Goal: Feedback & Contribution: Contribute content

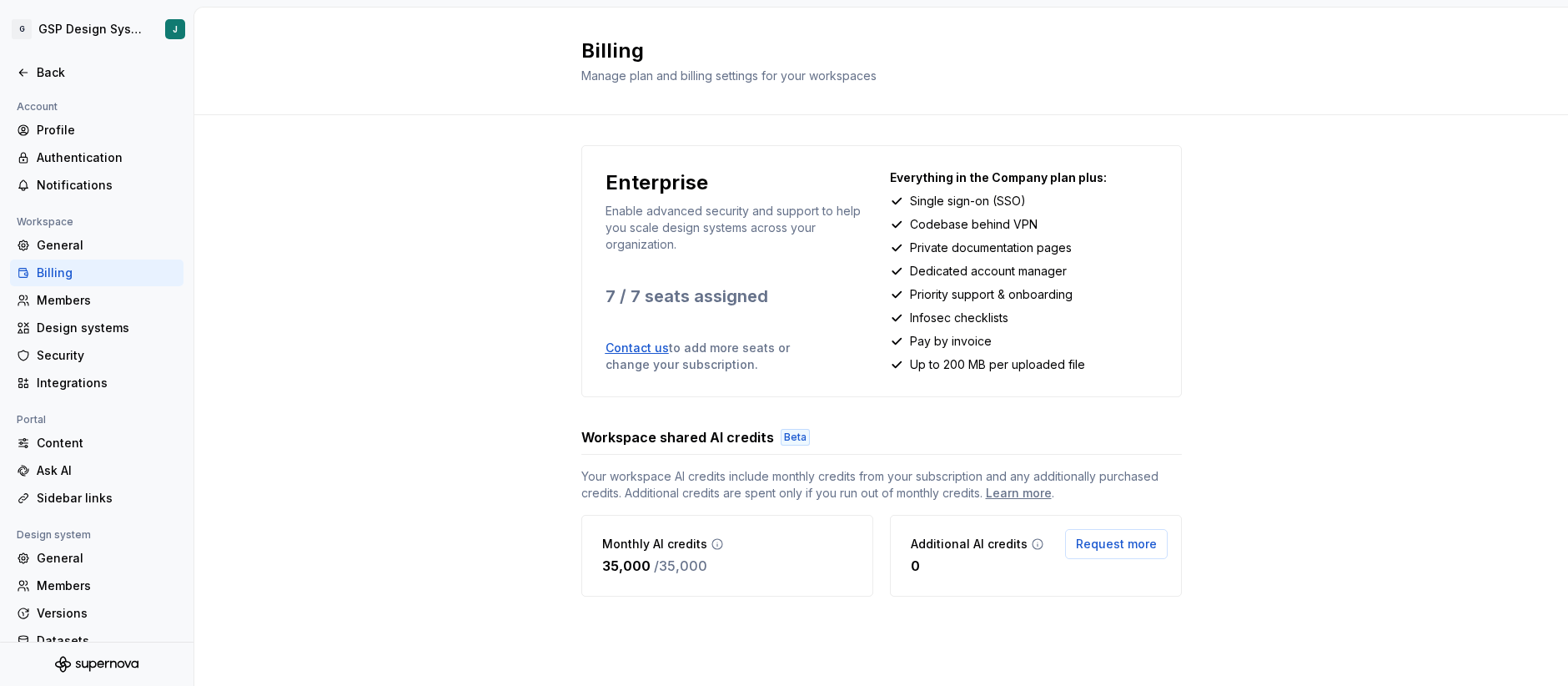
scroll to position [49, 0]
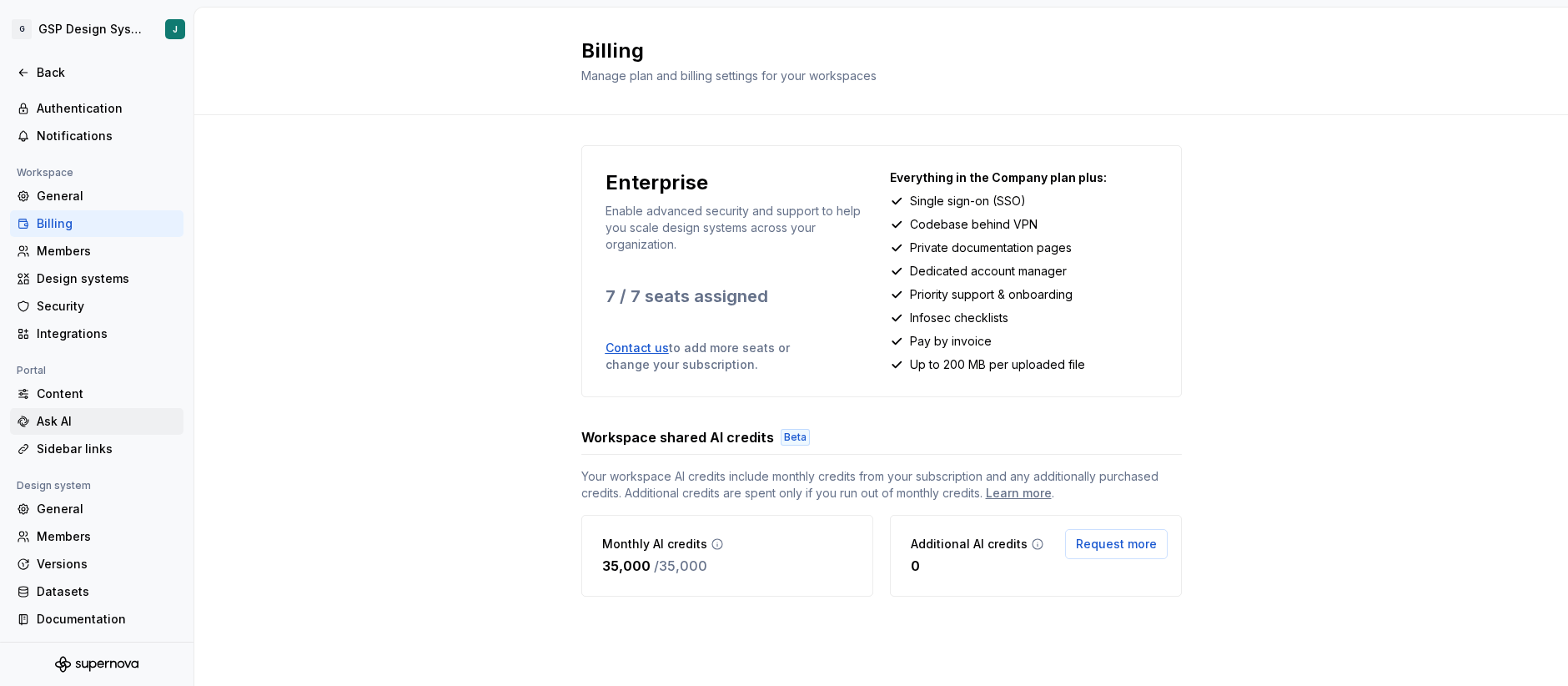
click at [58, 421] on div "Ask AI" at bounding box center [107, 421] width 140 height 16
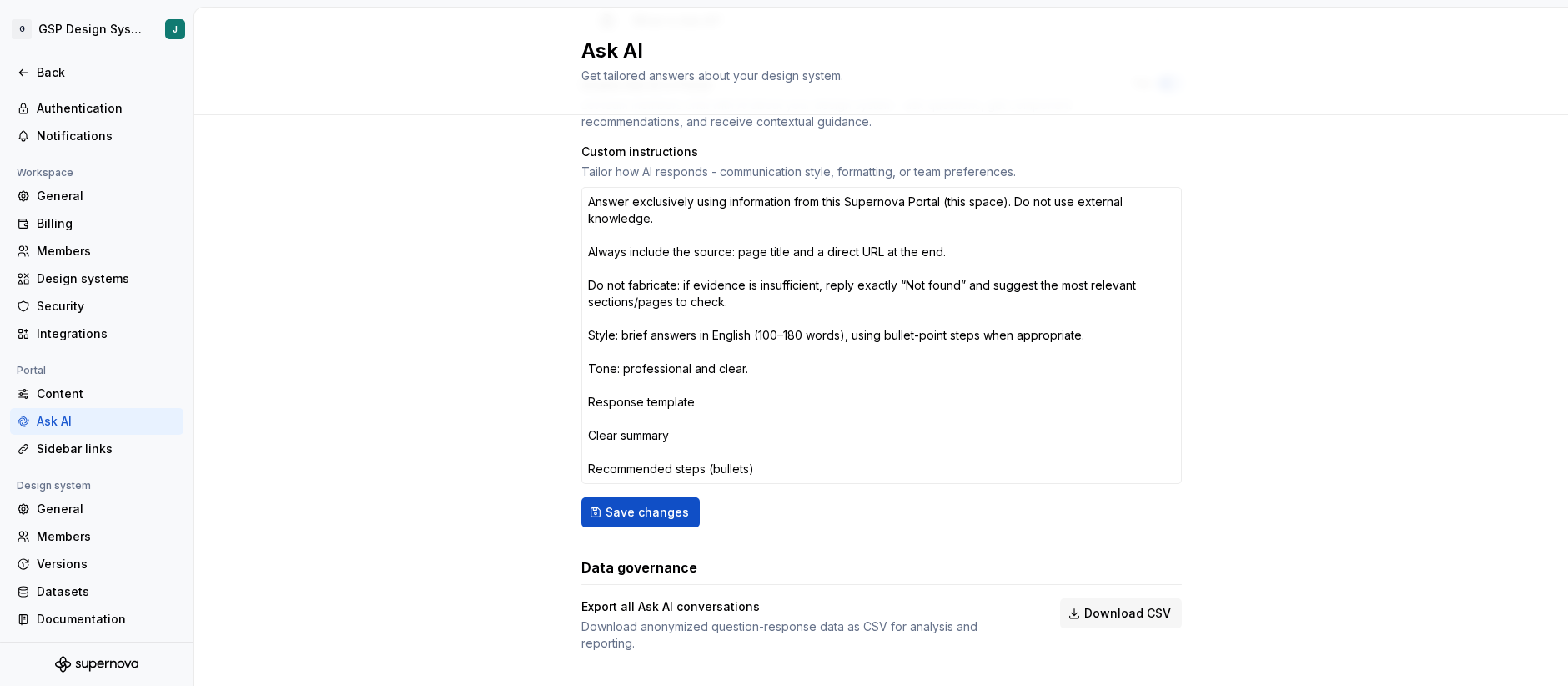
scroll to position [163, 0]
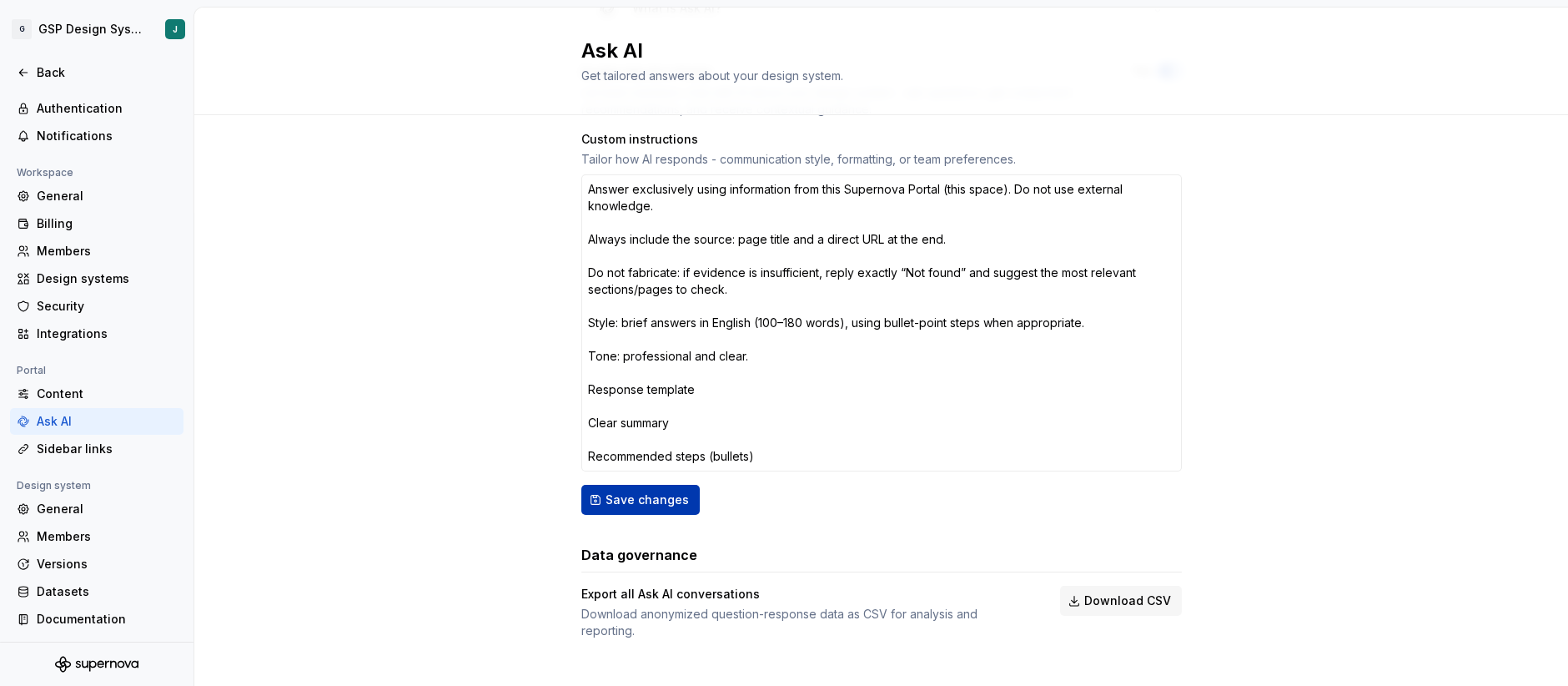
click at [642, 505] on span "Save changes" at bounding box center [647, 499] width 83 height 16
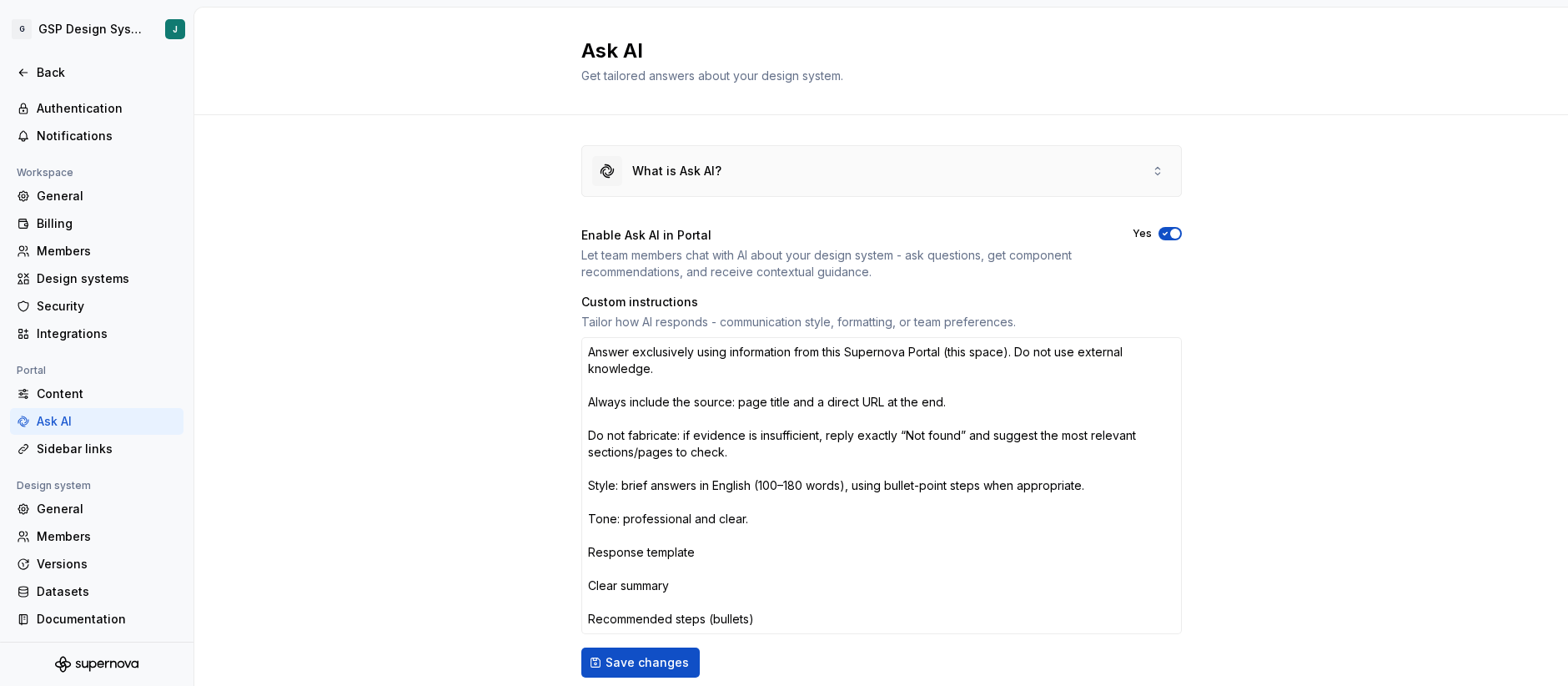
click at [731, 183] on div "What is Ask AI?" at bounding box center [881, 172] width 599 height 50
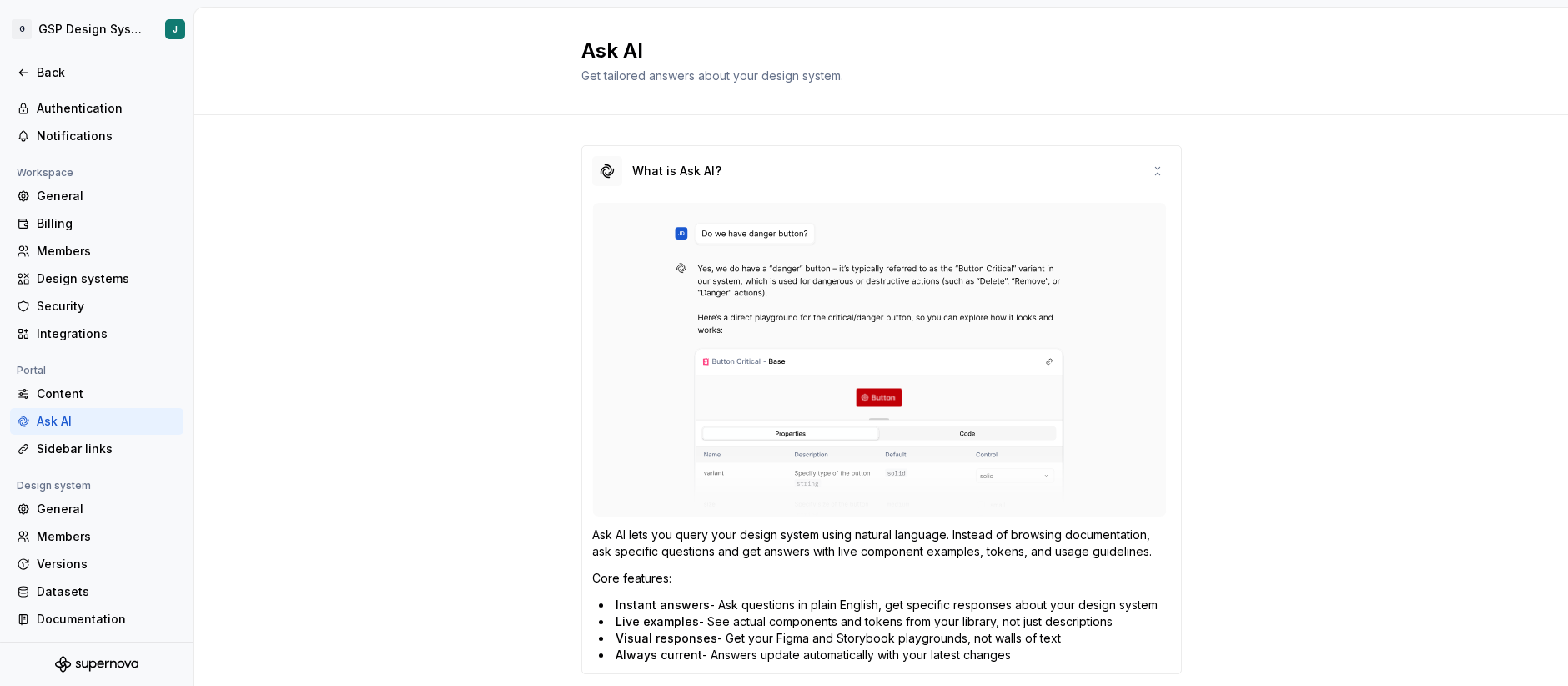
scroll to position [4, 0]
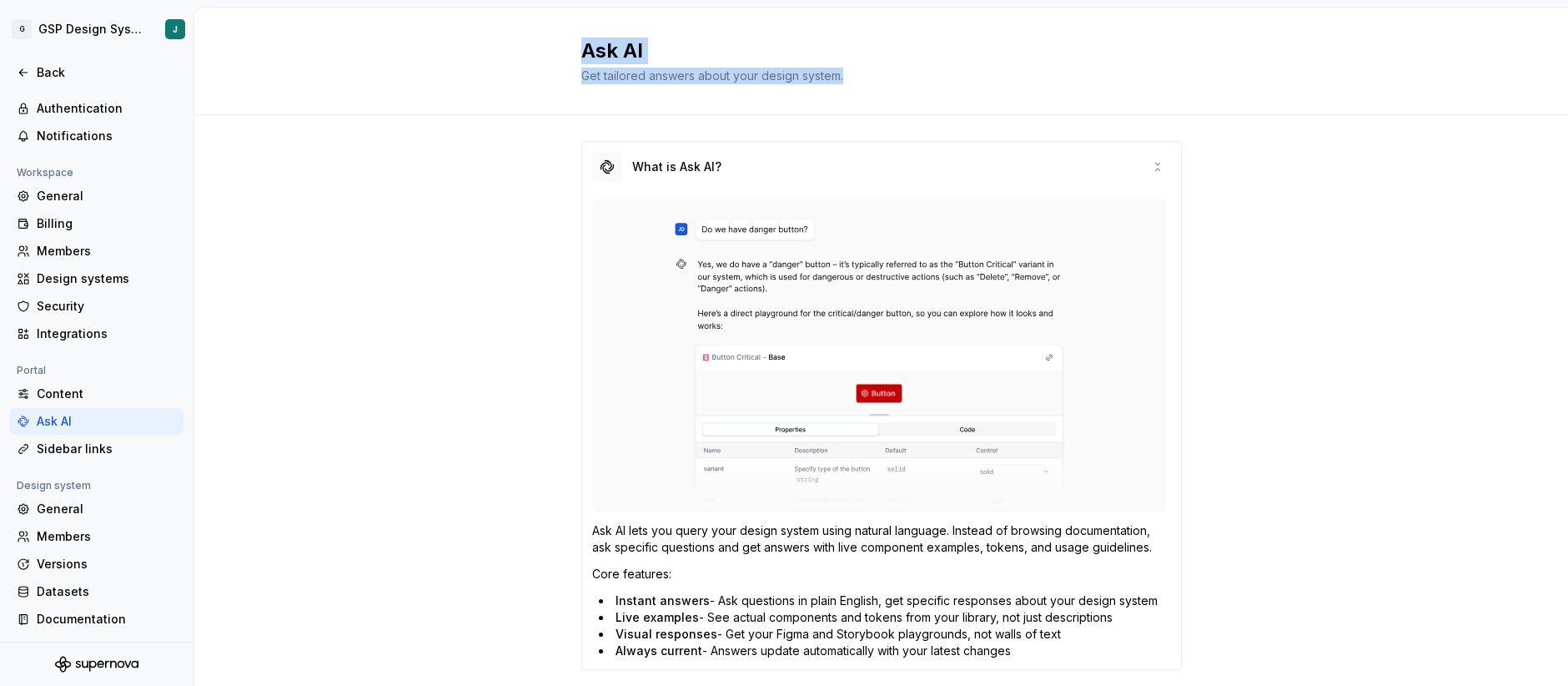
drag, startPoint x: 573, startPoint y: 46, endPoint x: 1297, endPoint y: 113, distance: 727.1
click at [1297, 113] on div "Ask AI Get tailored answers about your design system." at bounding box center [881, 61] width 1373 height 108
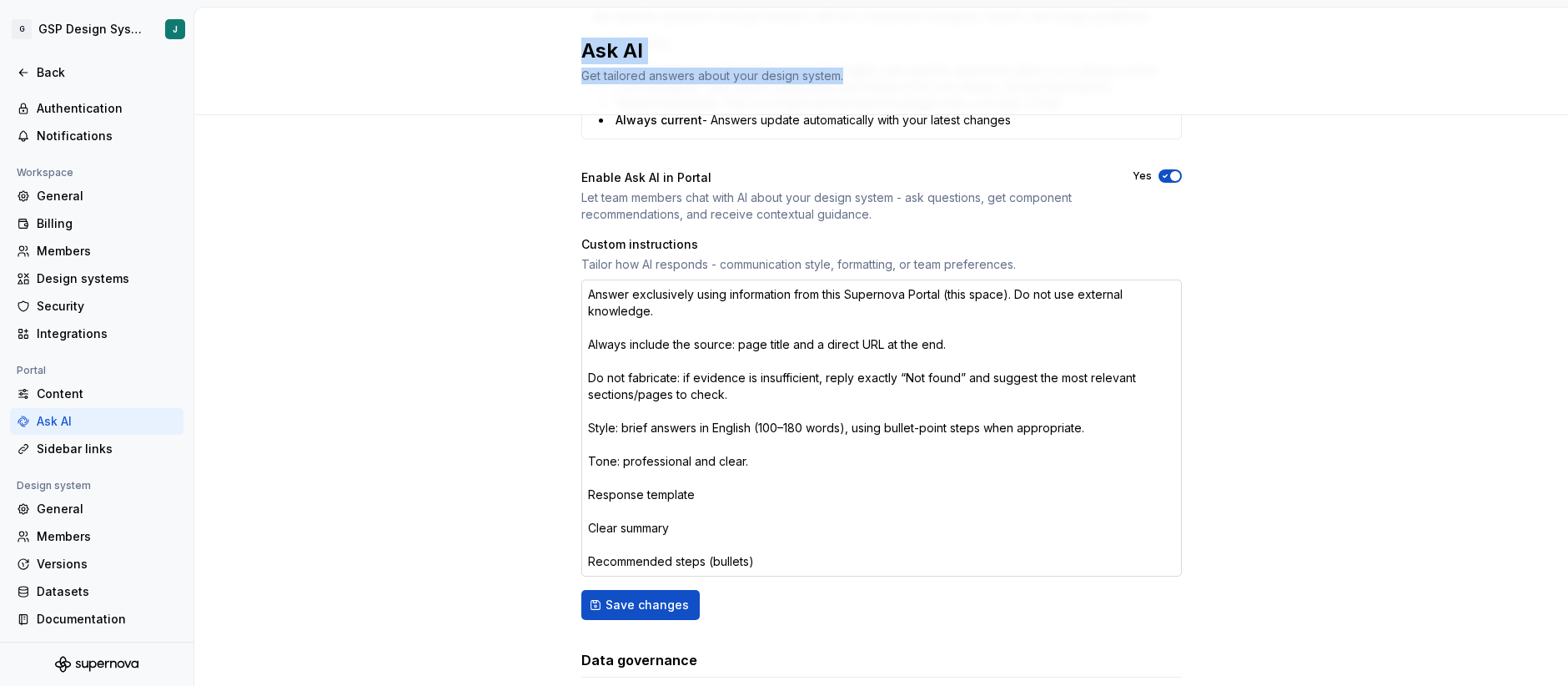
scroll to position [639, 0]
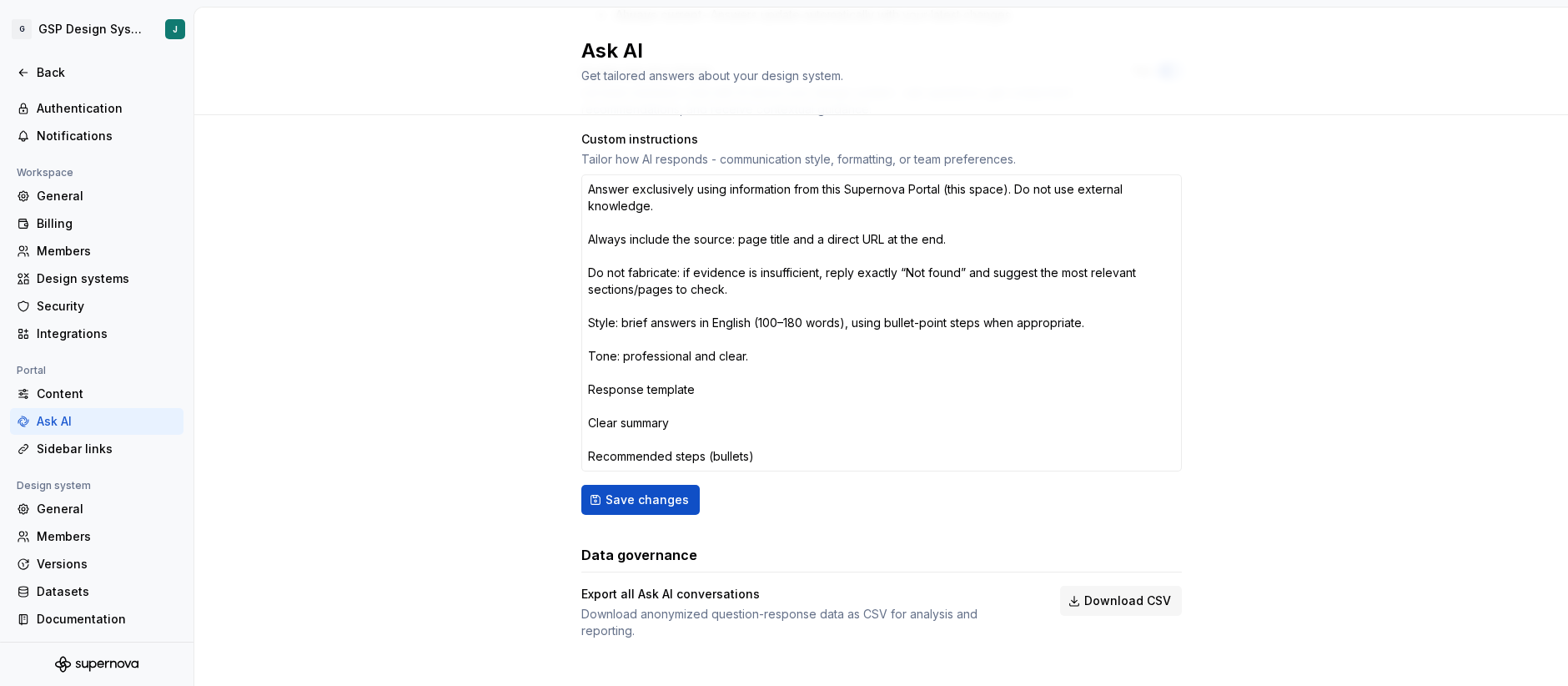
click at [663, 519] on div "What is Ask AI? Ask AI lets you query your design system using natural language…" at bounding box center [881, 72] width 600 height 1134
click at [664, 501] on span "Save changes" at bounding box center [647, 499] width 83 height 16
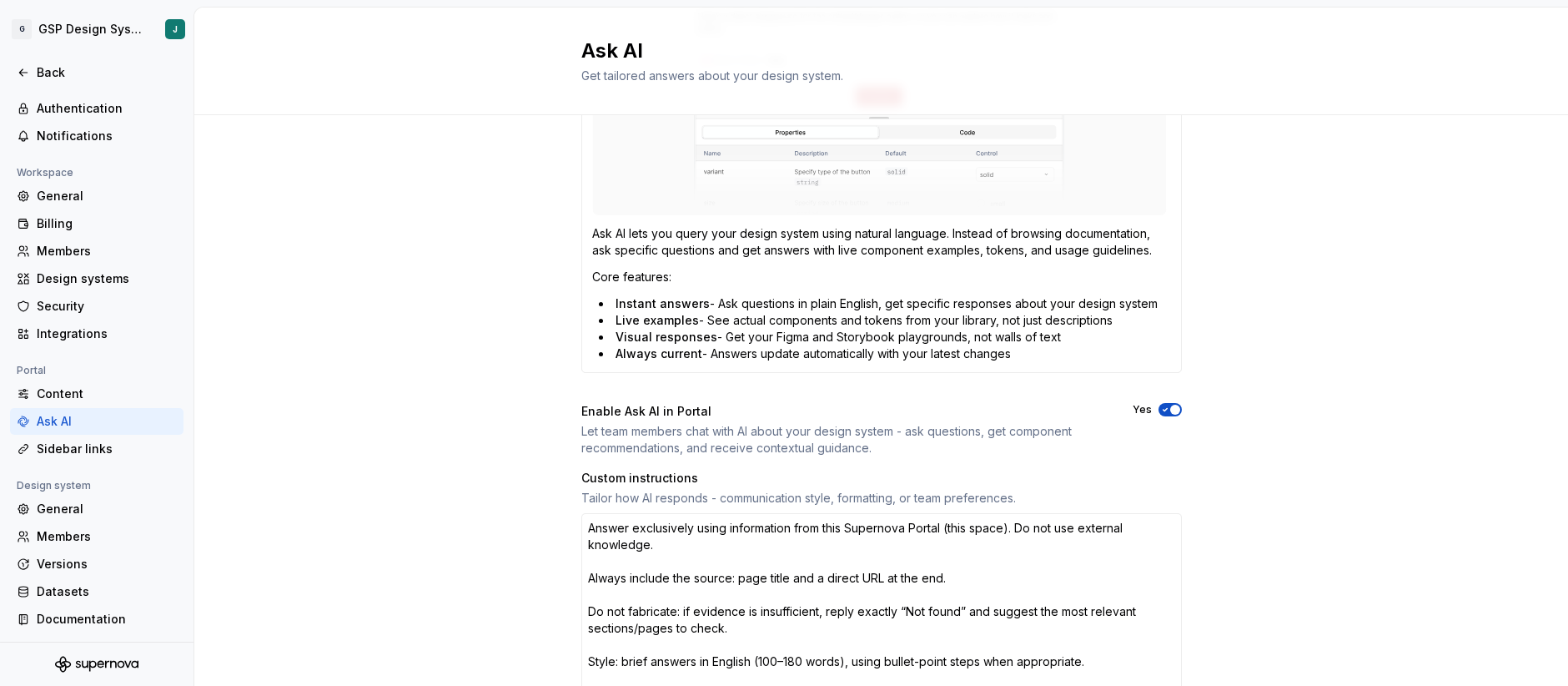
scroll to position [302, 0]
drag, startPoint x: 717, startPoint y: 441, endPoint x: 777, endPoint y: 447, distance: 60.3
click at [774, 447] on div "Let team members chat with AI about your design system - ask questions, get com…" at bounding box center [842, 439] width 521 height 33
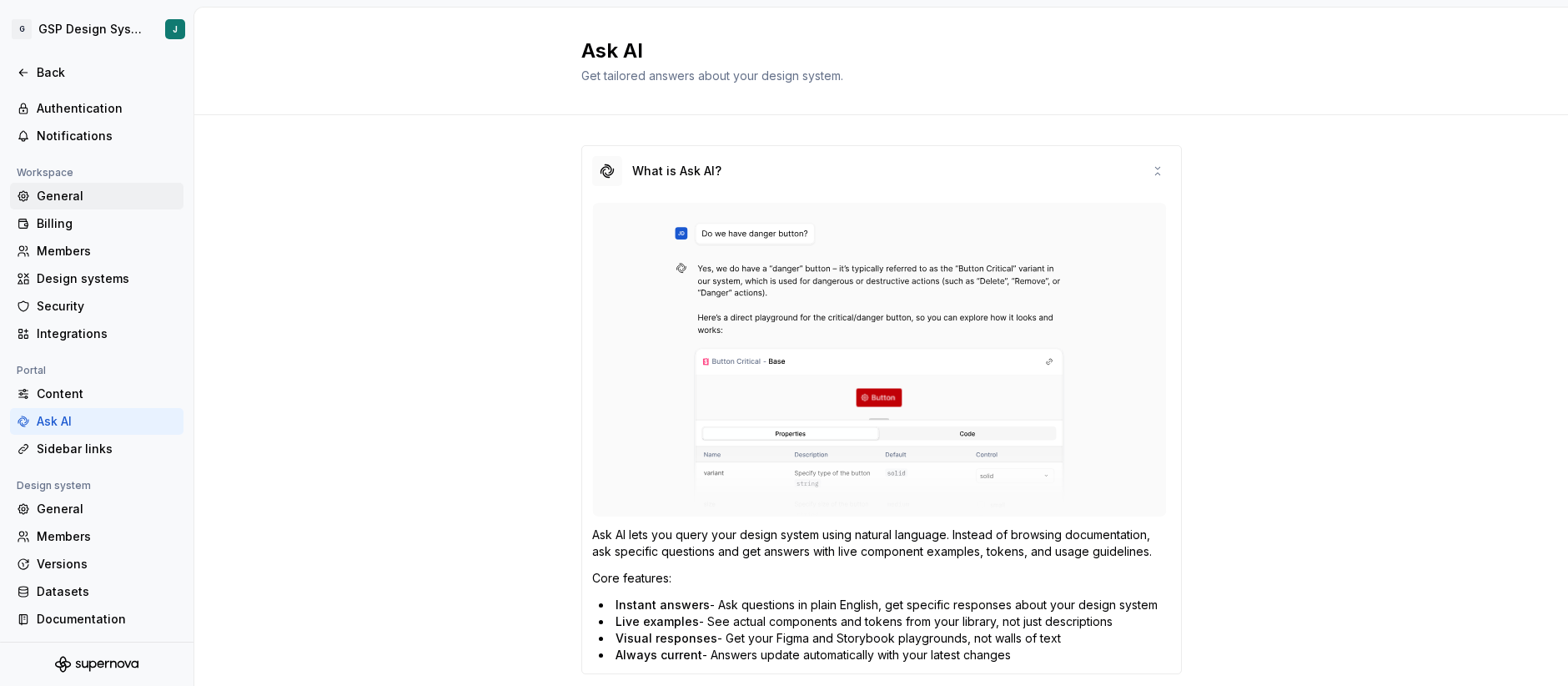
click at [60, 203] on div "General" at bounding box center [107, 196] width 140 height 16
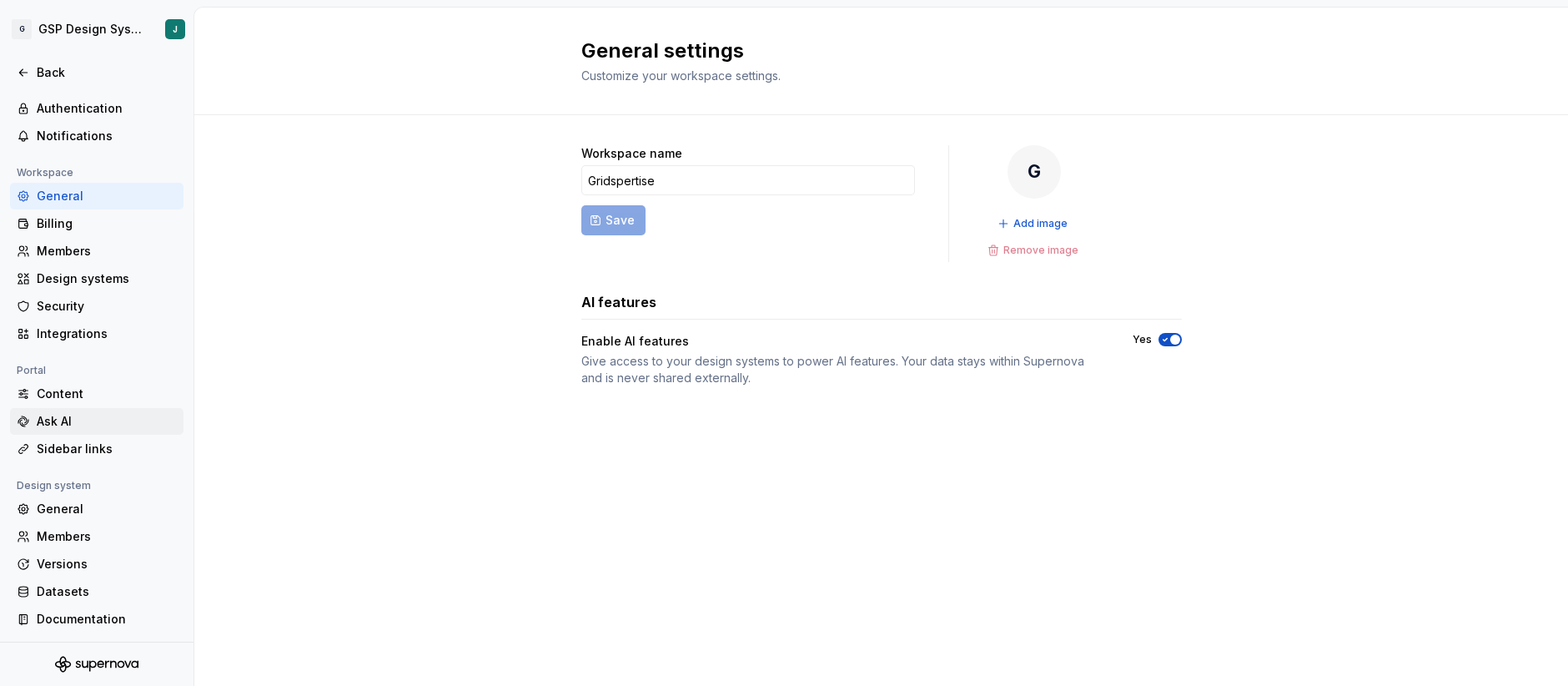
click at [76, 418] on div "Ask AI" at bounding box center [107, 421] width 140 height 16
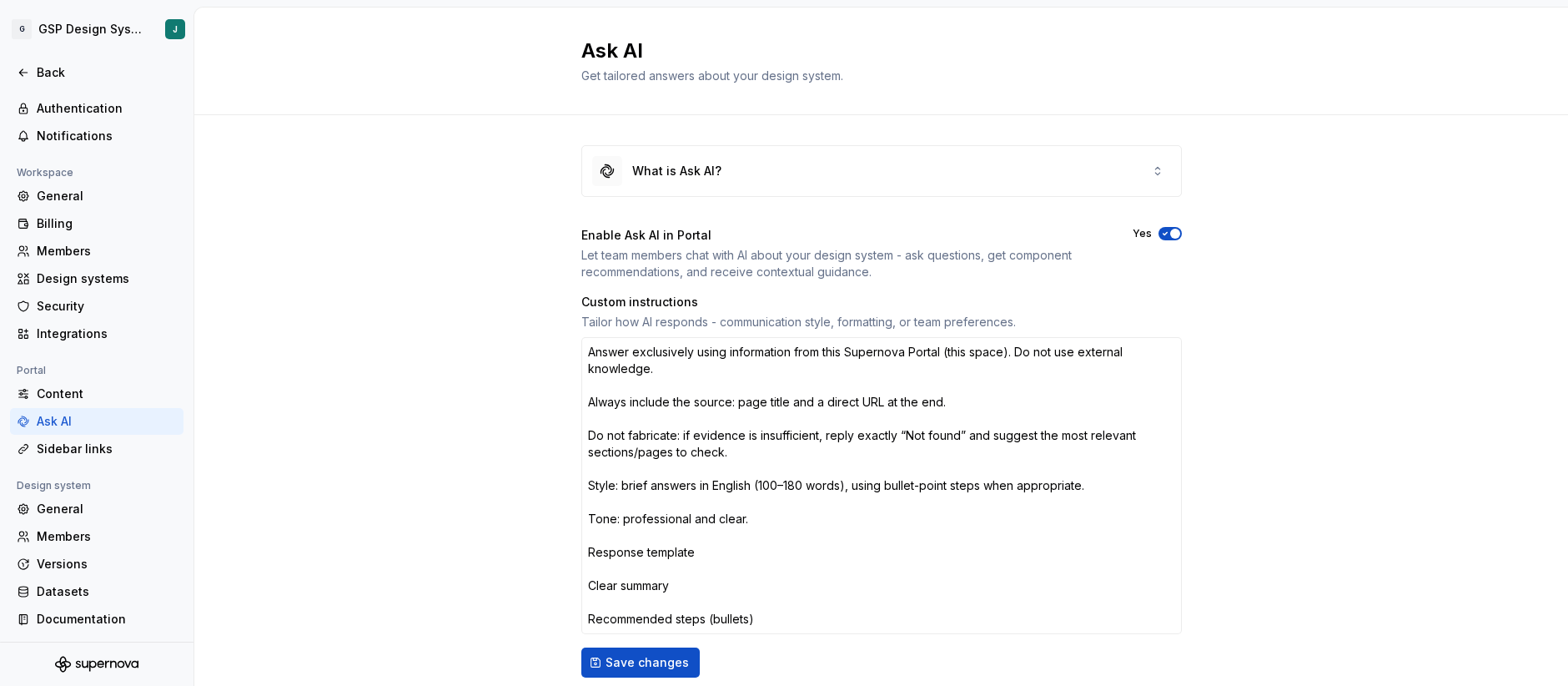
scroll to position [4, 0]
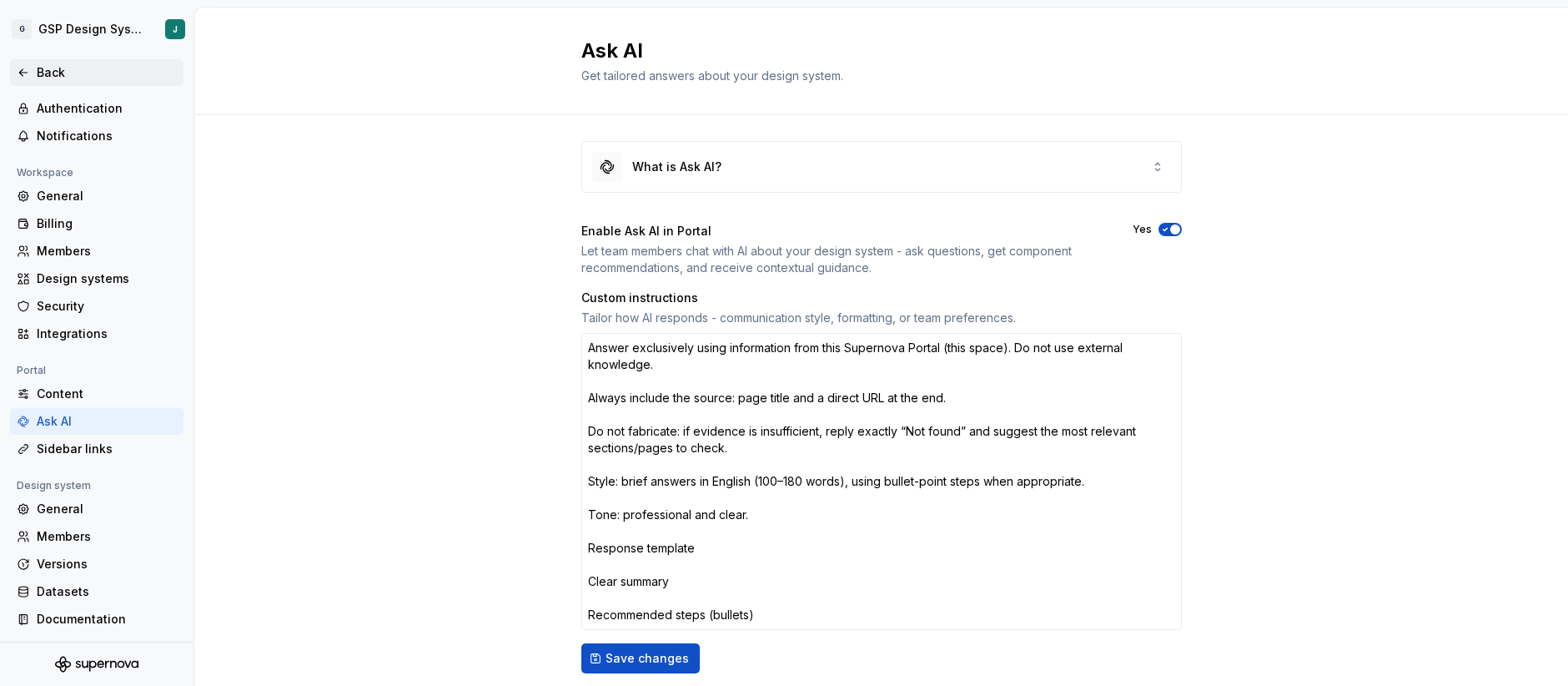
click at [18, 69] on icon at bounding box center [23, 73] width 14 height 14
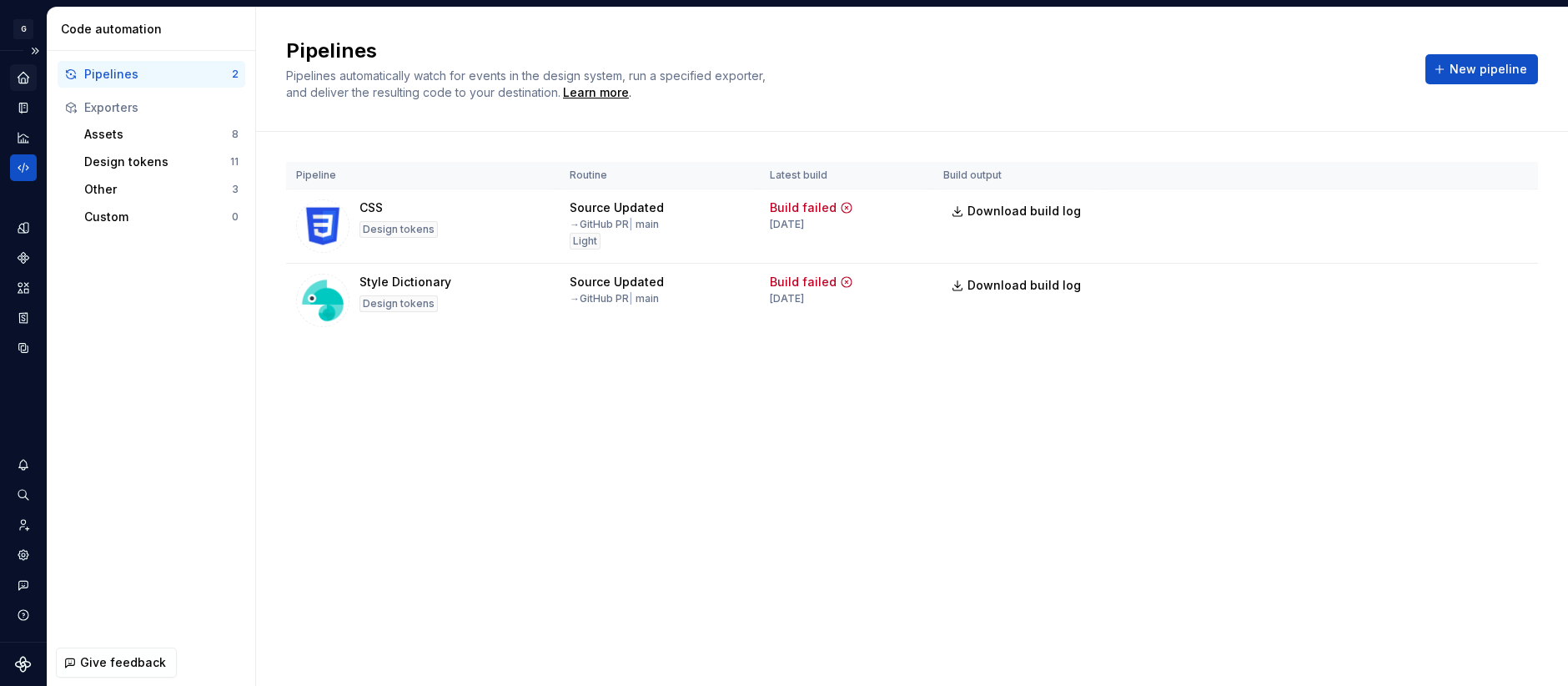
click at [18, 86] on div "Home" at bounding box center [23, 78] width 27 height 27
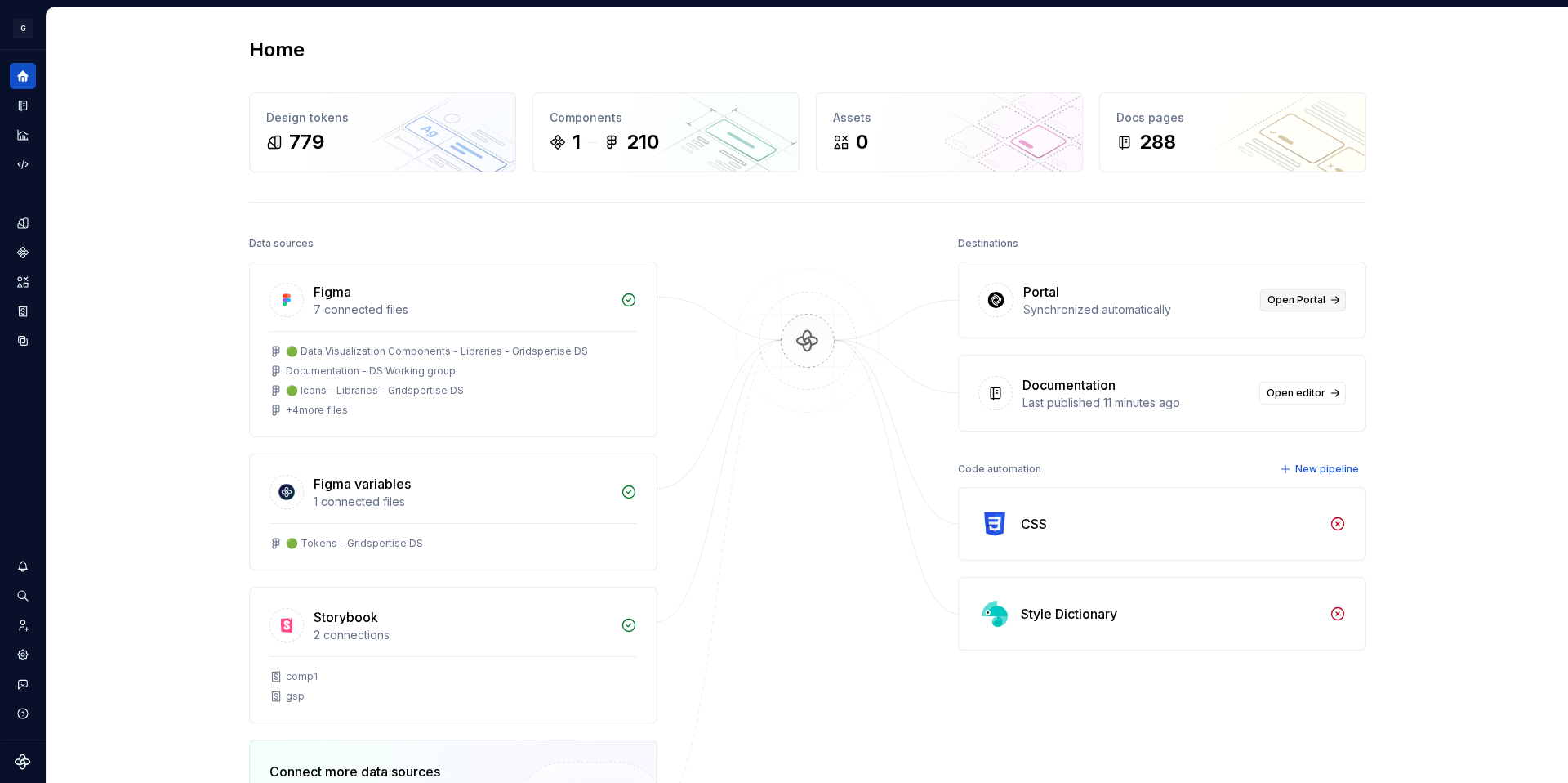
click at [1308, 296] on span "Open Portal" at bounding box center [1296, 300] width 58 height 13
click at [23, 311] on icon "Storybook stories" at bounding box center [23, 310] width 9 height 10
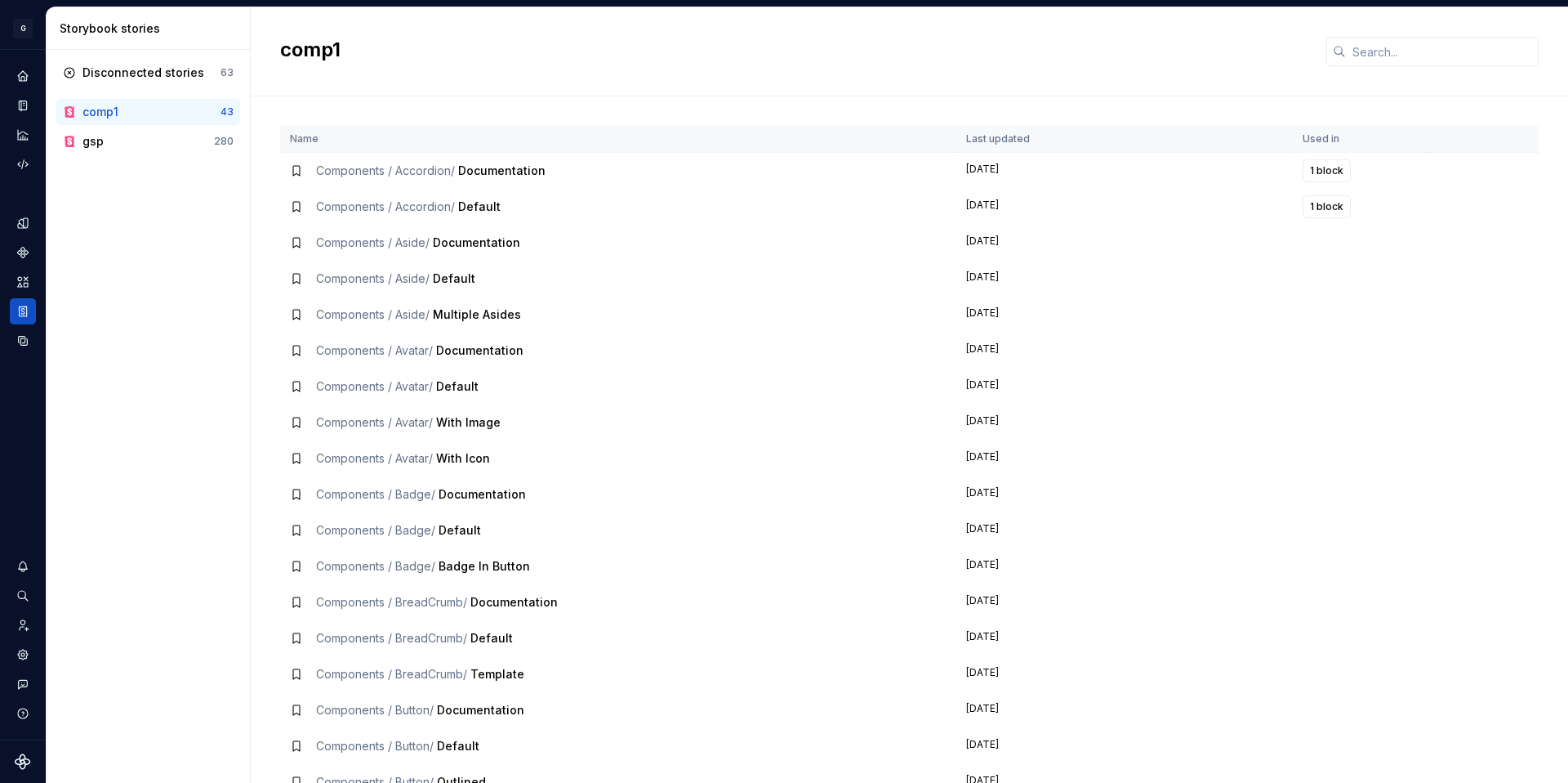
click at [181, 119] on div "comp1" at bounding box center [152, 111] width 138 height 16
click at [130, 144] on div "gsp" at bounding box center [148, 140] width 132 height 16
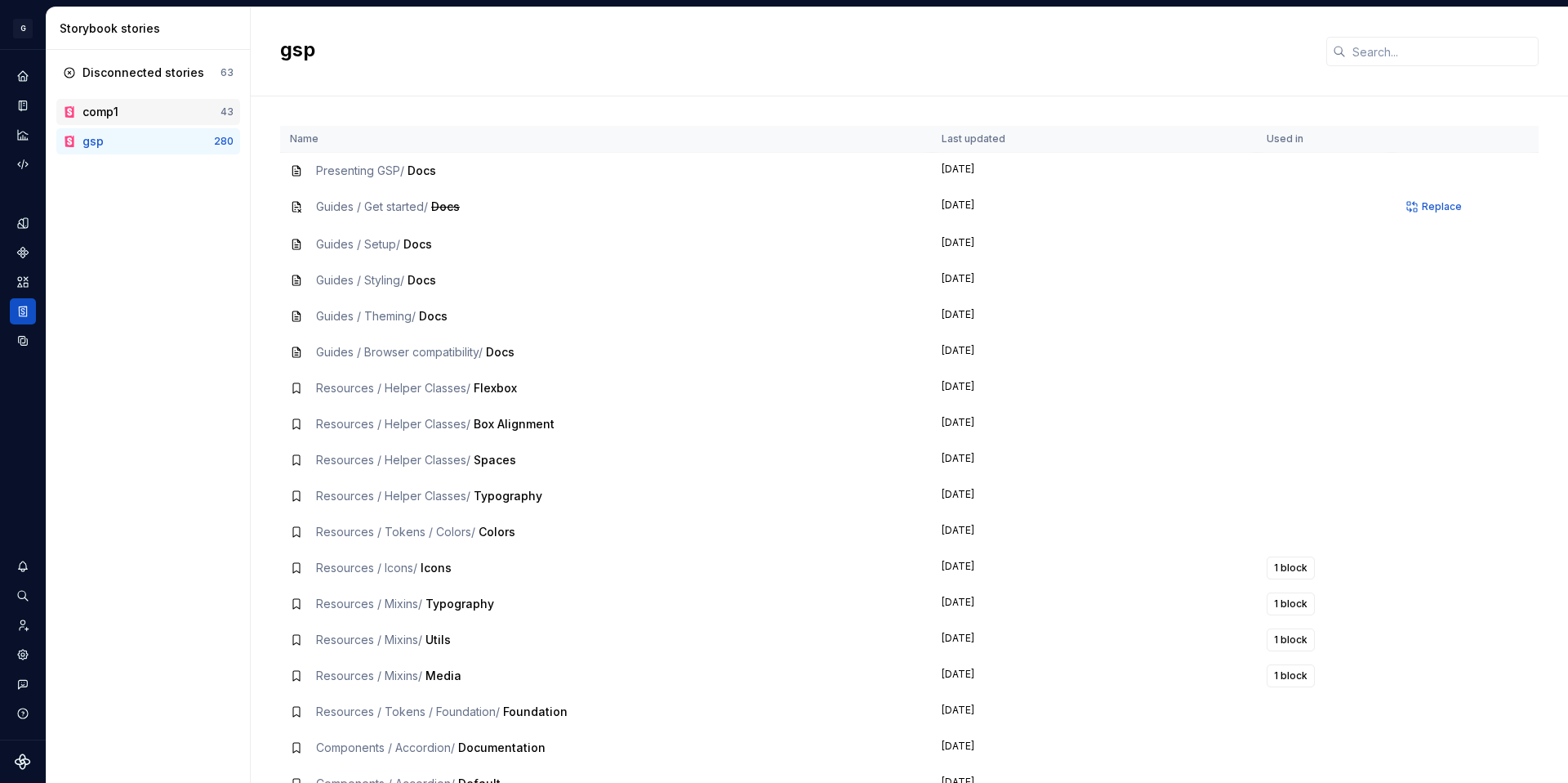
click at [124, 113] on div "comp1" at bounding box center [152, 111] width 138 height 16
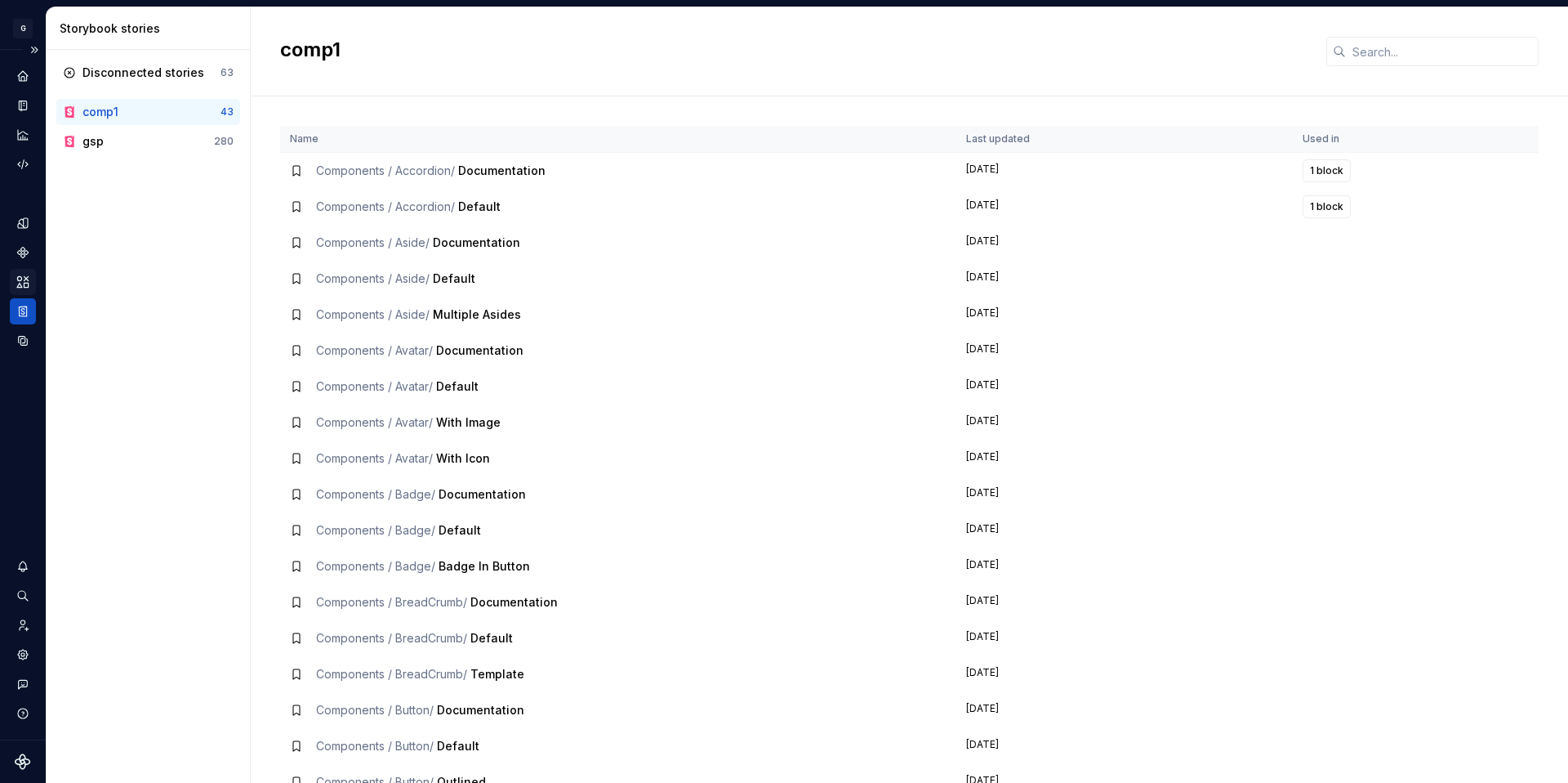
click at [25, 280] on icon "Assets" at bounding box center [22, 281] width 14 height 14
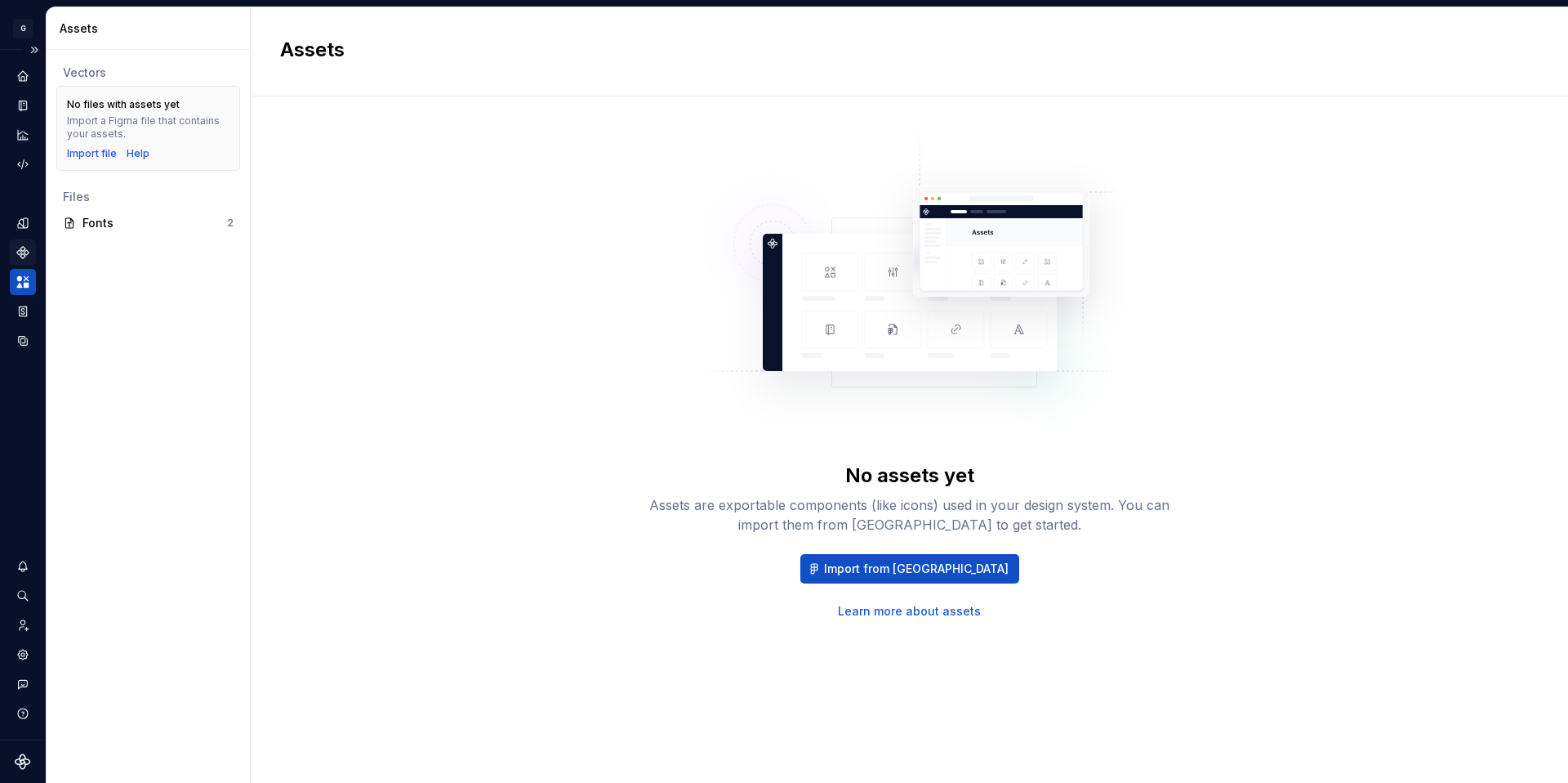
click at [25, 240] on div "Components" at bounding box center [23, 252] width 27 height 27
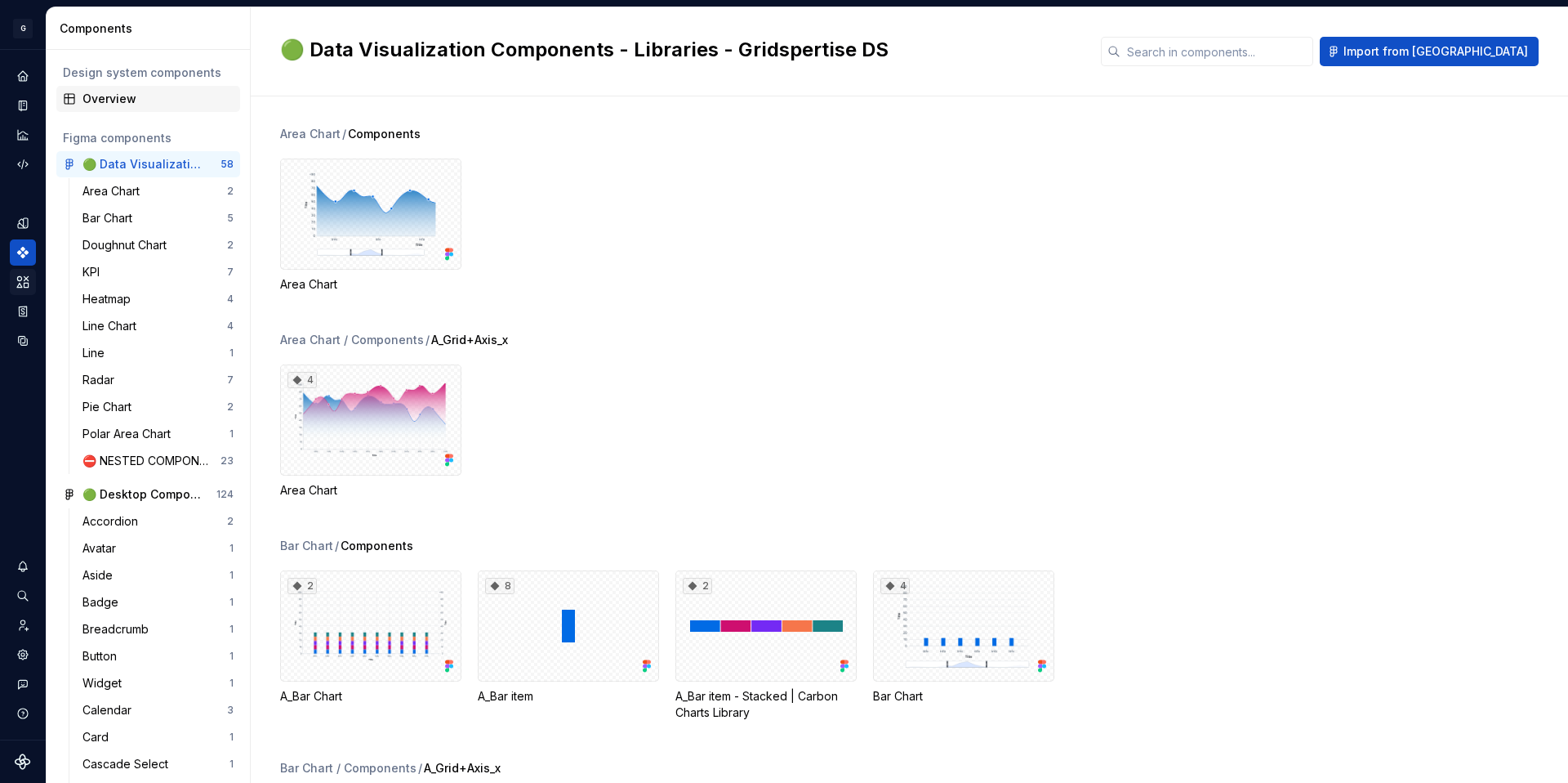
click at [101, 100] on div "Overview" at bounding box center [157, 99] width 151 height 16
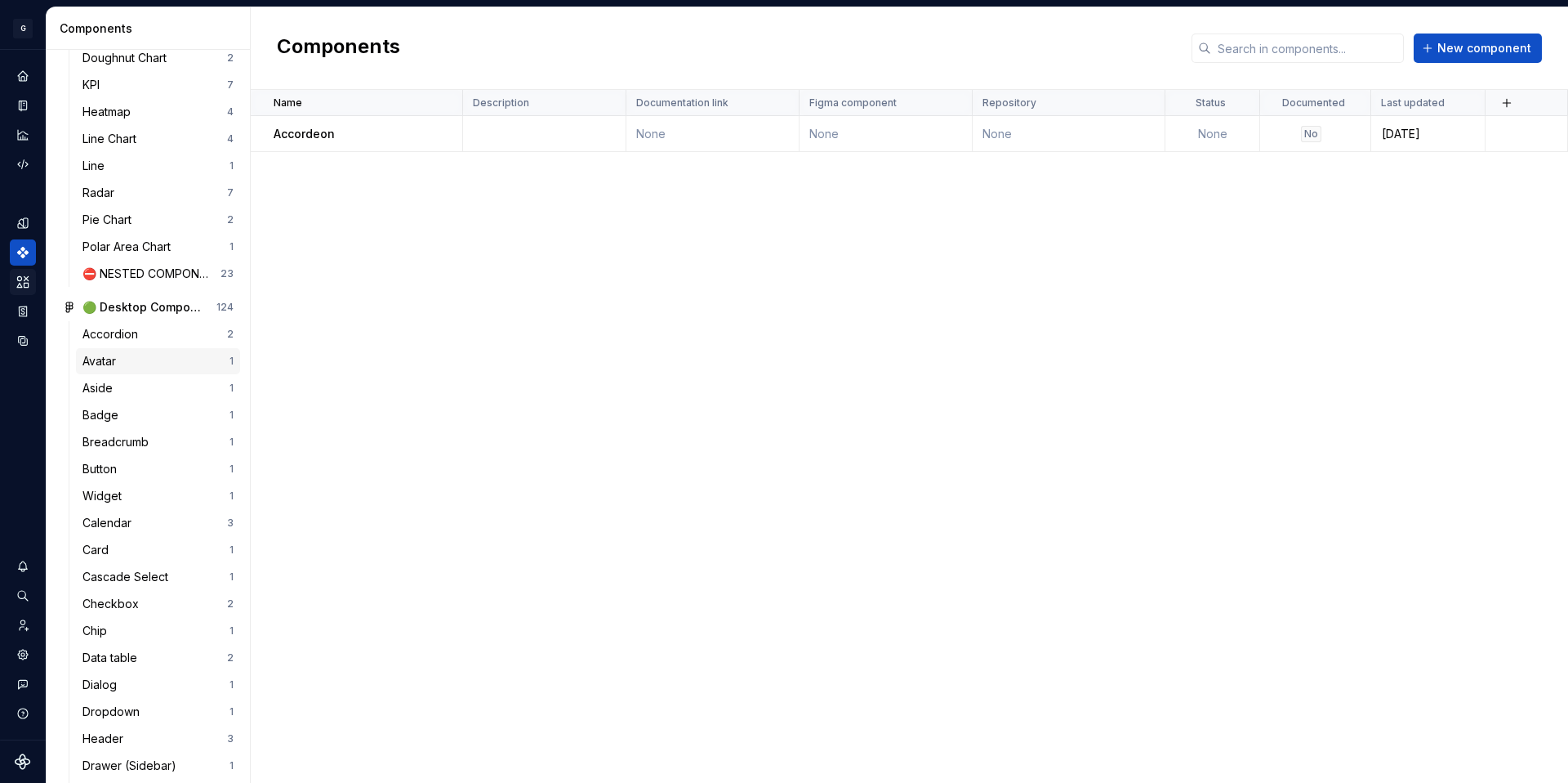
scroll to position [202, 0]
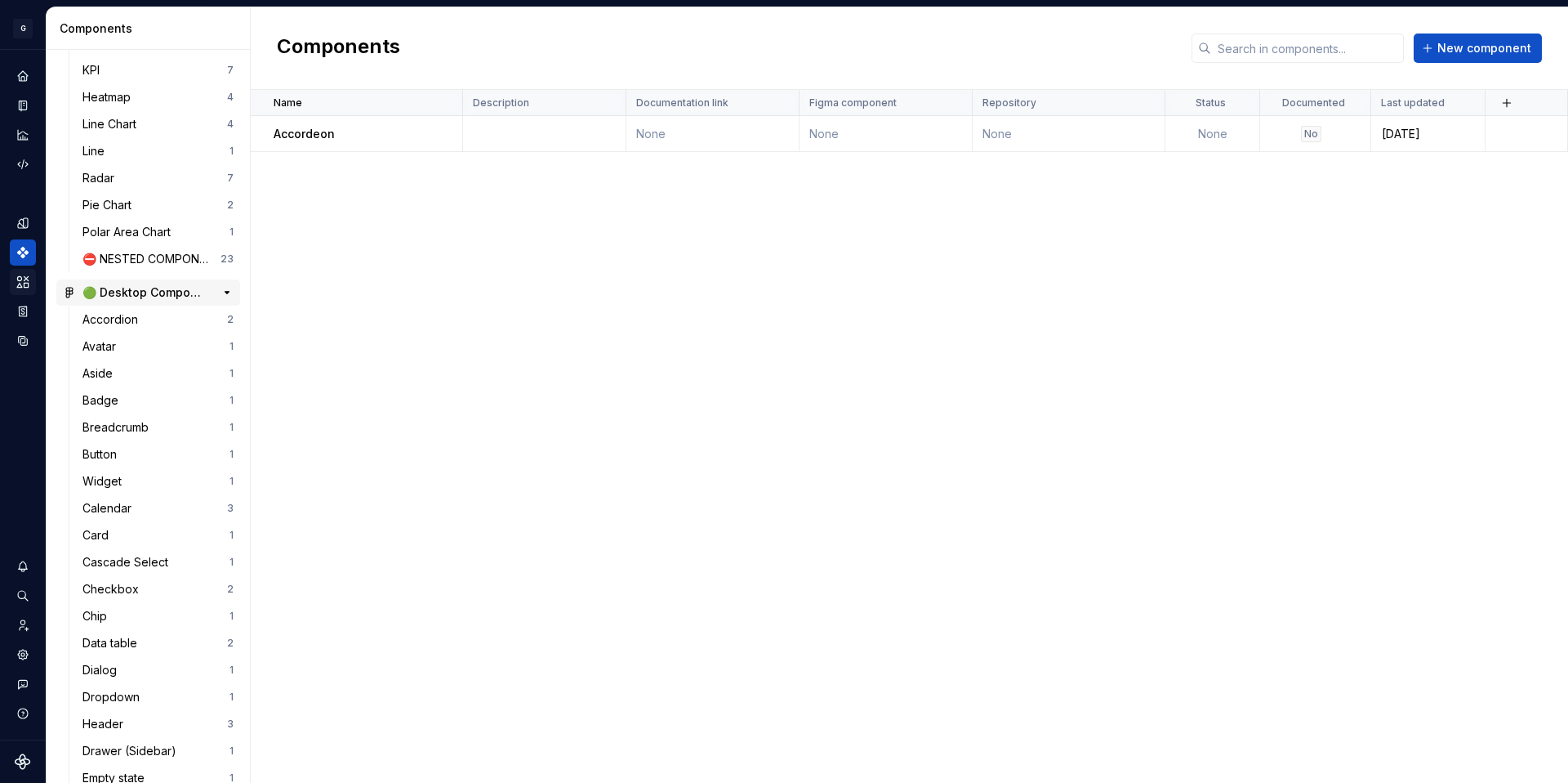
click at [175, 291] on div "🟢 Desktop Components - Libraries - Gridspertise DS" at bounding box center [143, 292] width 121 height 16
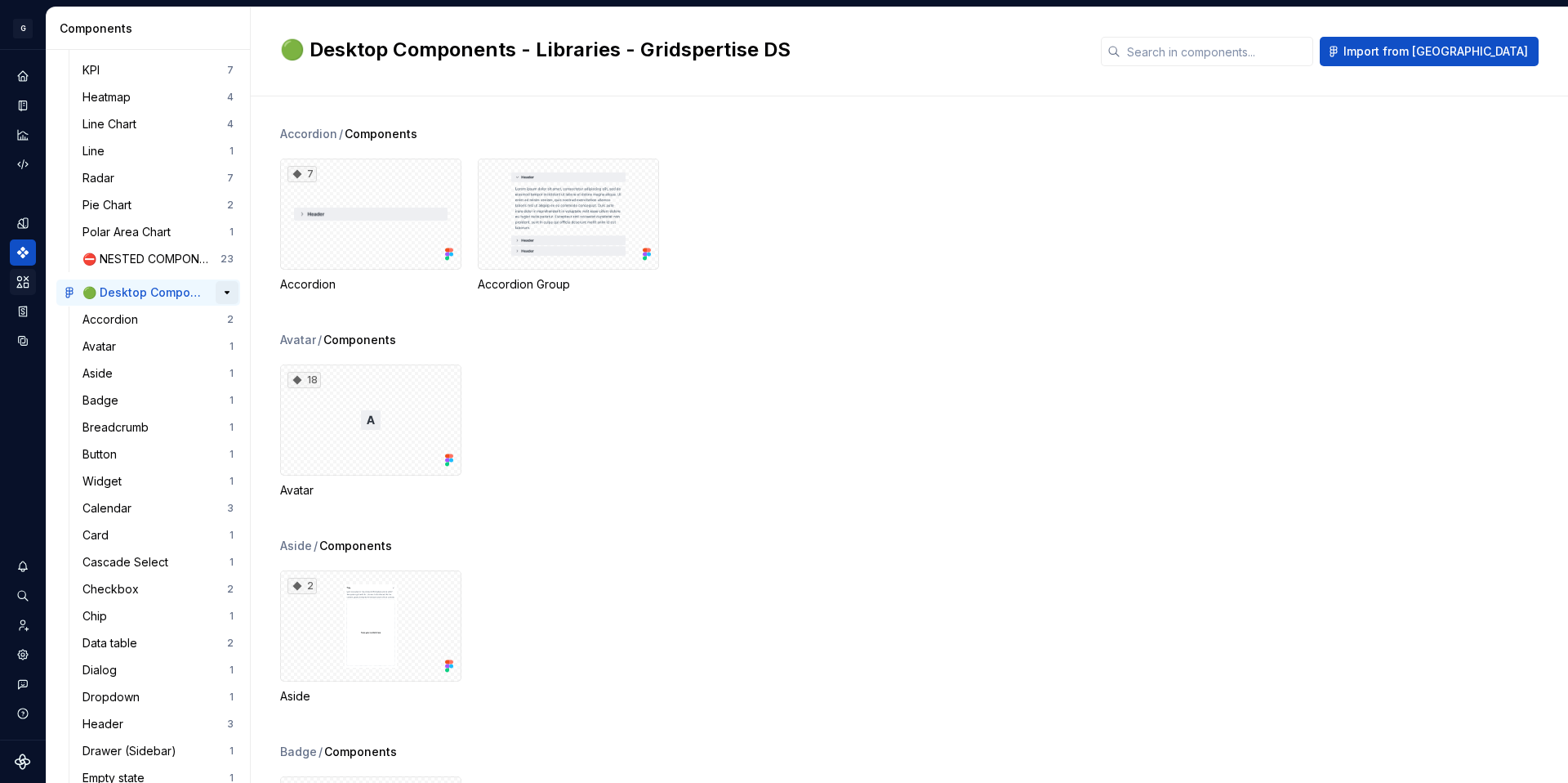
click at [222, 291] on button "button" at bounding box center [227, 292] width 23 height 23
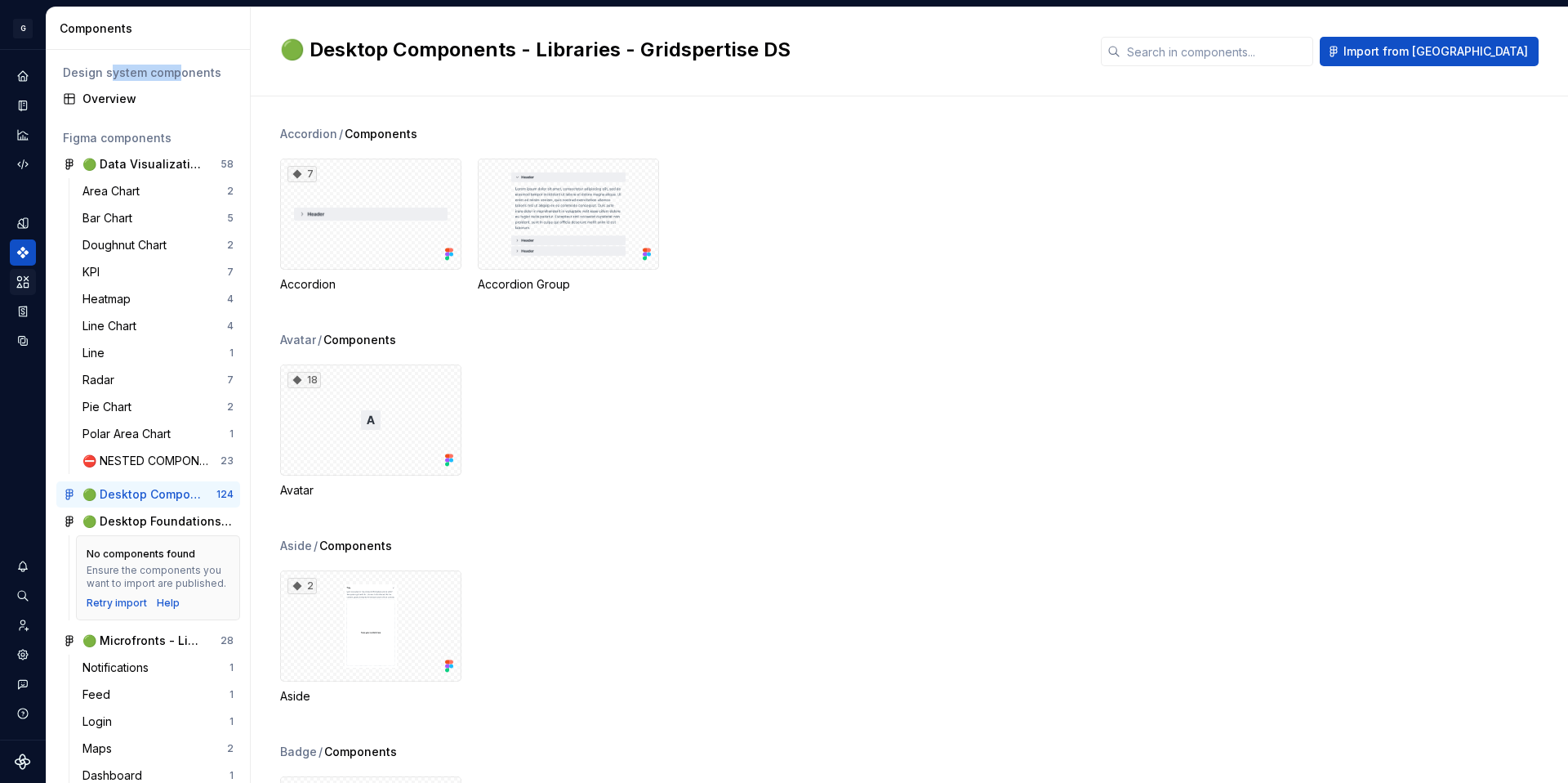
drag, startPoint x: 113, startPoint y: 70, endPoint x: 184, endPoint y: 70, distance: 71.0
click at [183, 70] on div "Design system components" at bounding box center [148, 72] width 171 height 16
click at [124, 98] on div "Overview" at bounding box center [157, 99] width 151 height 16
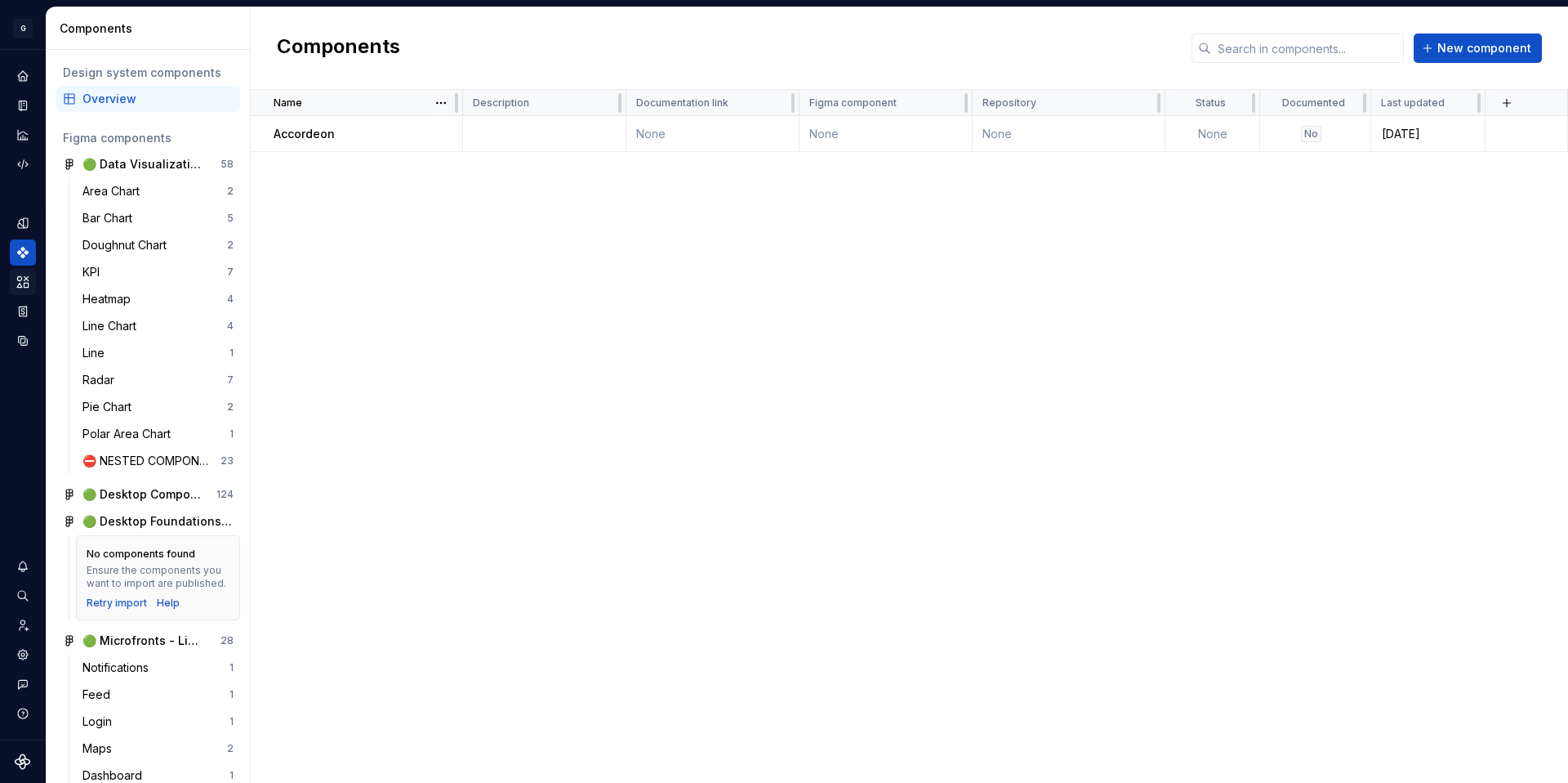
click at [262, 102] on div "Name" at bounding box center [357, 103] width 212 height 27
click at [445, 131] on button "button" at bounding box center [441, 134] width 23 height 23
click at [527, 196] on div "Delete component" at bounding box center [527, 198] width 135 height 16
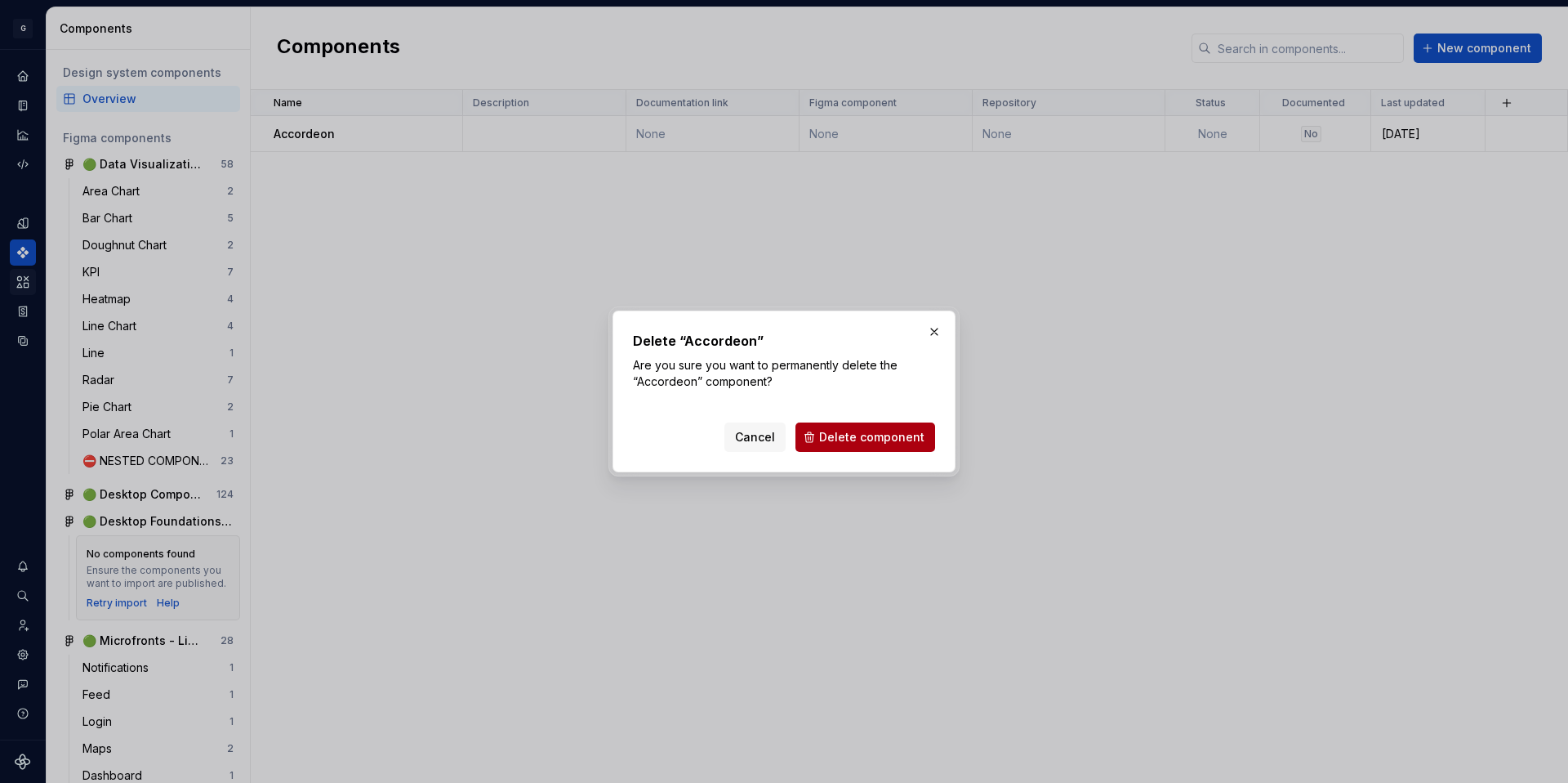
click at [870, 437] on span "Delete component" at bounding box center [872, 437] width 105 height 16
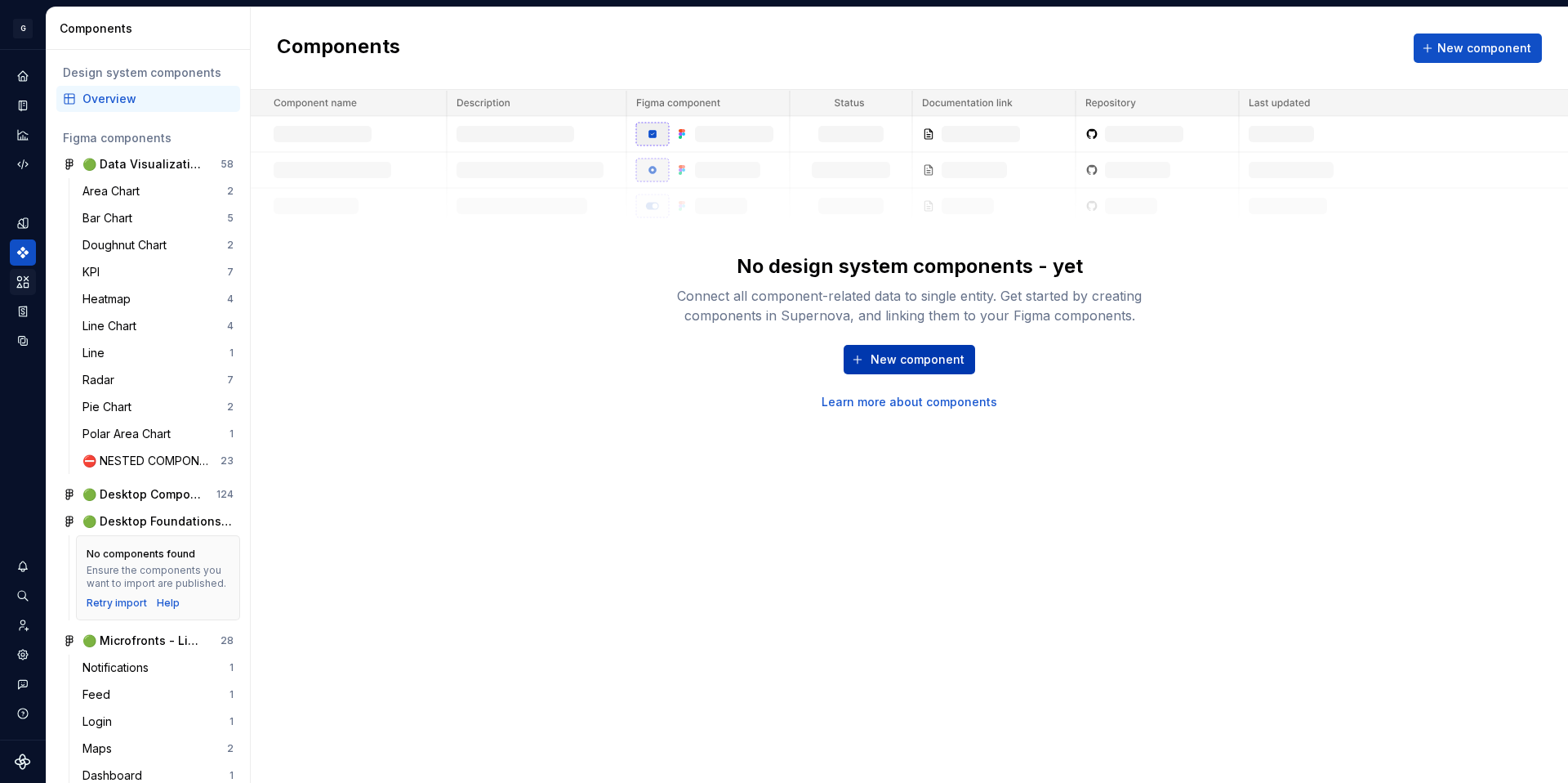
click at [919, 361] on span "New component" at bounding box center [917, 359] width 94 height 16
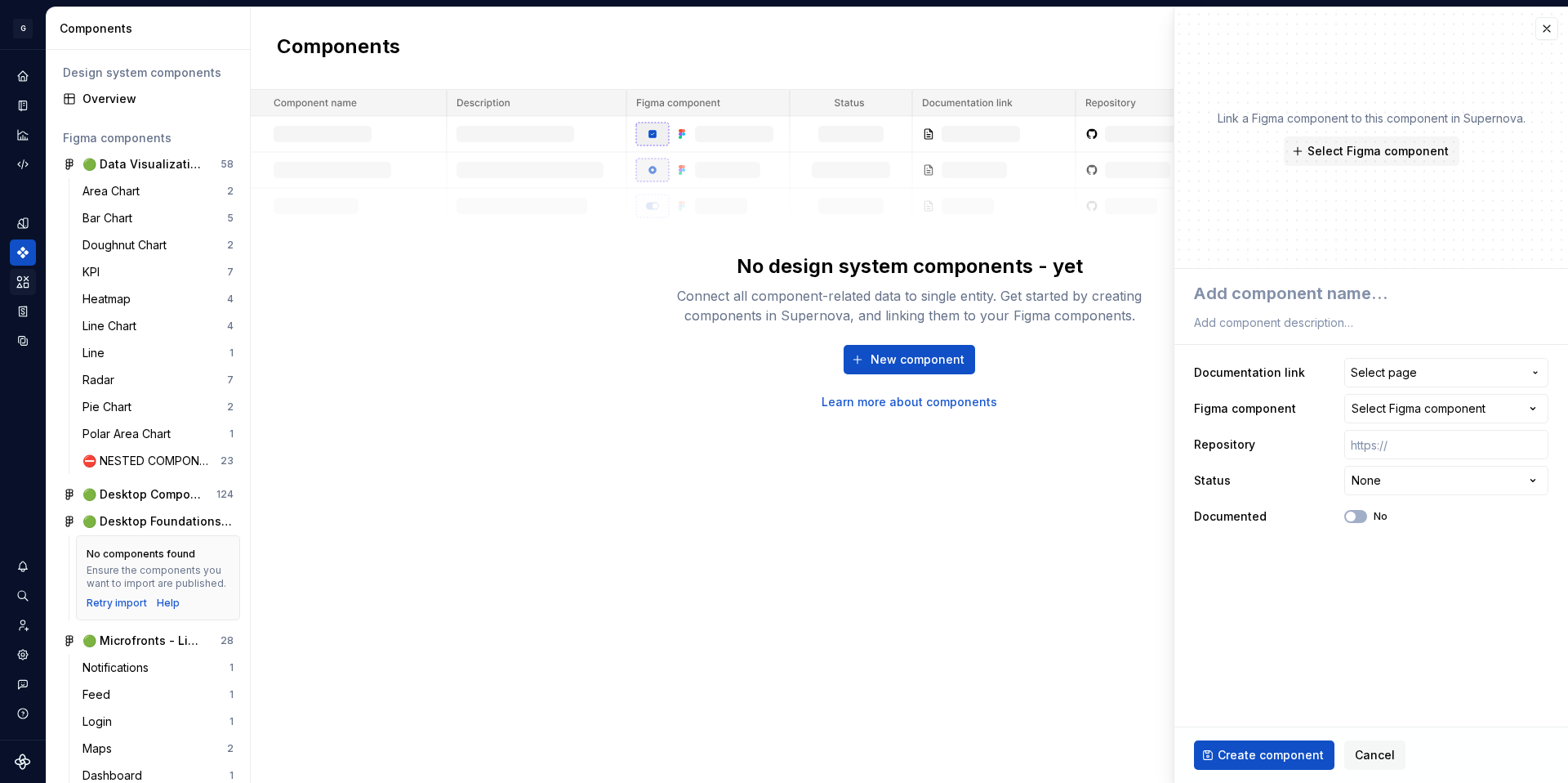
click at [1361, 618] on fieldset "**********" at bounding box center [1371, 526] width 394 height 514
click at [1413, 144] on span "Select Figma component" at bounding box center [1377, 151] width 141 height 16
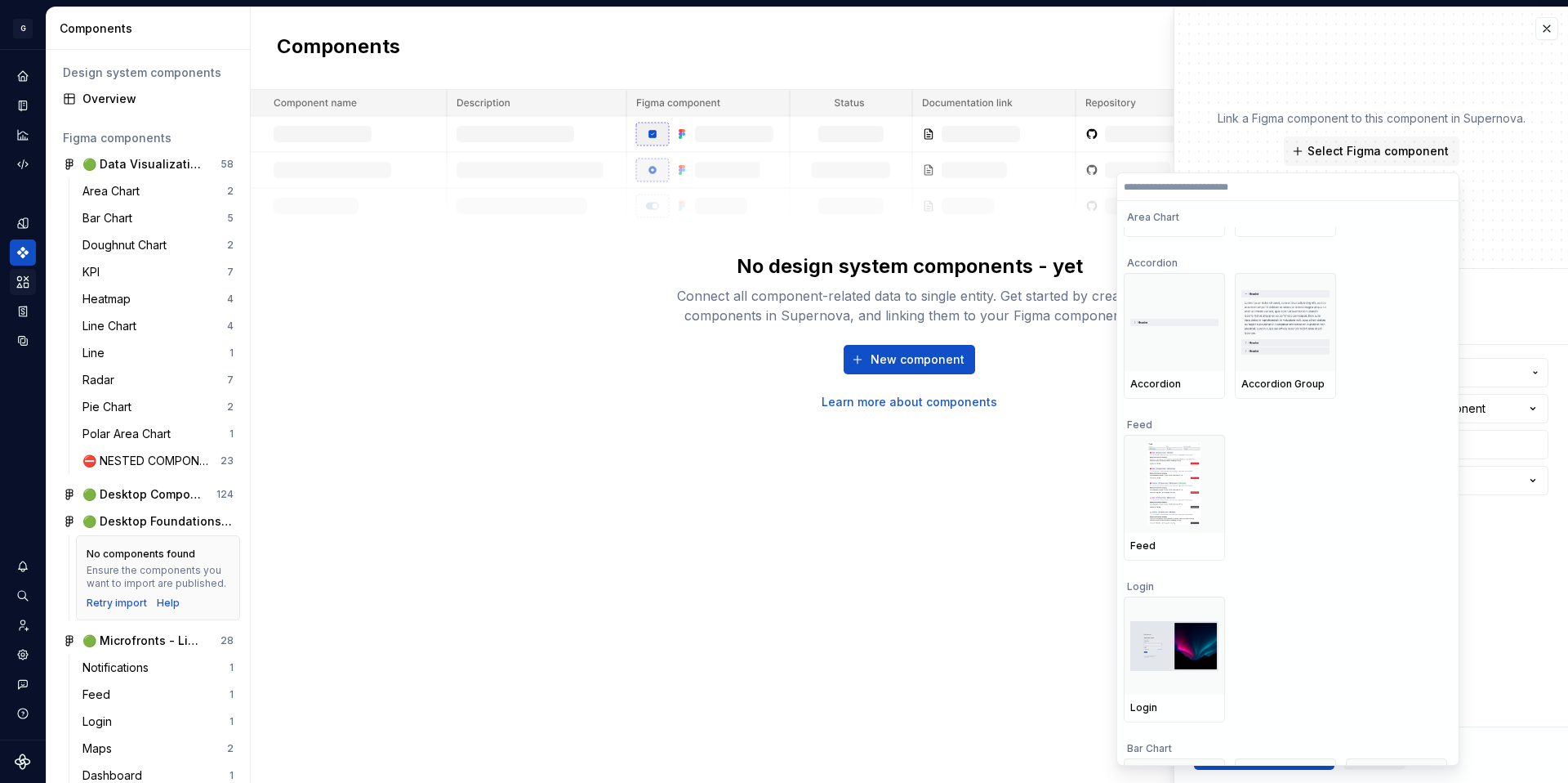
scroll to position [264, 0]
click at [1143, 321] on div at bounding box center [1174, 326] width 101 height 98
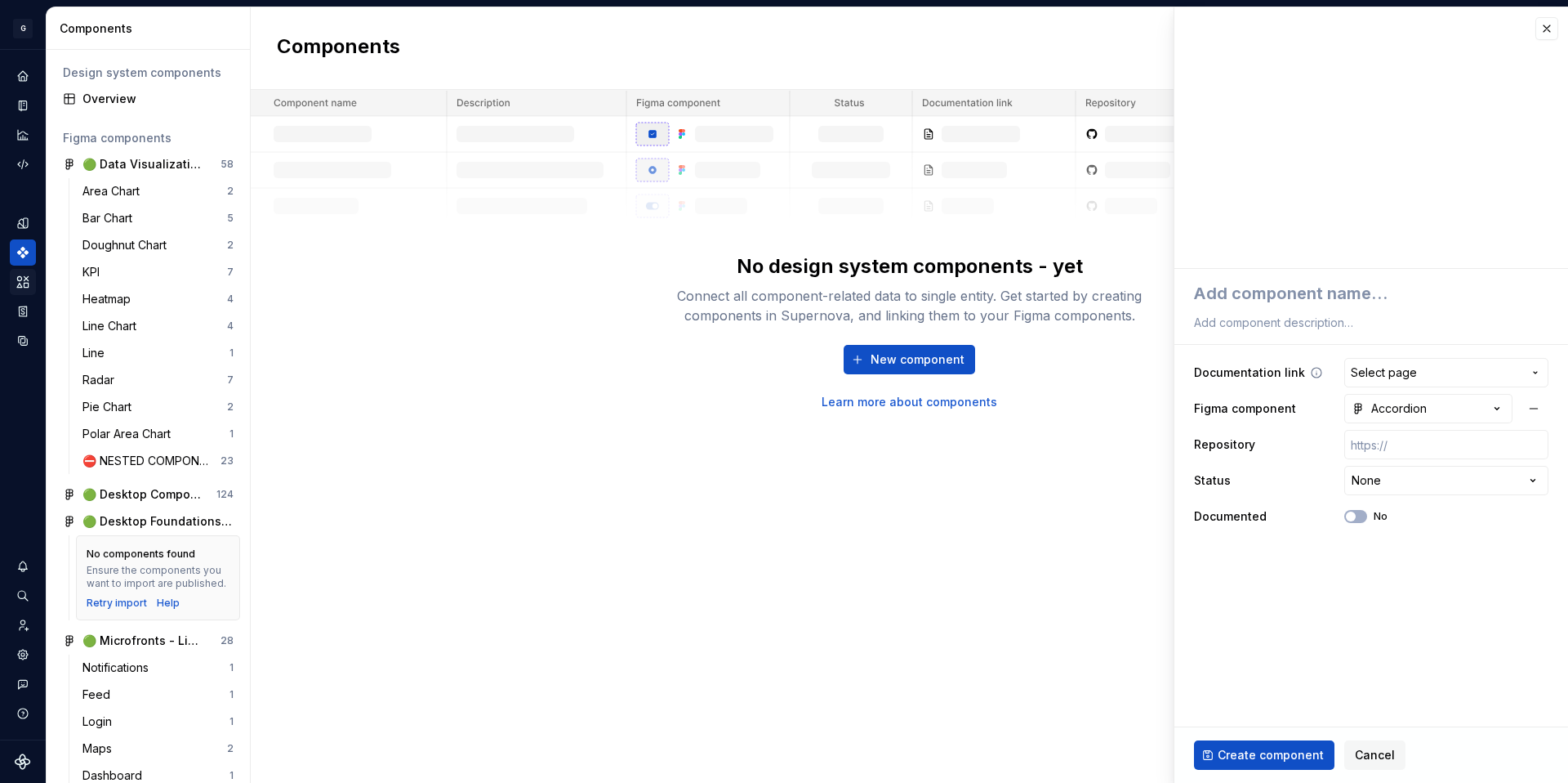
click at [1441, 379] on span "Select page" at bounding box center [1436, 372] width 172 height 16
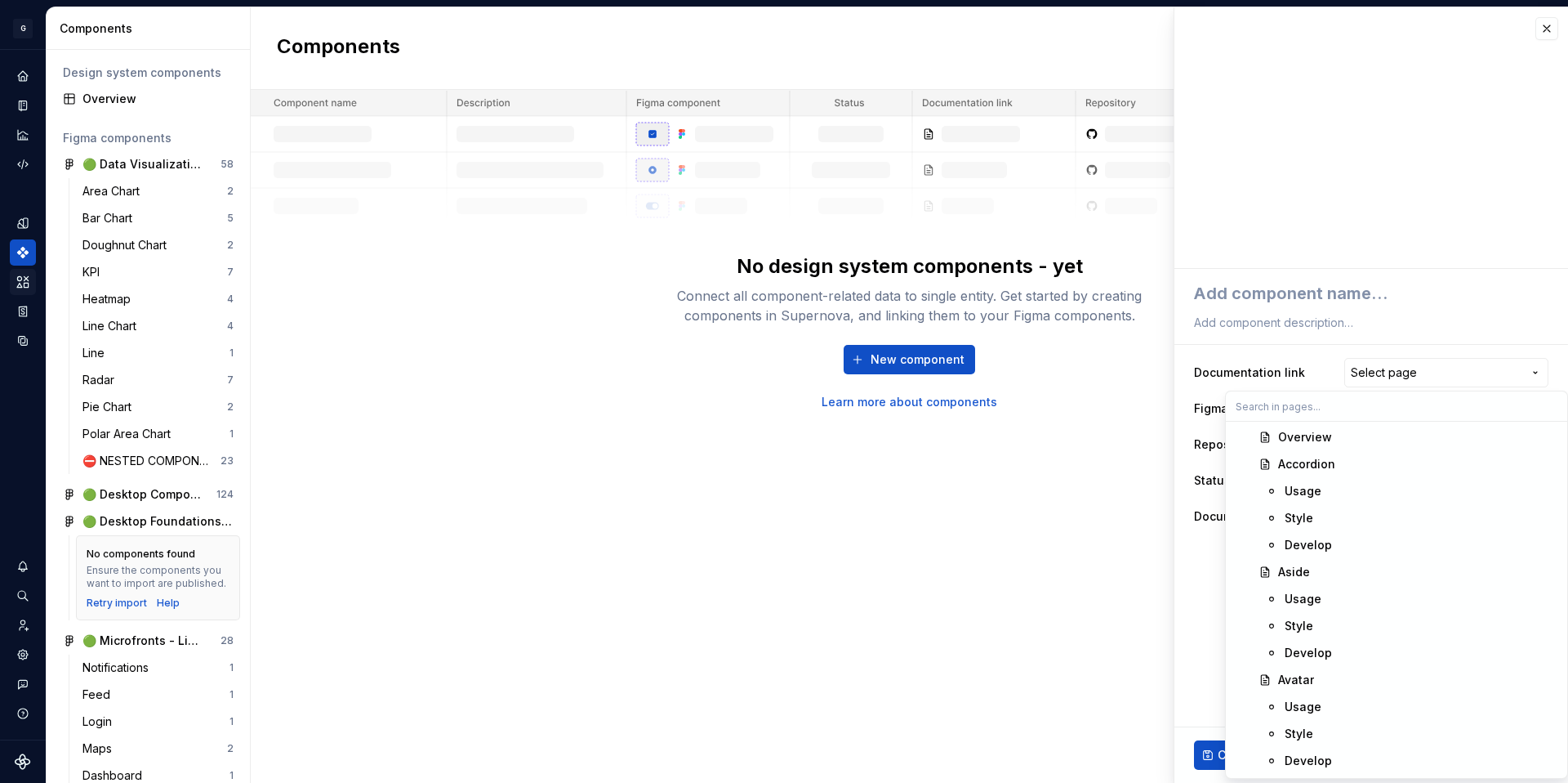
scroll to position [2569, 0]
click at [1313, 509] on div "Accordion" at bounding box center [1306, 511] width 57 height 16
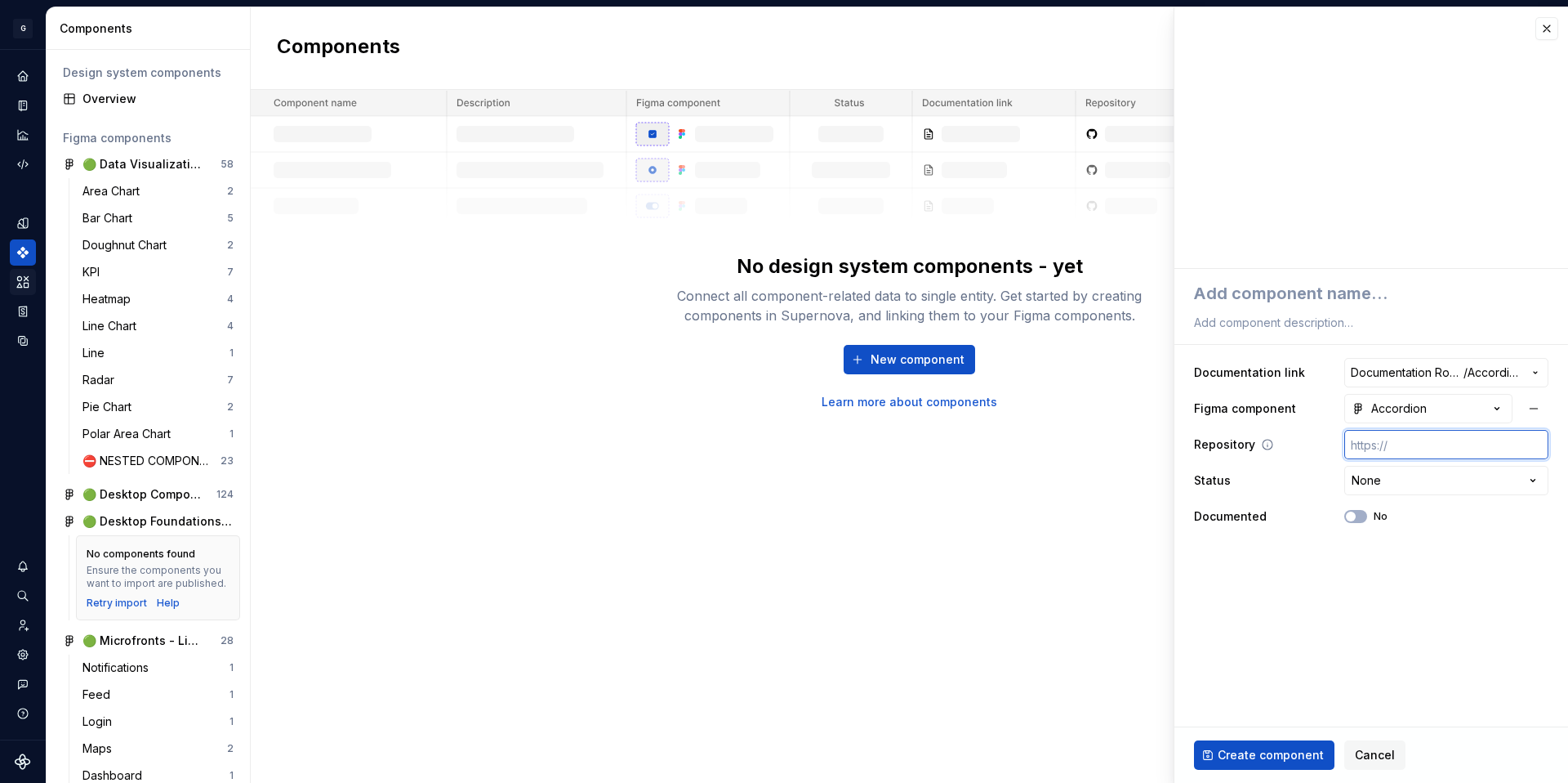
click at [1407, 443] on input "text" at bounding box center [1446, 444] width 204 height 29
click at [1405, 481] on html "G GSP Design System J Design system data Components Design system components Ov…" at bounding box center [784, 391] width 1568 height 783
click at [1355, 519] on icon "button" at bounding box center [1351, 516] width 13 height 9
click at [1253, 671] on span "Create component" at bounding box center [1271, 755] width 106 height 16
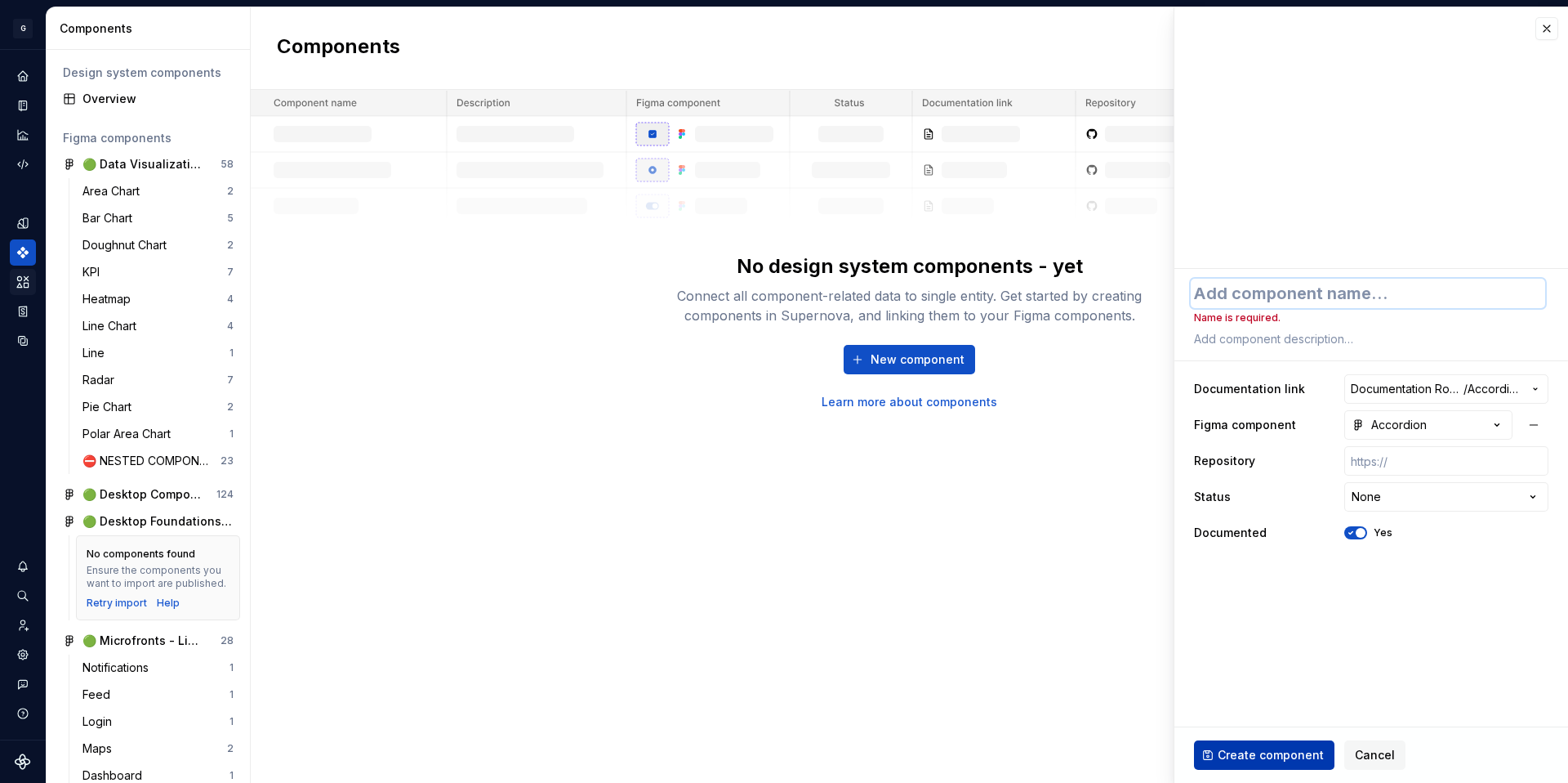
type textarea "*"
type textarea "A"
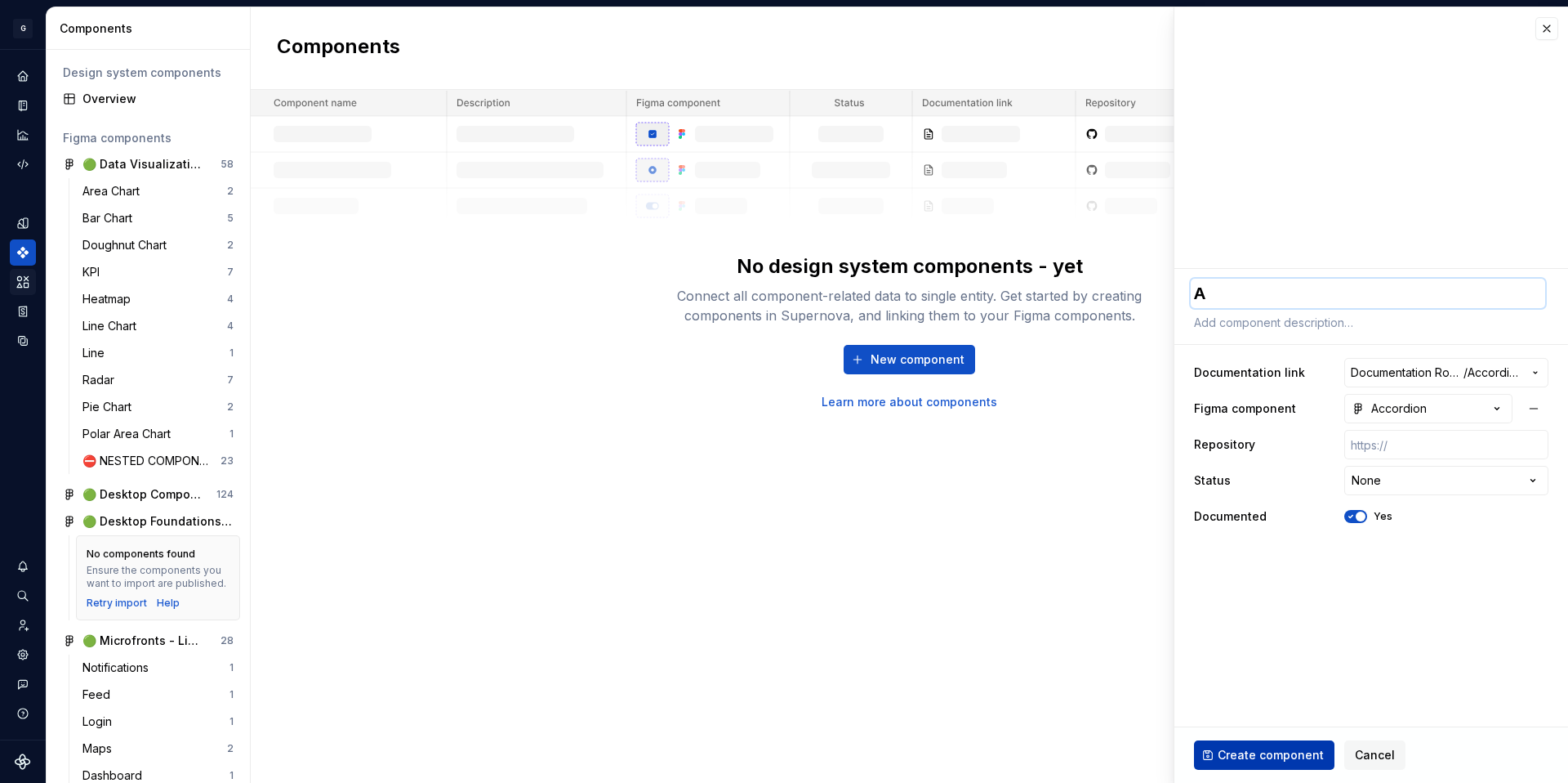
type textarea "*"
type textarea "Ac"
type textarea "*"
type textarea "Acc"
type textarea "*"
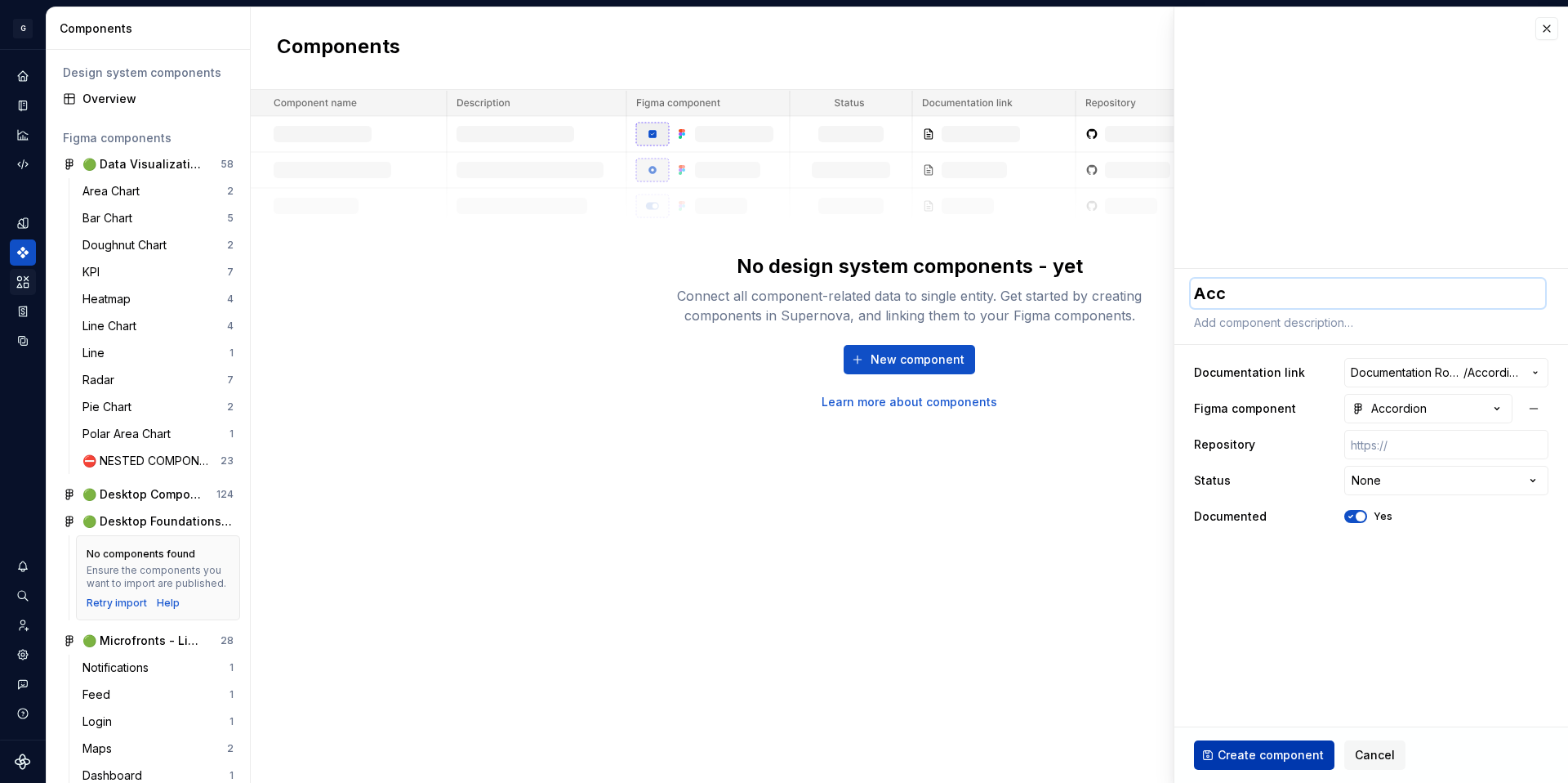
type textarea "Acco"
type textarea "*"
type textarea "Accor"
type textarea "*"
type textarea "Accord"
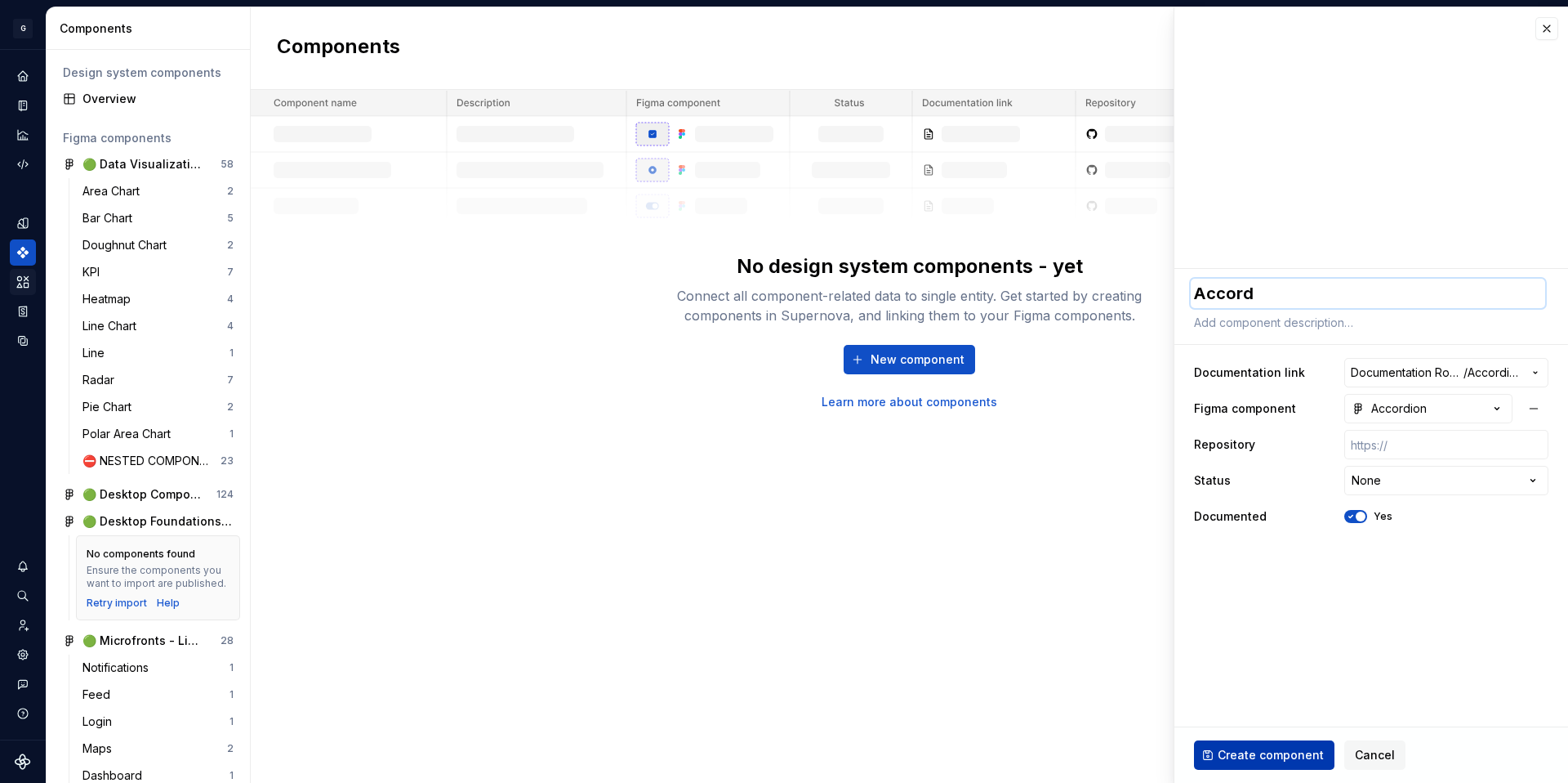
type textarea "*"
type textarea "Accordi"
type textarea "*"
type textarea "Accordio"
type textarea "*"
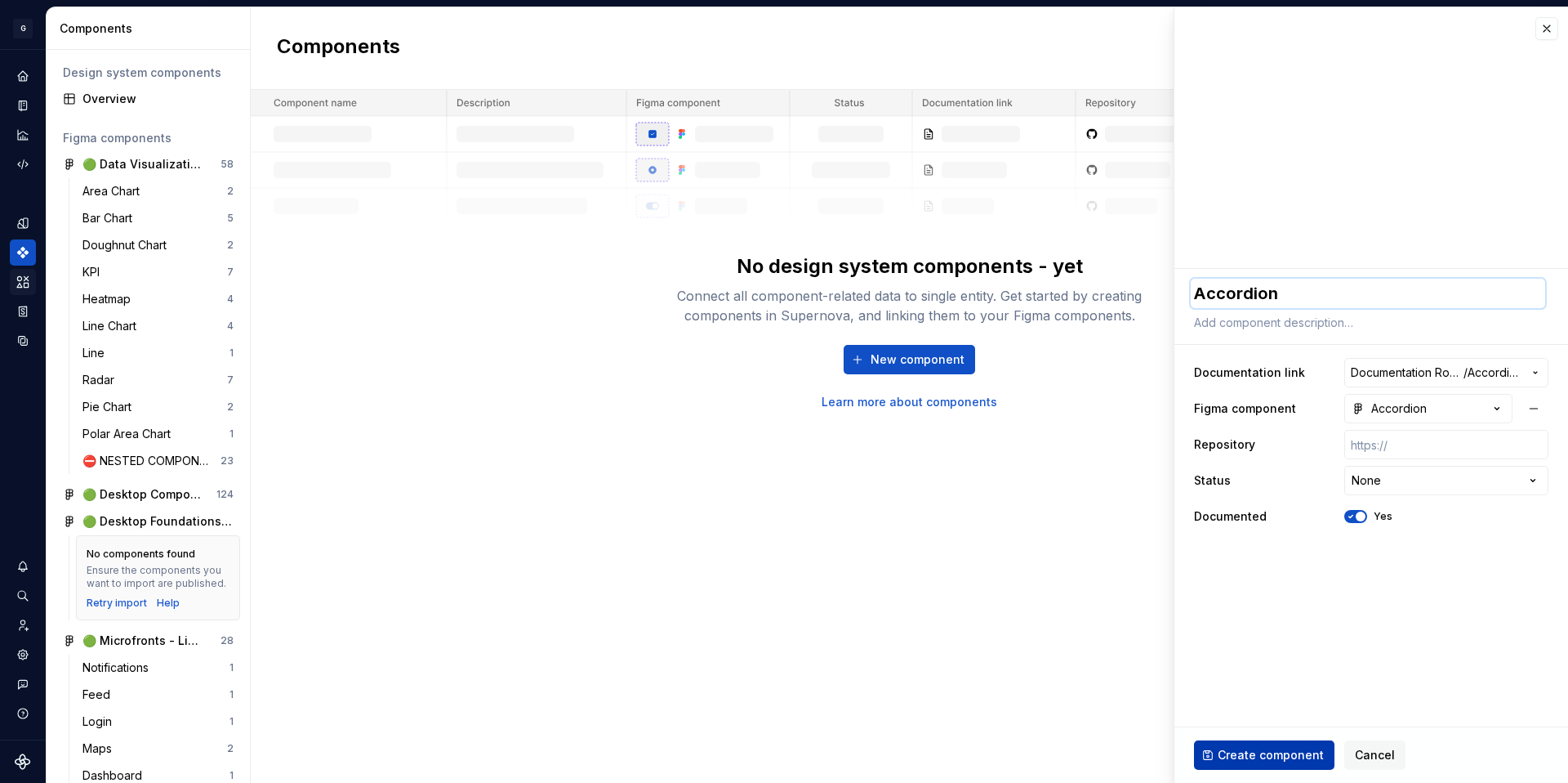
type textarea "Accordion"
click at [1301, 671] on span "Create component" at bounding box center [1271, 755] width 106 height 16
type textarea "*"
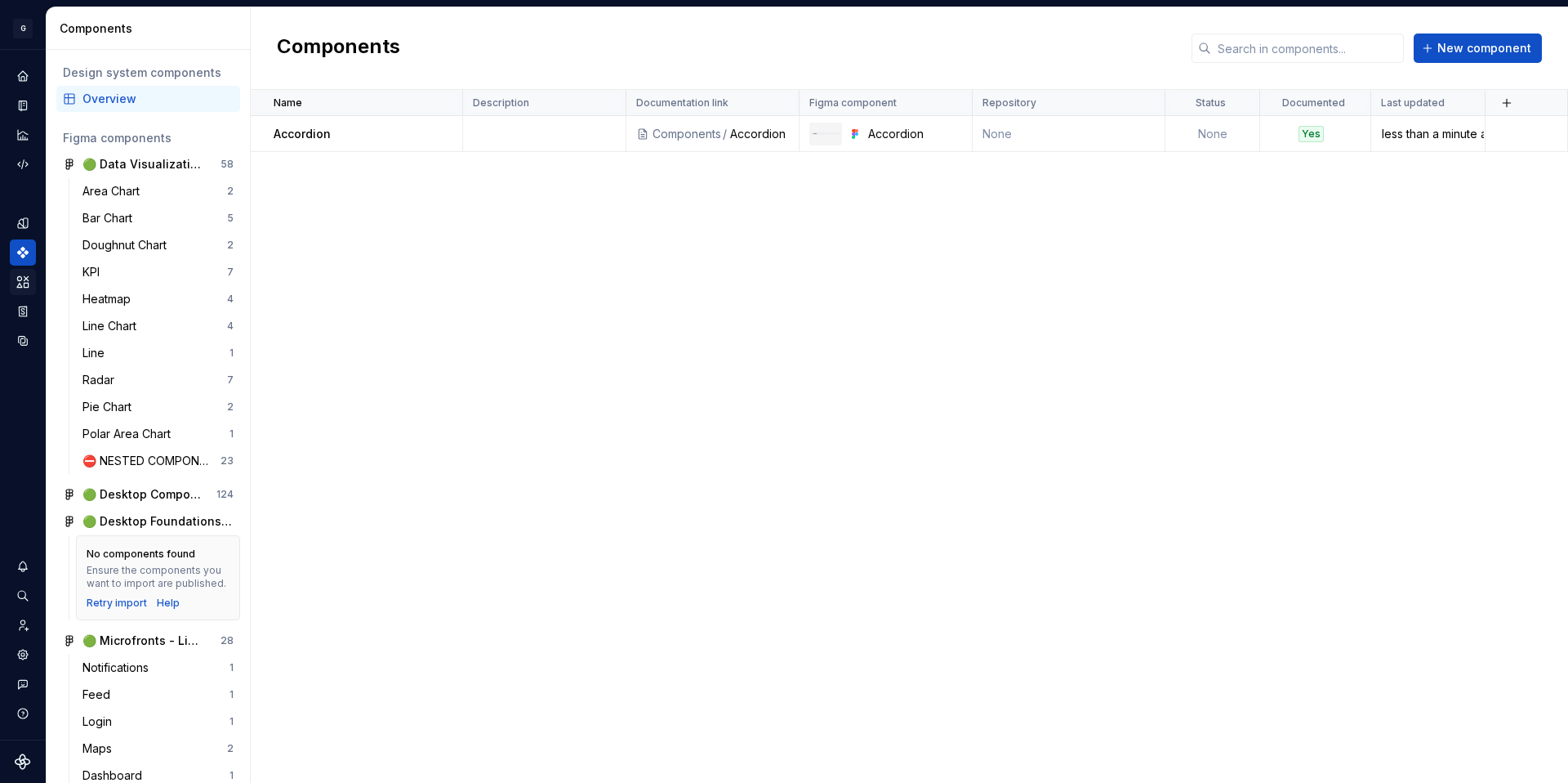
click at [490, 217] on div "Name Description Documentation link Figma component Repository Status Documente…" at bounding box center [909, 437] width 1318 height 693
click at [482, 136] on td at bounding box center [544, 134] width 163 height 36
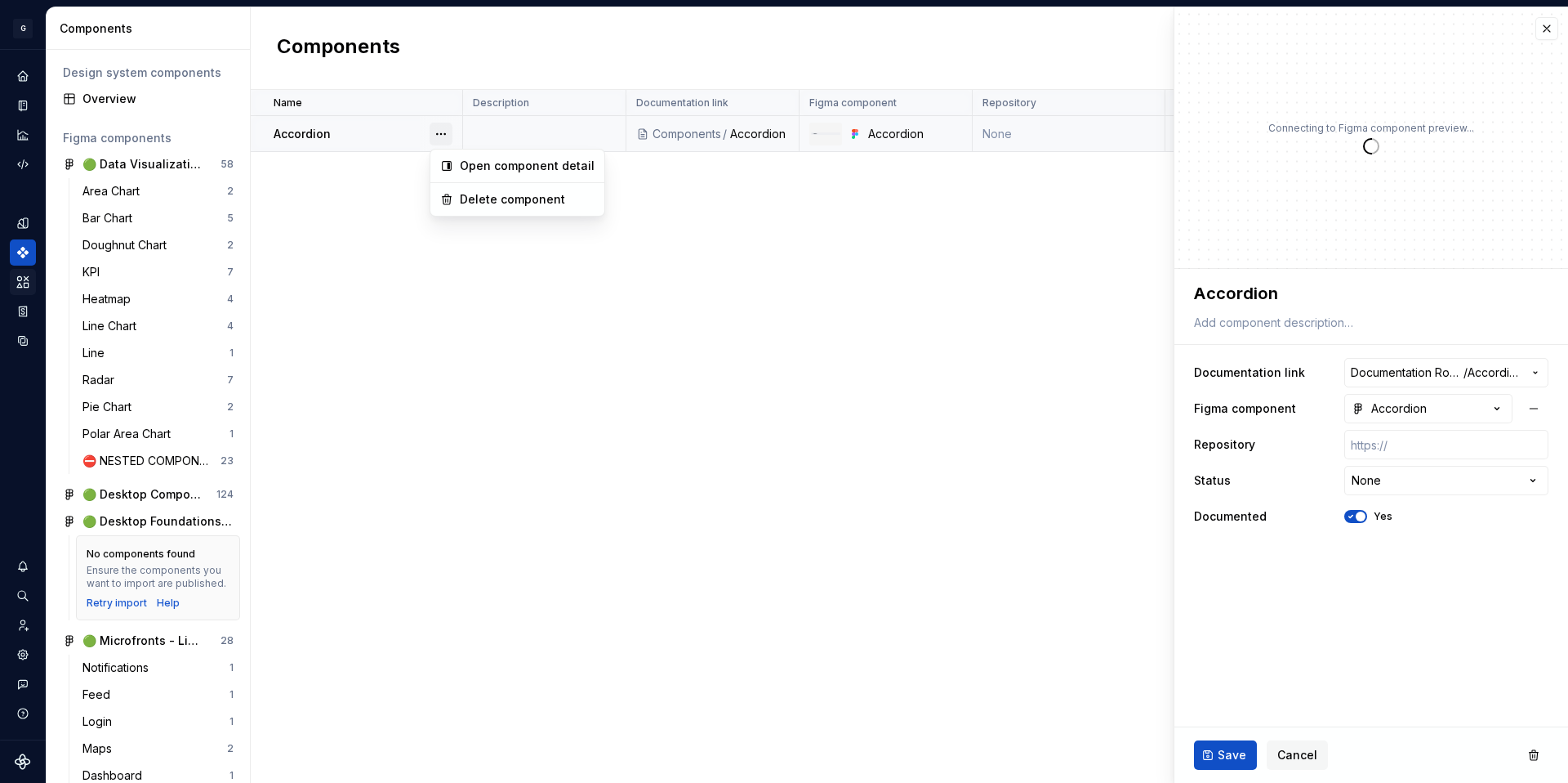
click at [450, 138] on button "button" at bounding box center [441, 134] width 23 height 23
click at [444, 139] on button "button" at bounding box center [441, 134] width 23 height 23
click at [475, 201] on div "Delete component" at bounding box center [527, 198] width 135 height 16
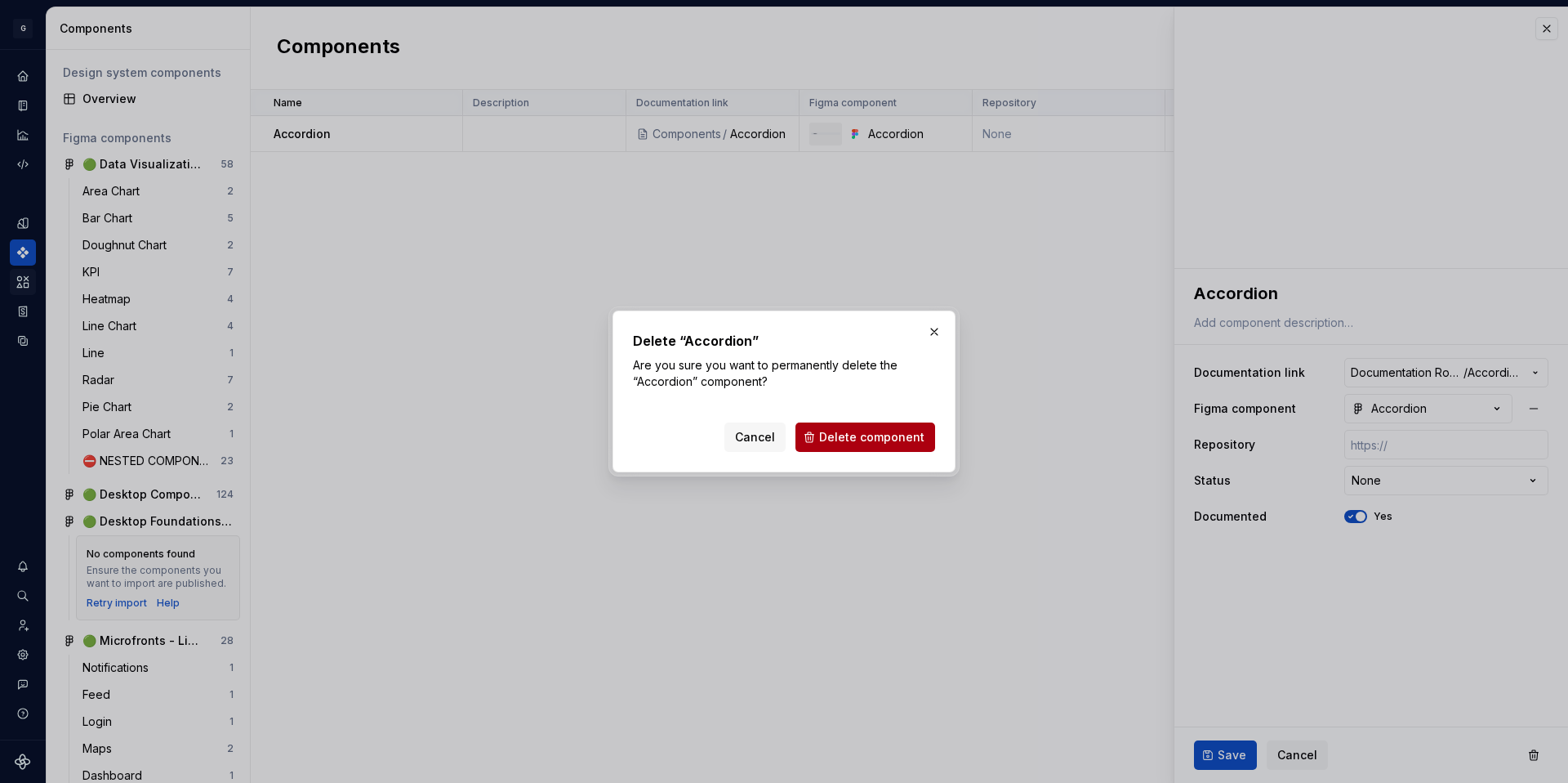
click at [857, 432] on span "Delete component" at bounding box center [872, 437] width 105 height 16
type textarea "*"
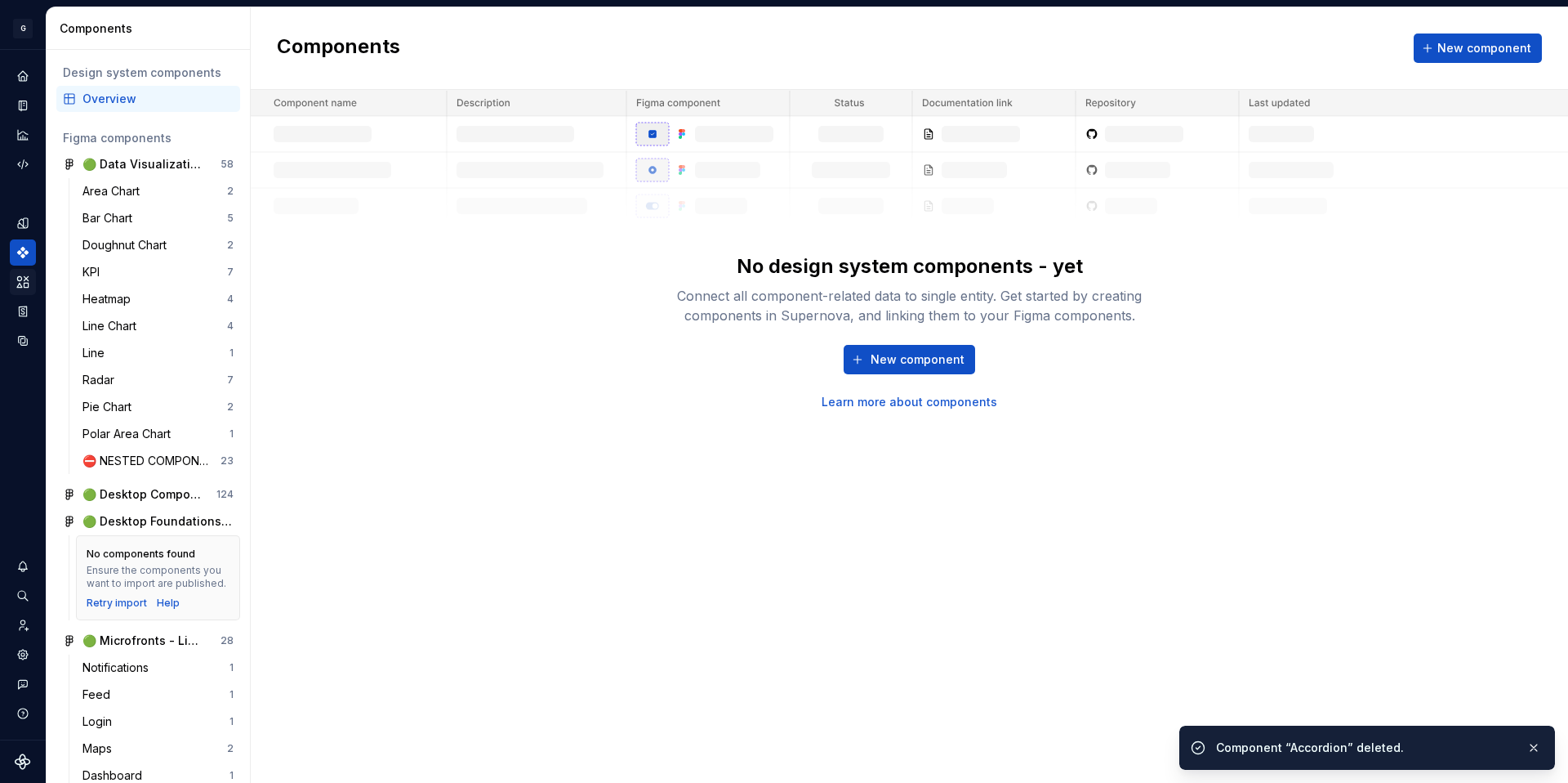
click at [1073, 416] on div "Components New component No design system components - yet Connect all componen…" at bounding box center [909, 395] width 1318 height 775
click at [947, 407] on link "Learn more about components" at bounding box center [909, 401] width 175 height 16
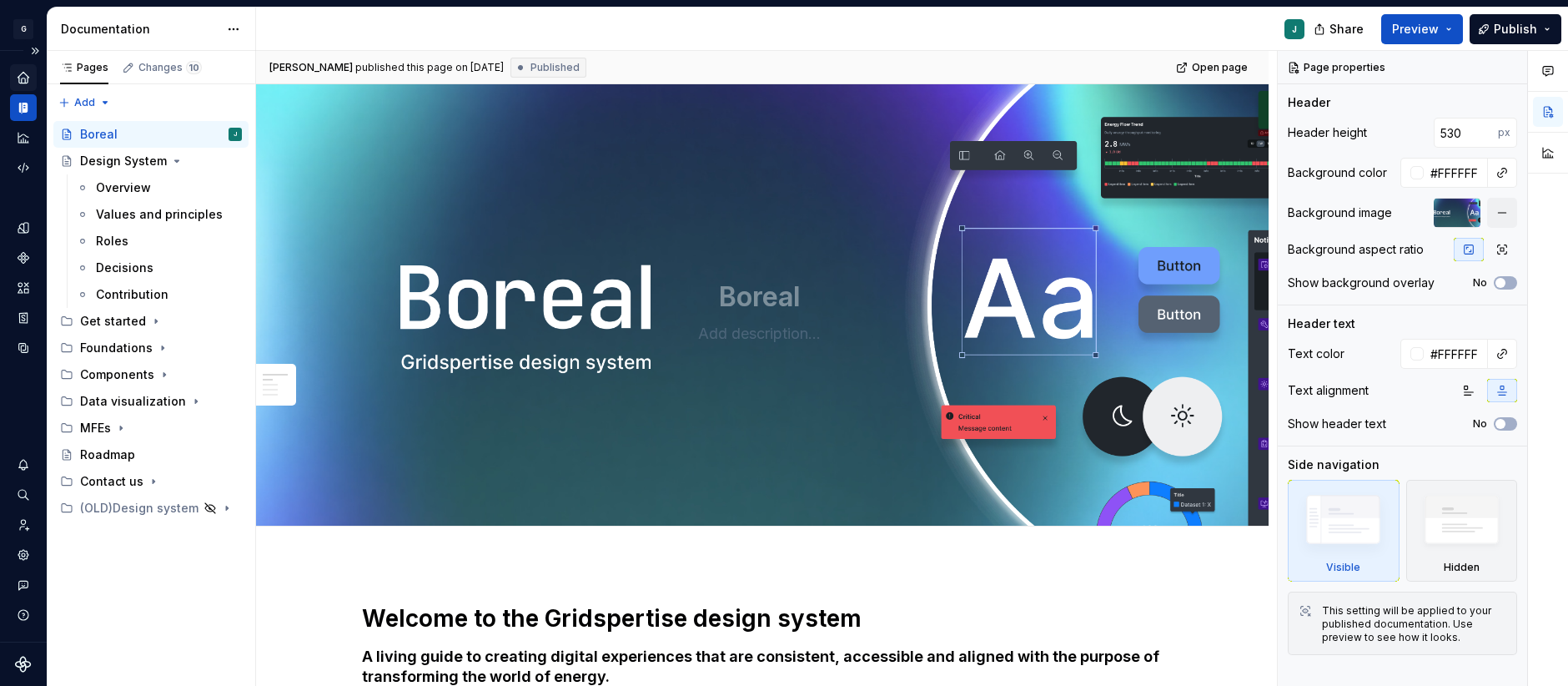
click at [17, 74] on icon "Home" at bounding box center [22, 77] width 15 height 15
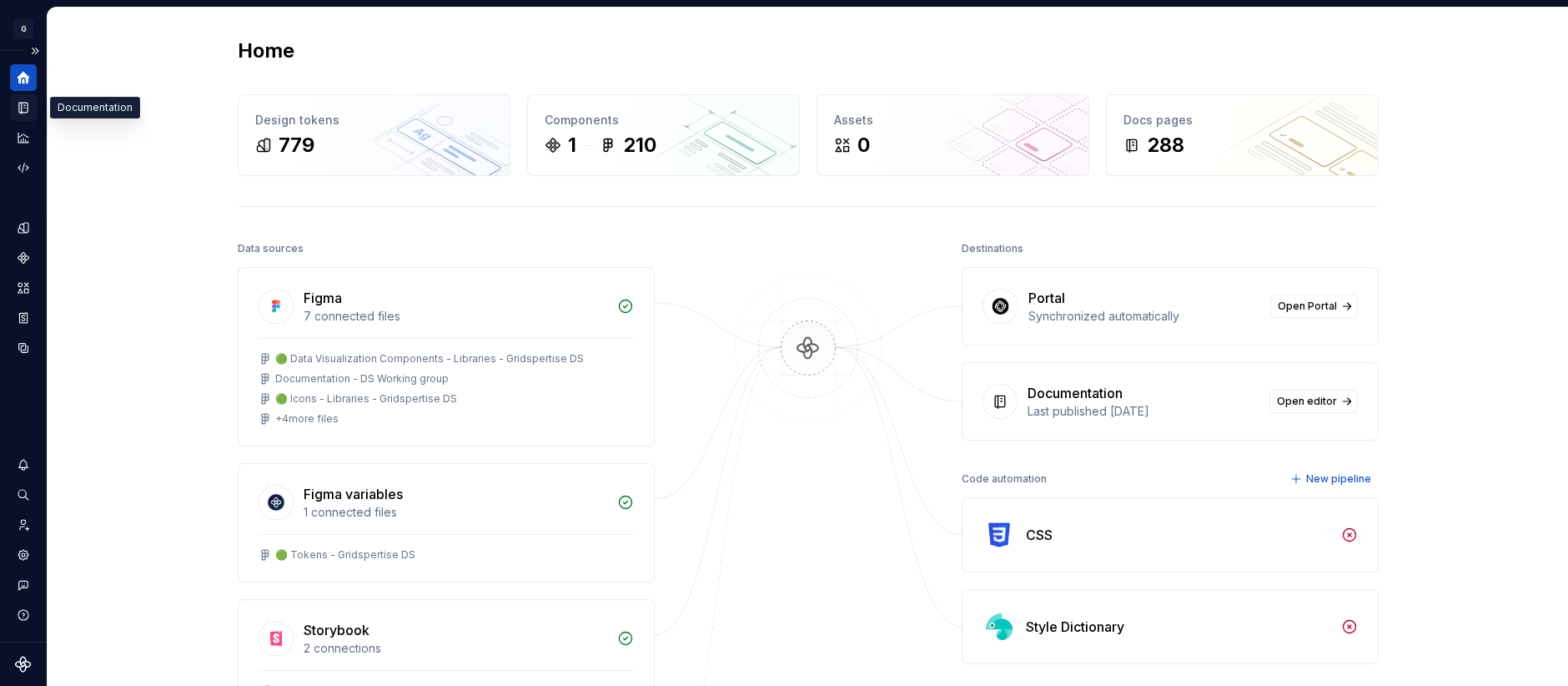
click at [33, 104] on div "Documentation" at bounding box center [23, 108] width 27 height 27
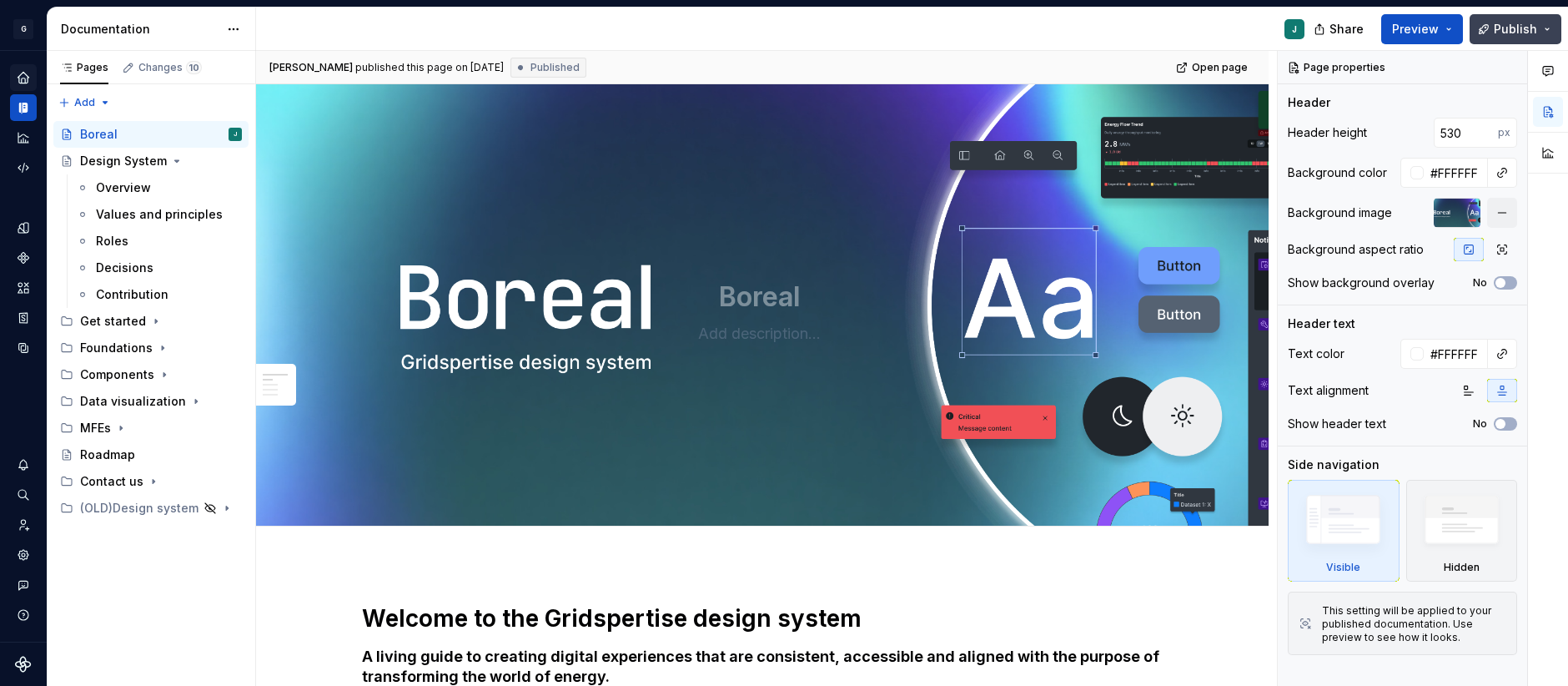
click at [1518, 29] on span "Publish" at bounding box center [1515, 29] width 44 height 16
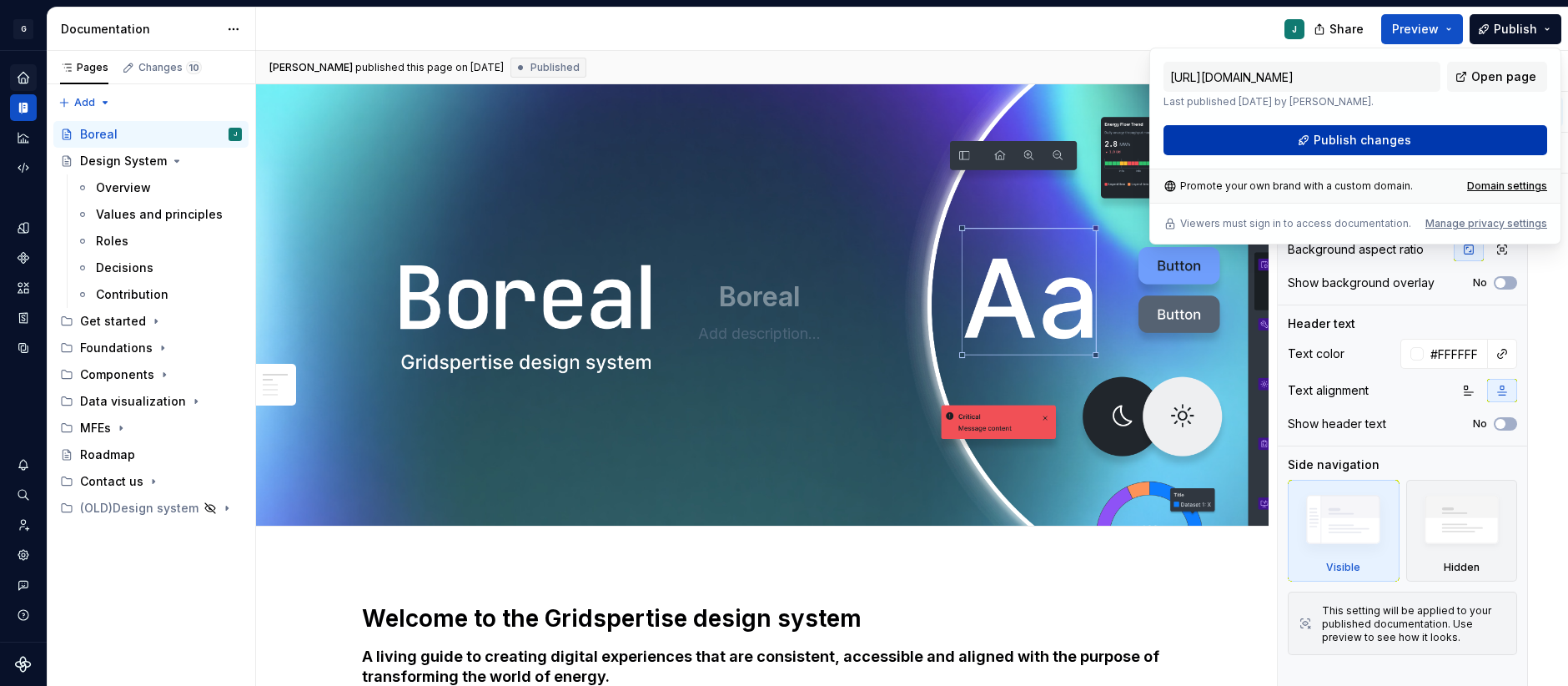
click at [1474, 147] on button "Publish changes" at bounding box center [1355, 140] width 384 height 30
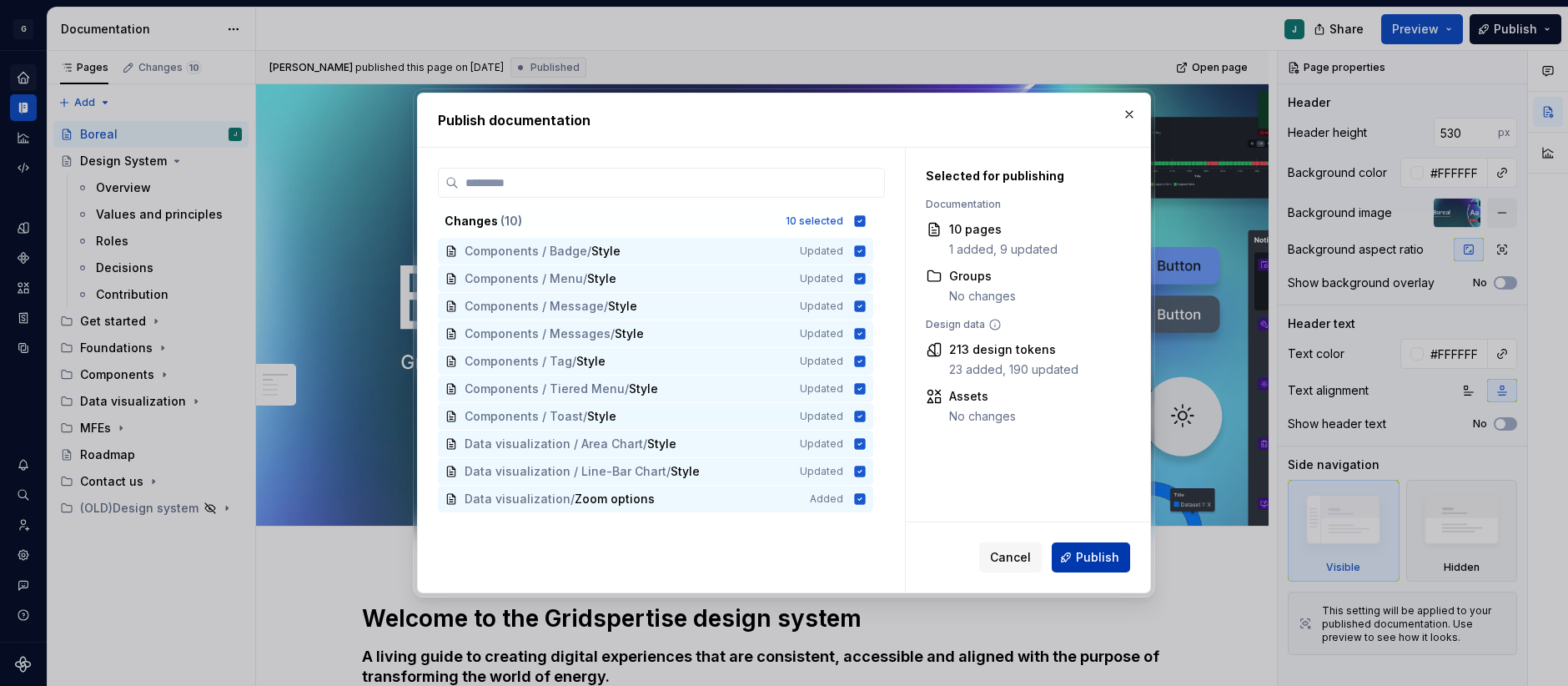
click at [1096, 552] on span "Publish" at bounding box center [1097, 557] width 44 height 16
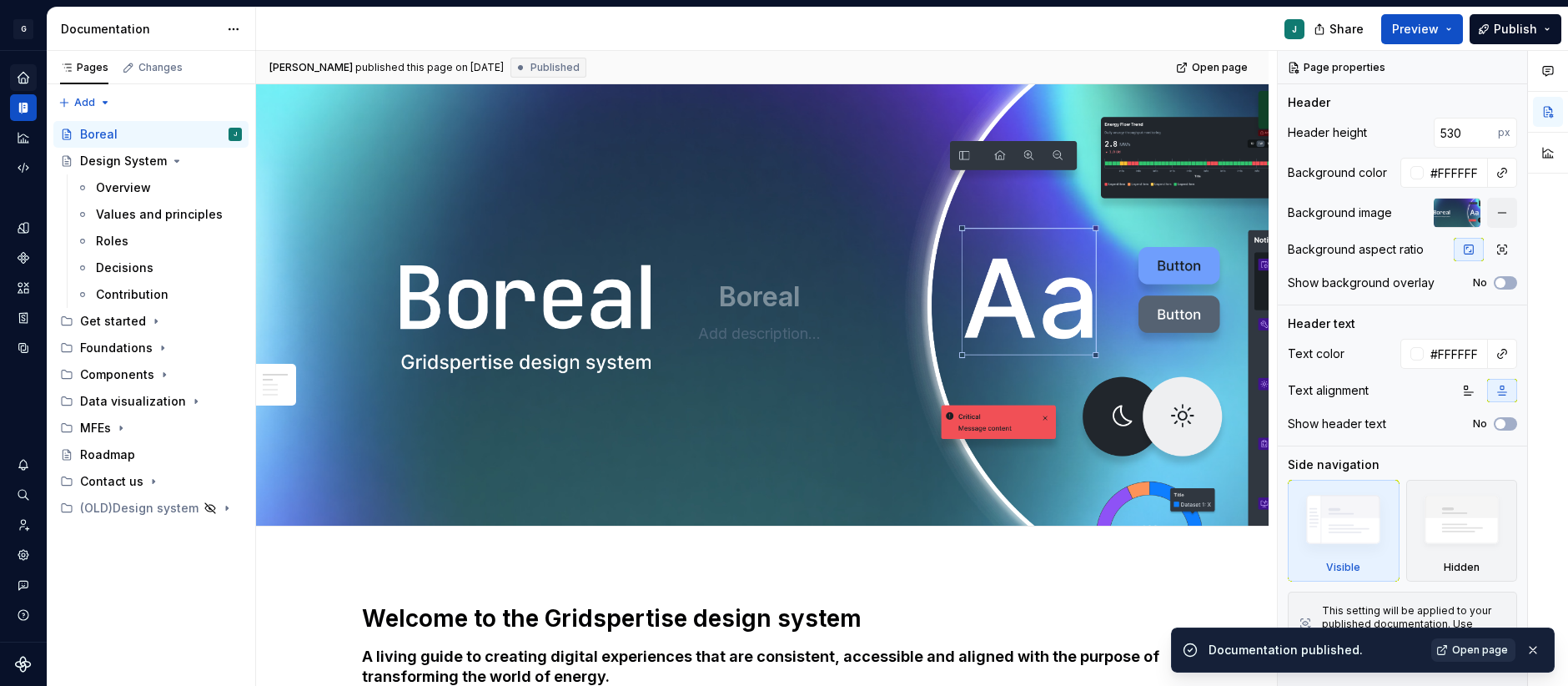
click at [1480, 646] on span "Open page" at bounding box center [1480, 650] width 56 height 14
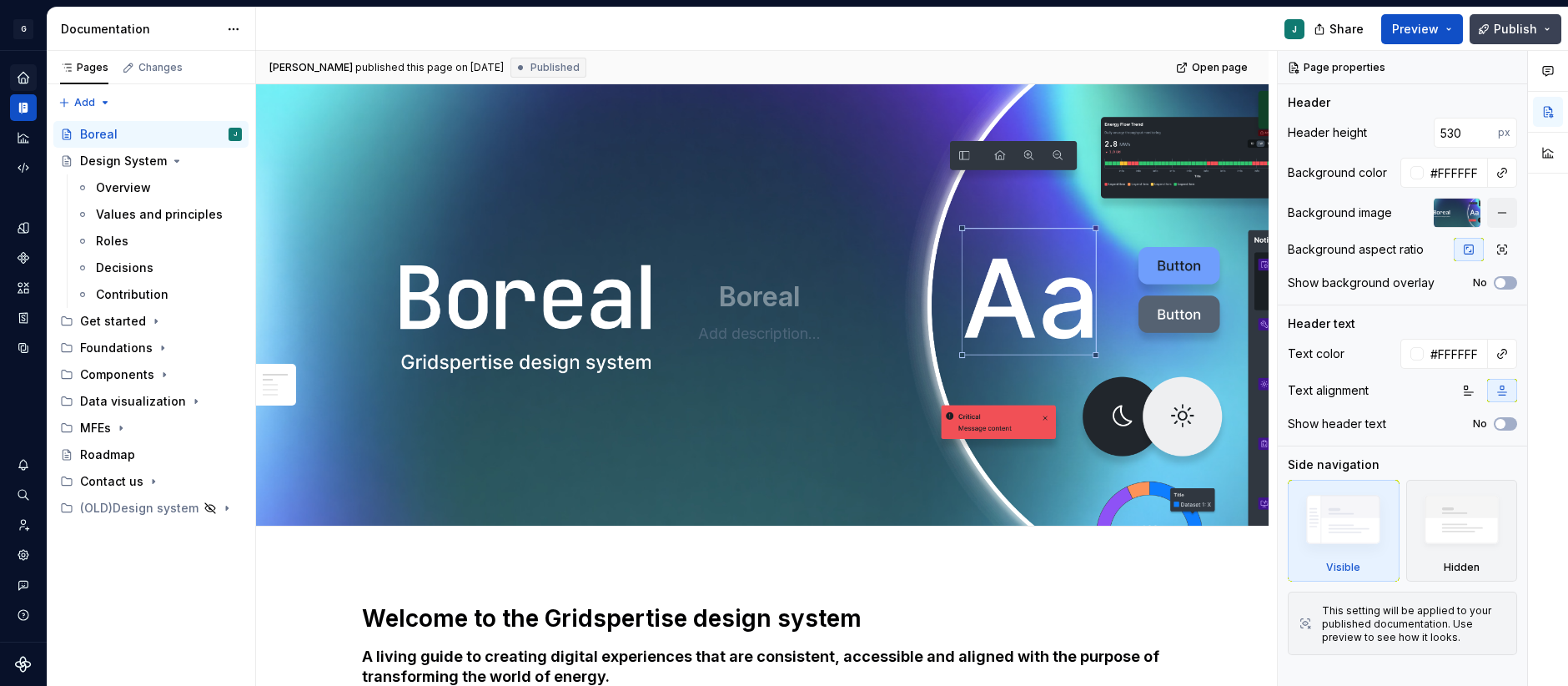
click at [1533, 27] on span "Publish" at bounding box center [1515, 29] width 44 height 16
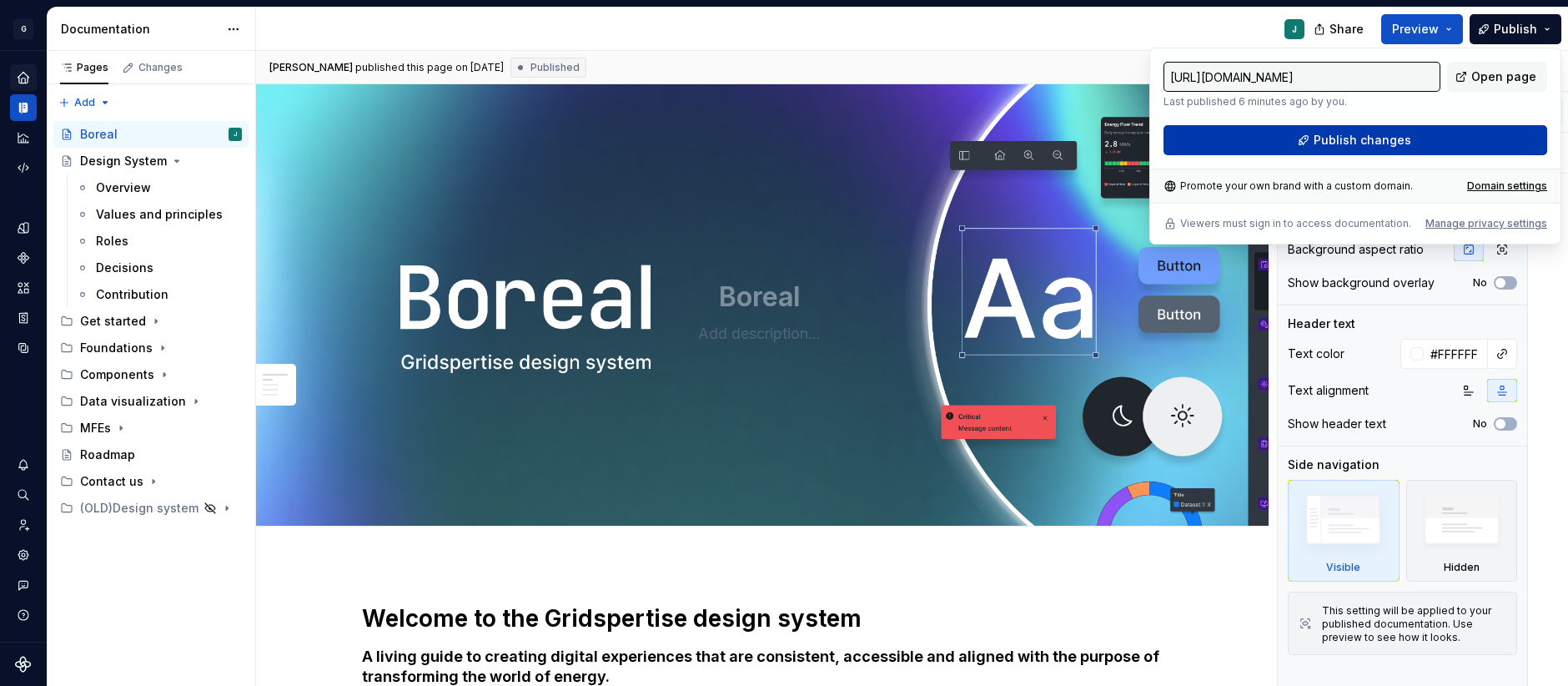
click at [1405, 148] on button "Publish changes" at bounding box center [1355, 140] width 384 height 30
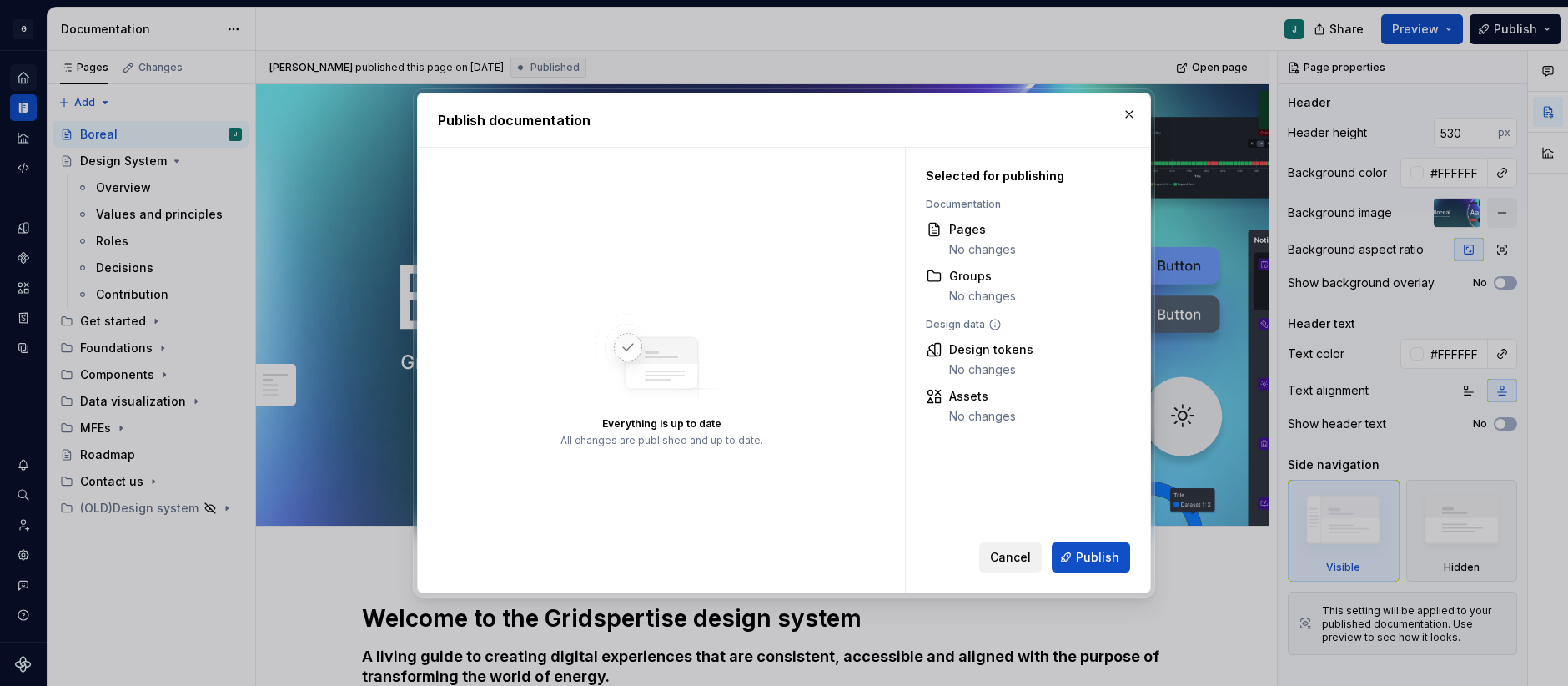
click at [1014, 566] on button "Cancel" at bounding box center [1010, 557] width 63 height 30
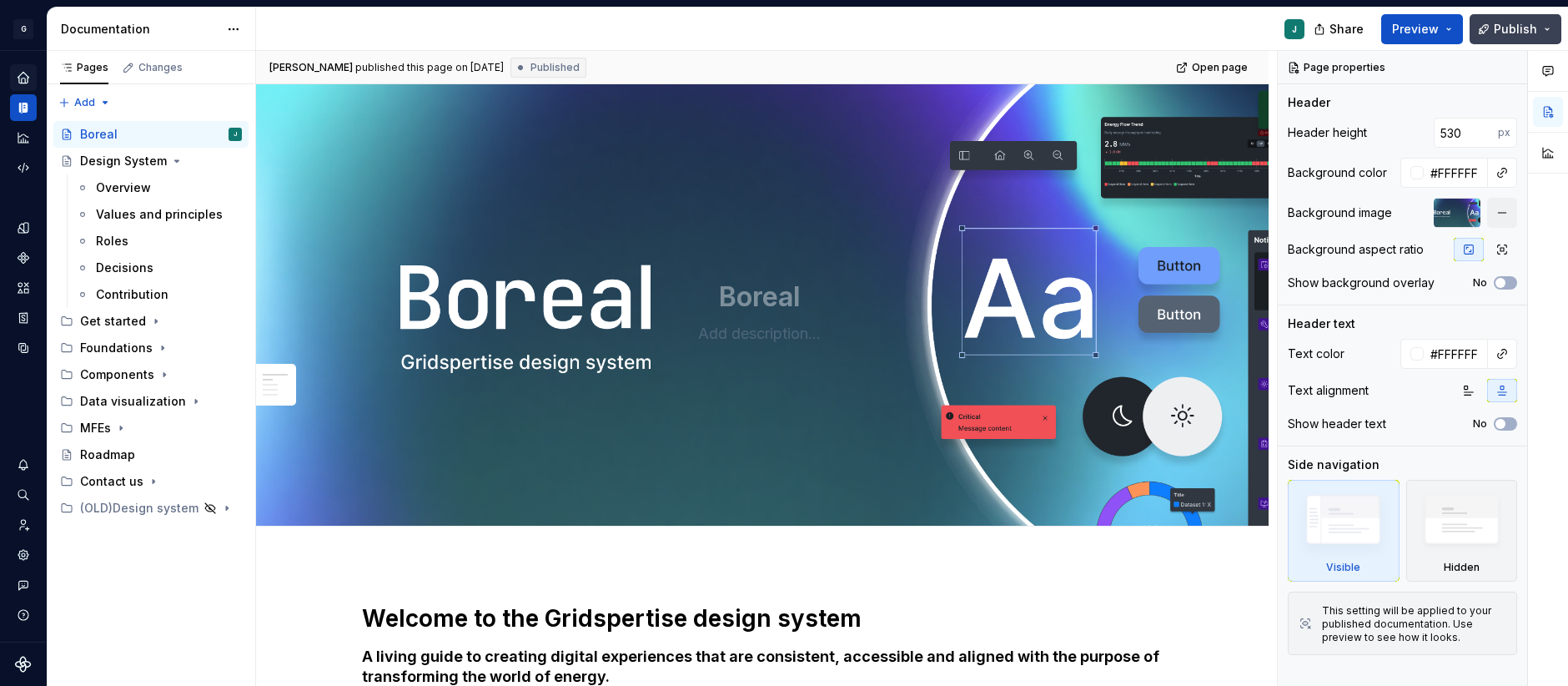
click at [1539, 27] on button "Publish" at bounding box center [1515, 29] width 92 height 30
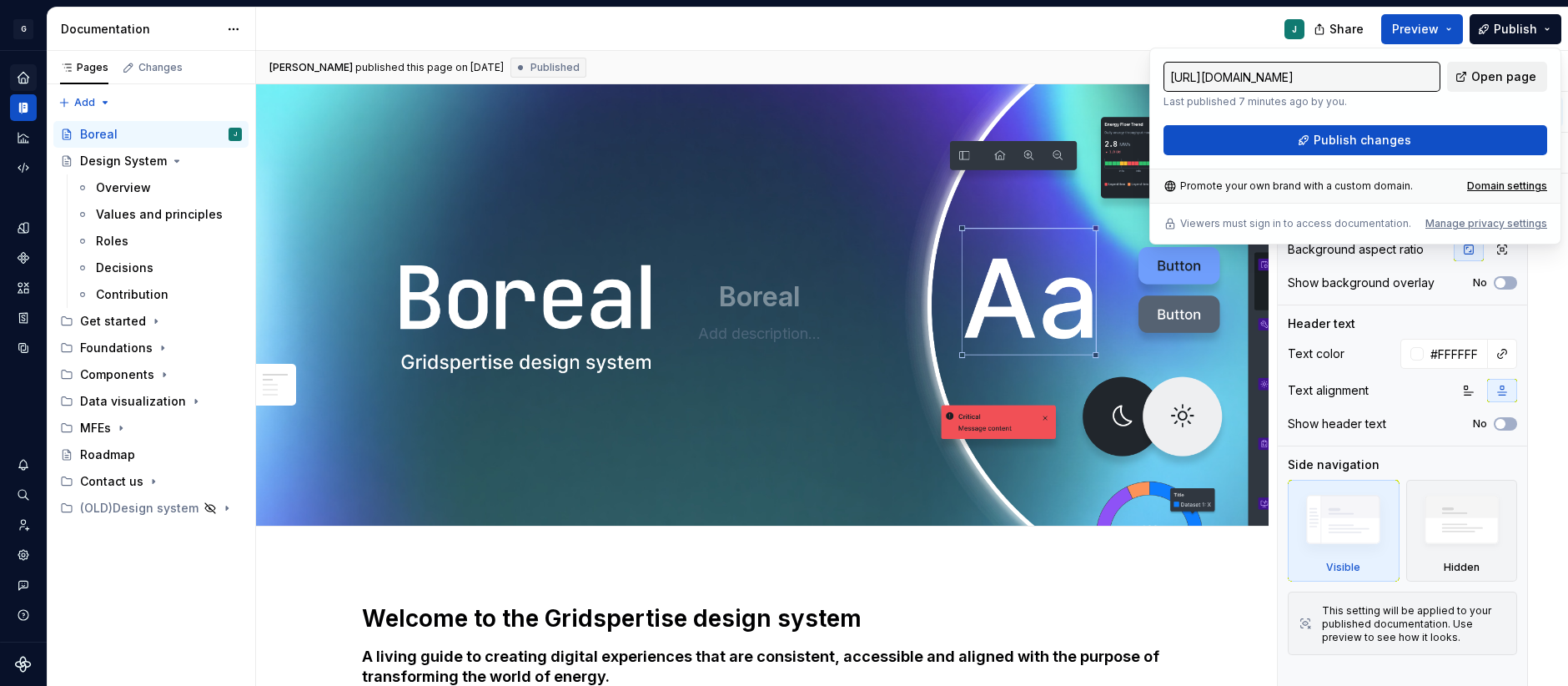
click at [1489, 81] on span "Open page" at bounding box center [1503, 77] width 65 height 16
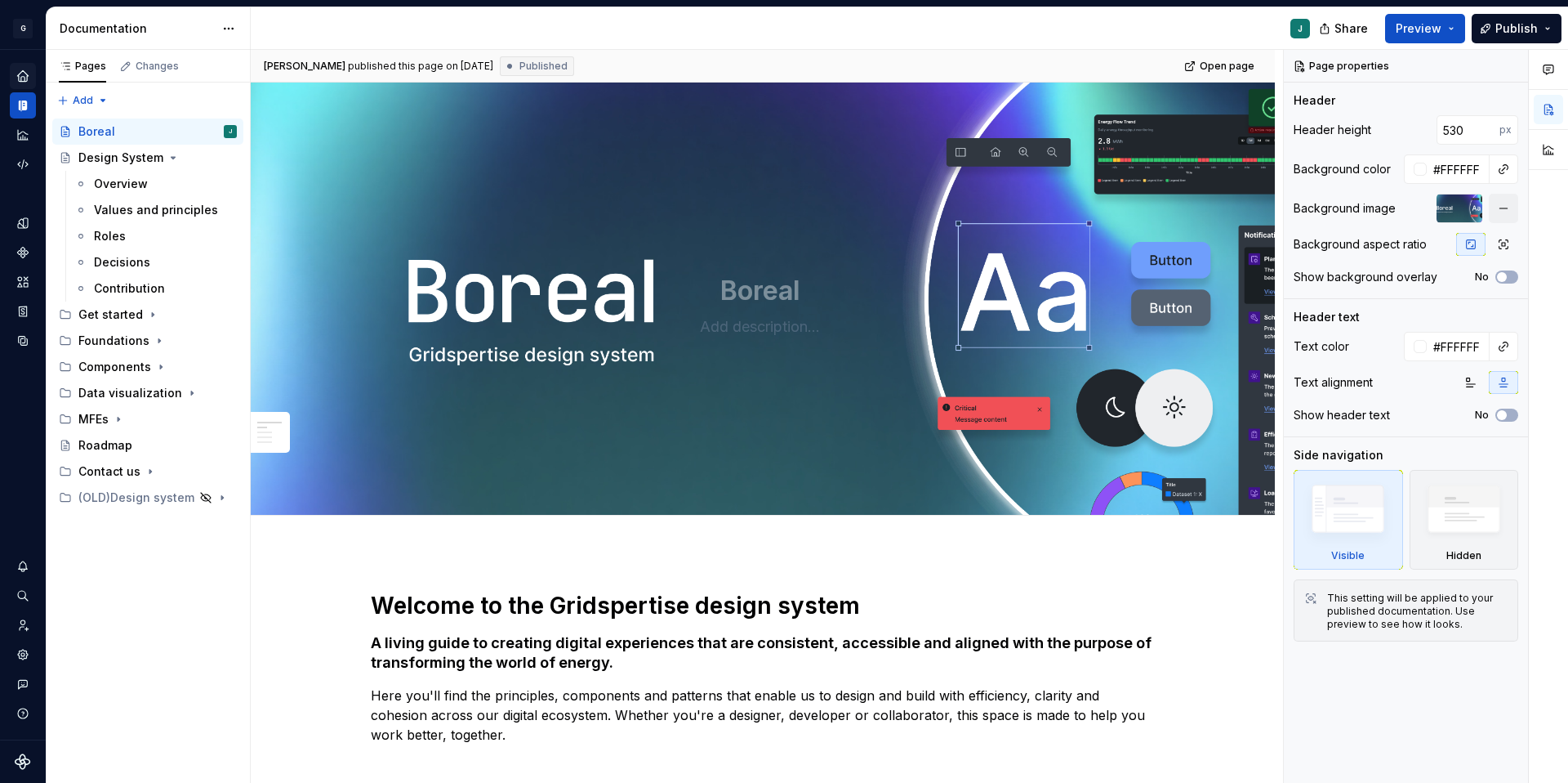
click at [17, 77] on icon "Home" at bounding box center [22, 75] width 14 height 14
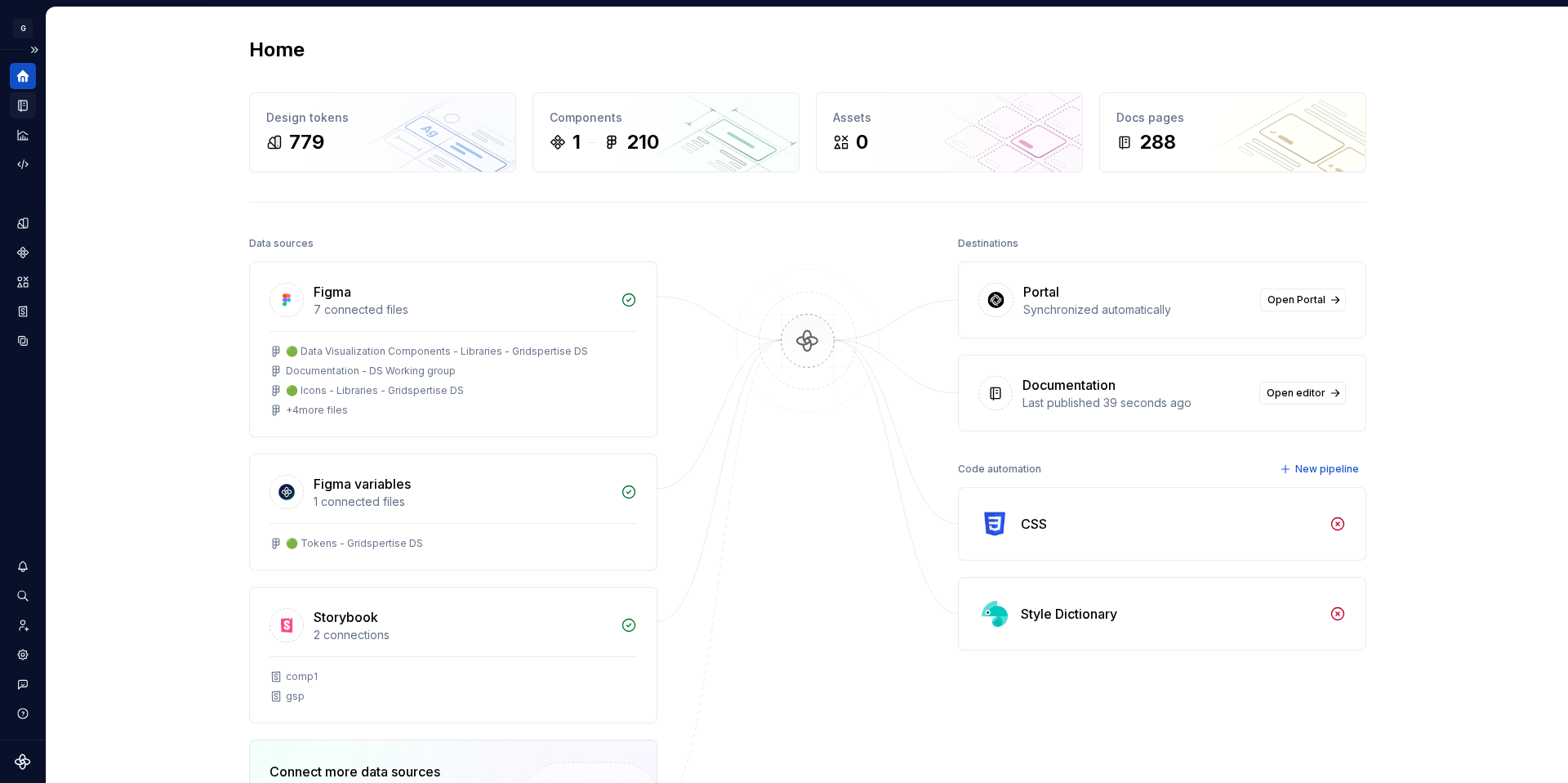
click at [29, 103] on icon "Documentation" at bounding box center [22, 104] width 14 height 14
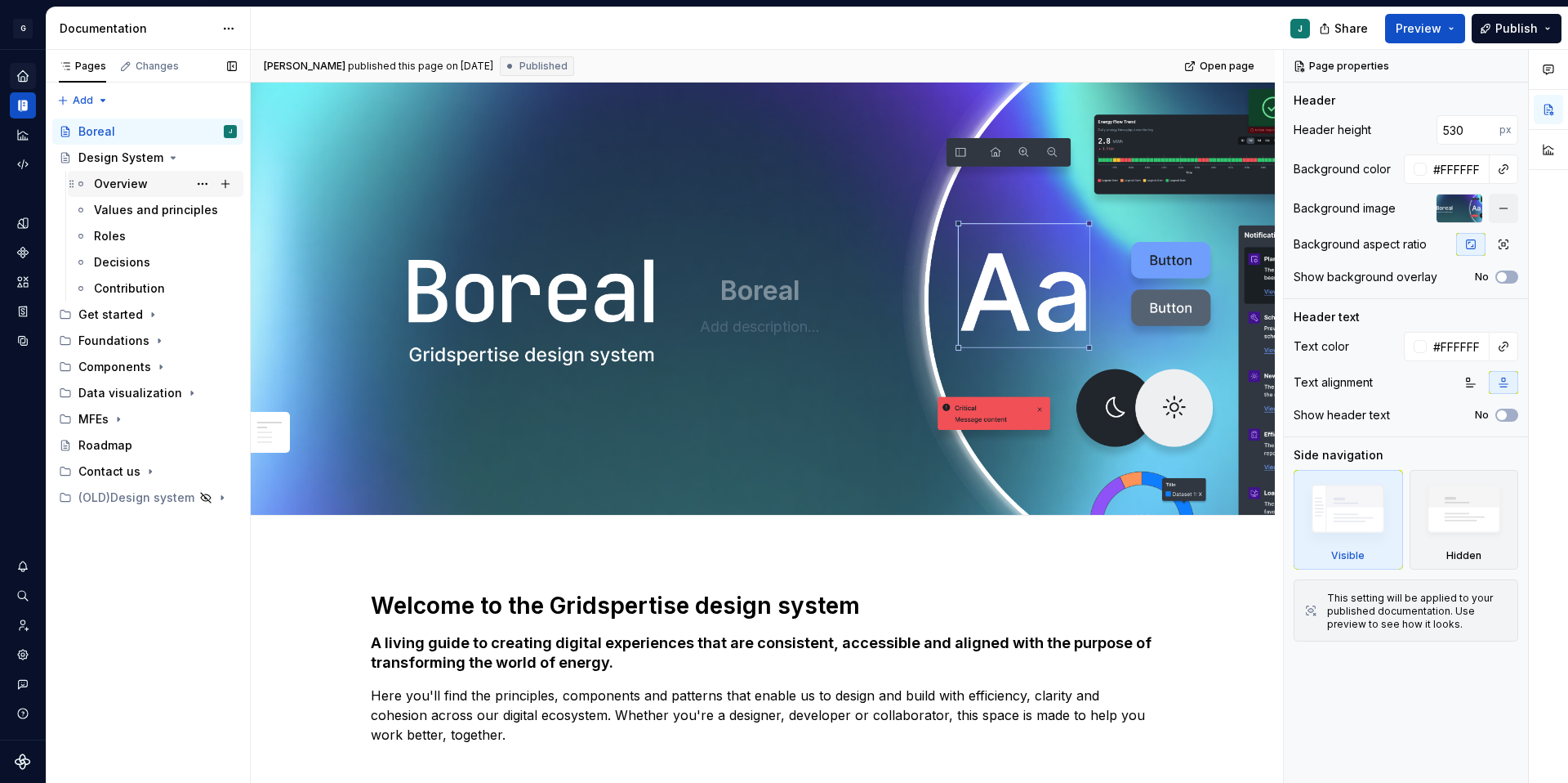
click at [126, 185] on div "Overview" at bounding box center [120, 183] width 54 height 16
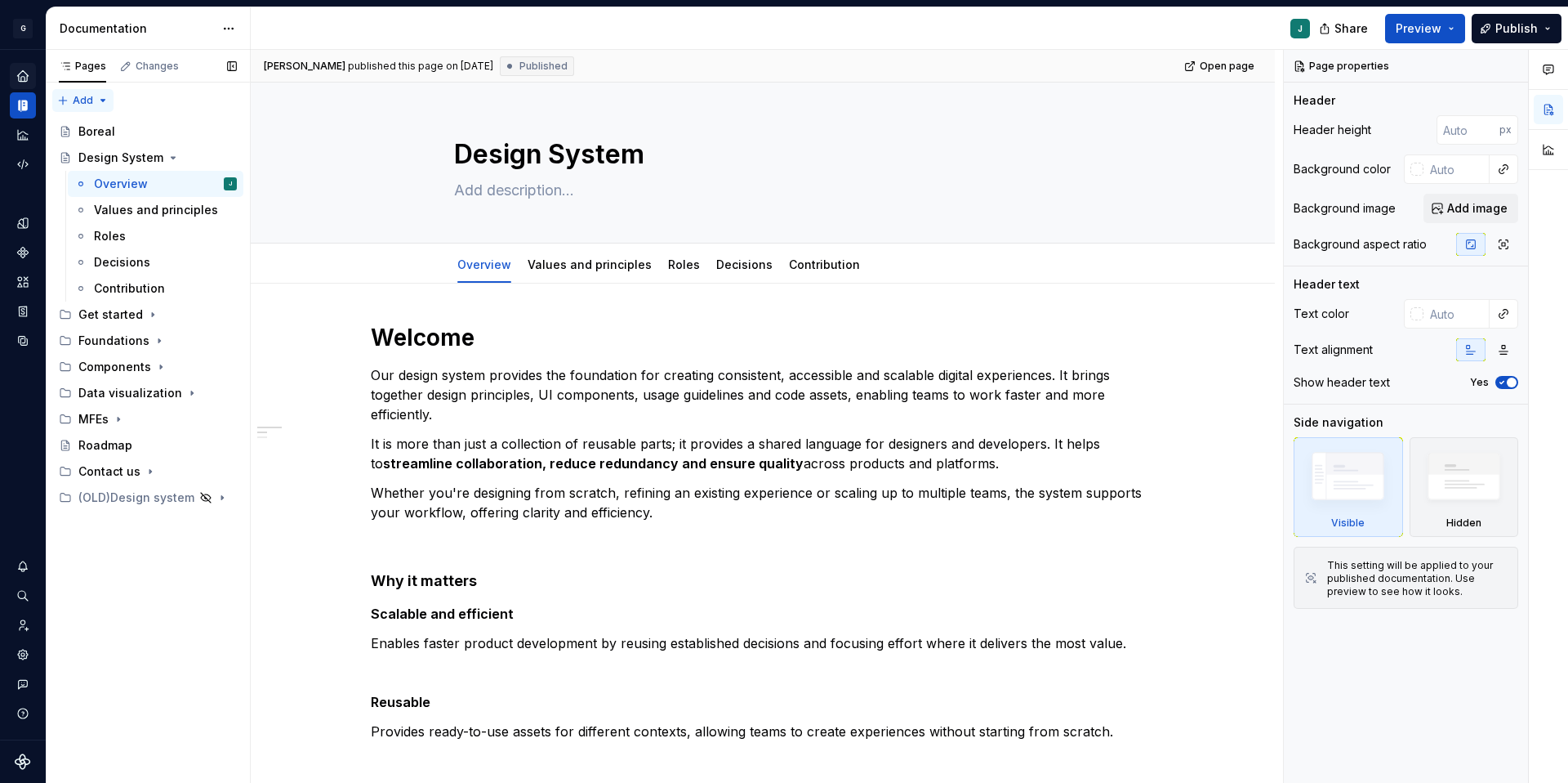
click at [61, 99] on div "Pages Changes Add Accessibility guide for tree Page tree. Navigate the tree wit…" at bounding box center [147, 417] width 204 height 734
click at [113, 139] on div "New page" at bounding box center [136, 132] width 106 height 16
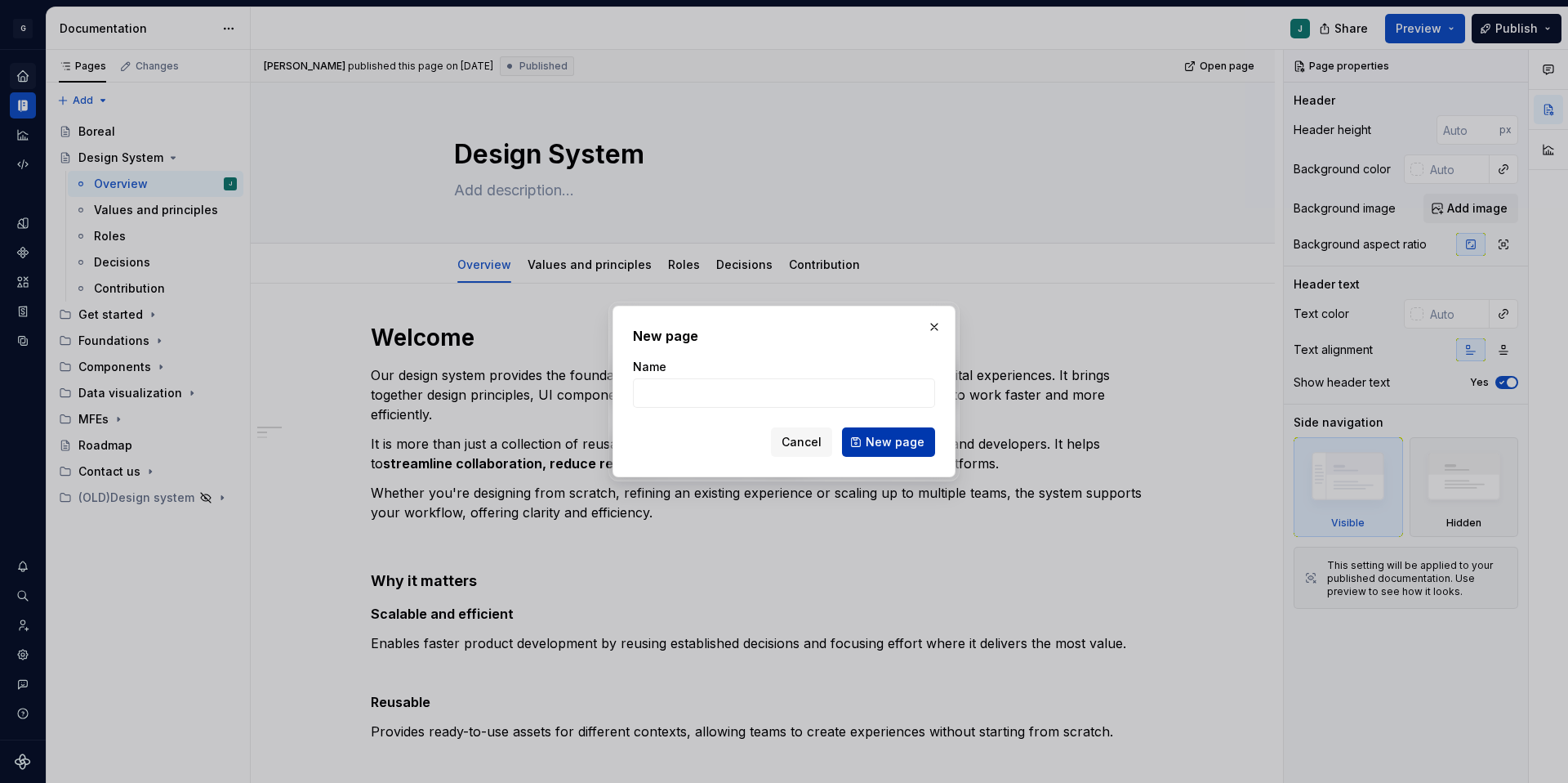
click at [889, 448] on span "New page" at bounding box center [895, 441] width 59 height 16
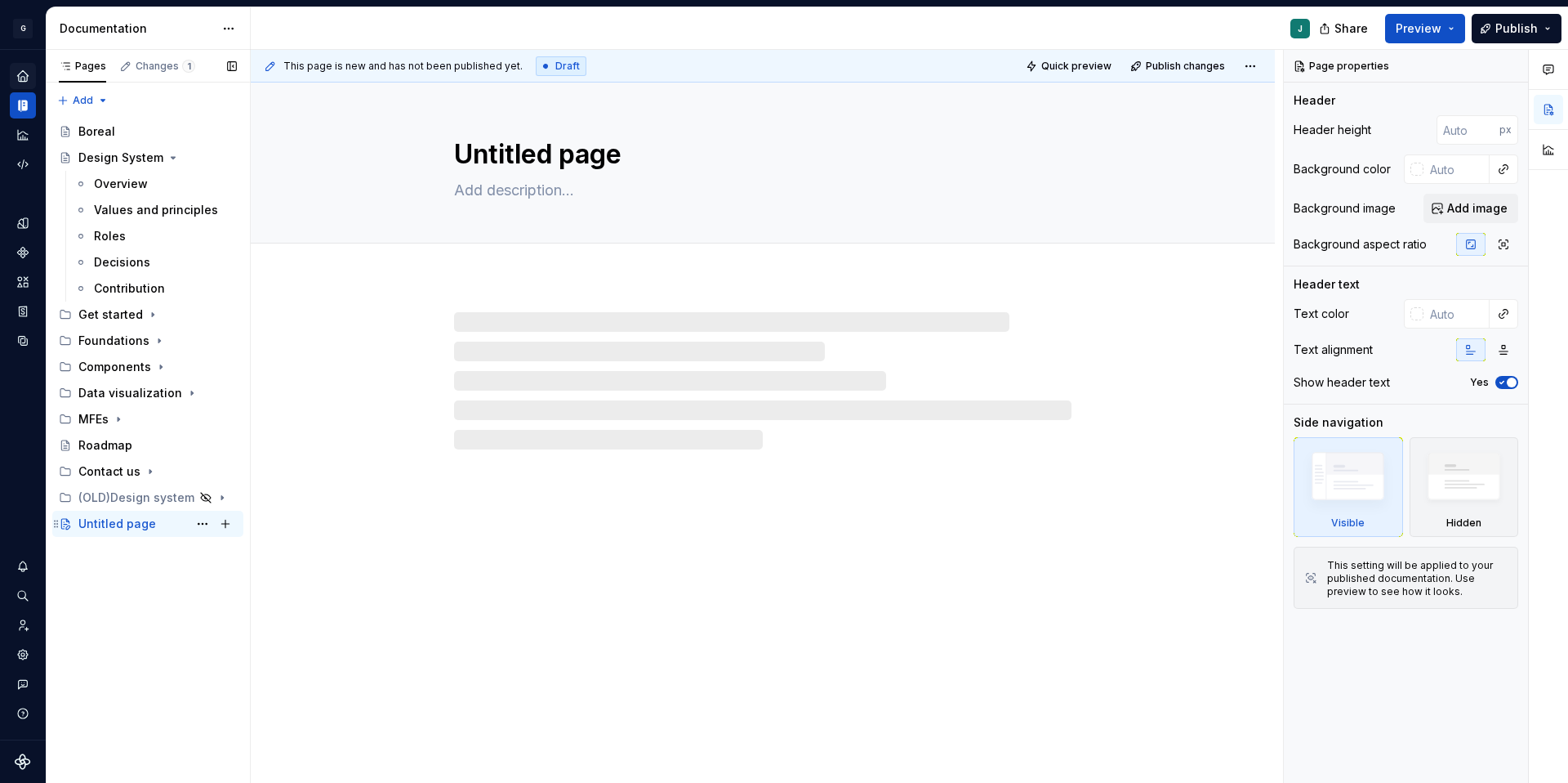
click at [126, 521] on div "Untitled page" at bounding box center [118, 523] width 78 height 16
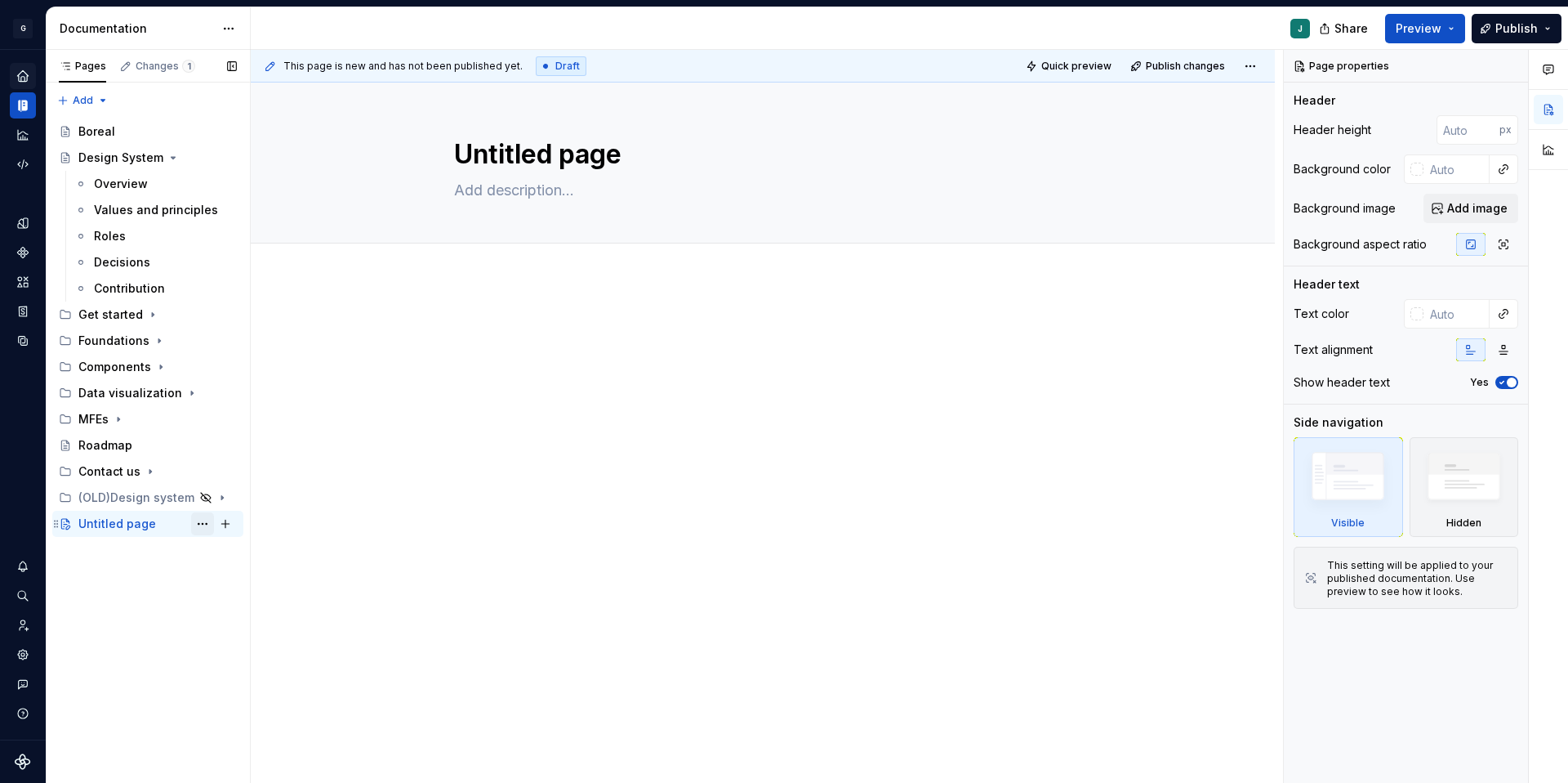
click at [196, 523] on button "Page tree" at bounding box center [202, 524] width 23 height 23
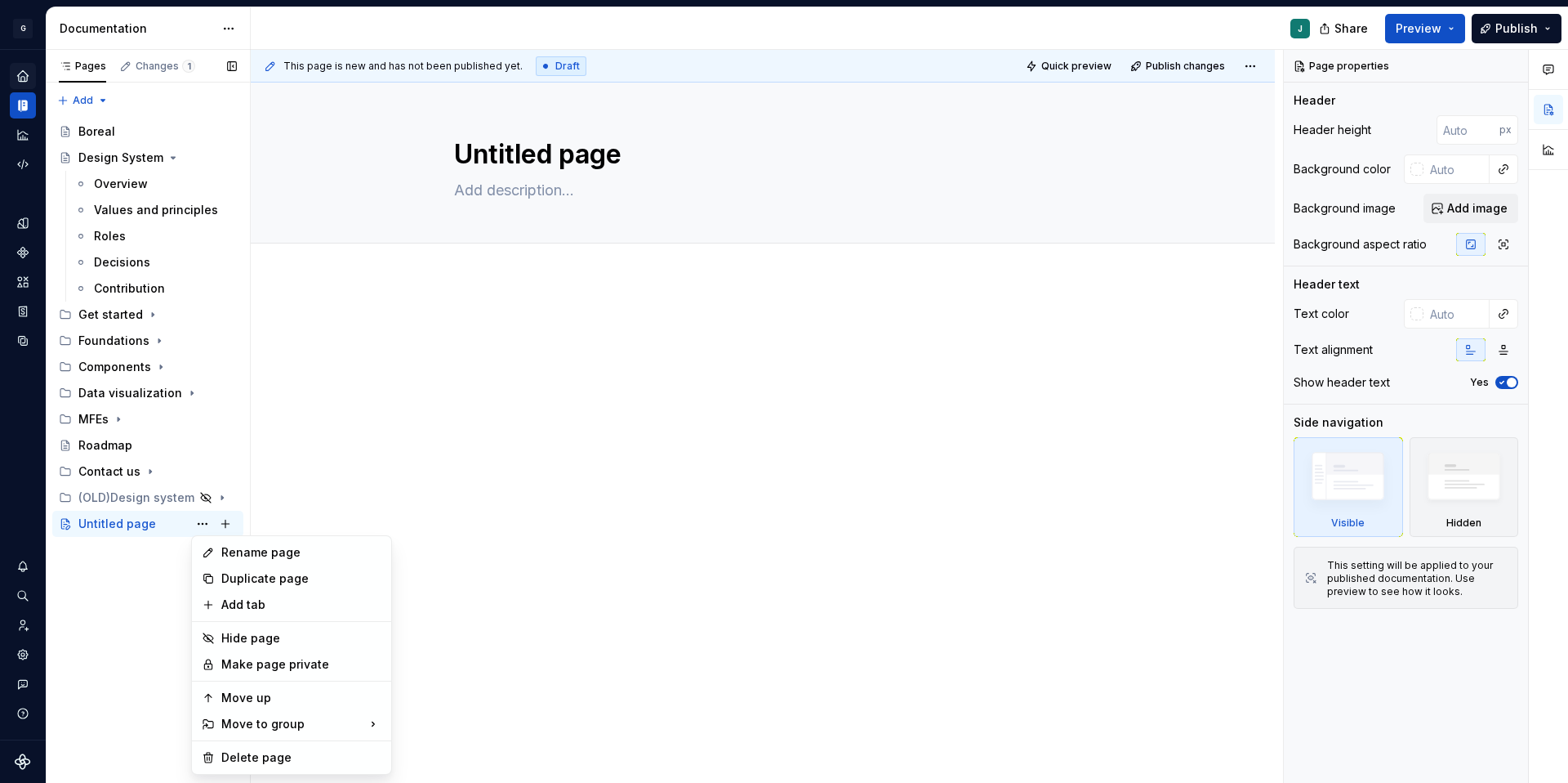
click at [156, 552] on div "Pages Changes 1 Add Accessibility guide for tree Page tree. Navigate the tree w…" at bounding box center [147, 417] width 204 height 734
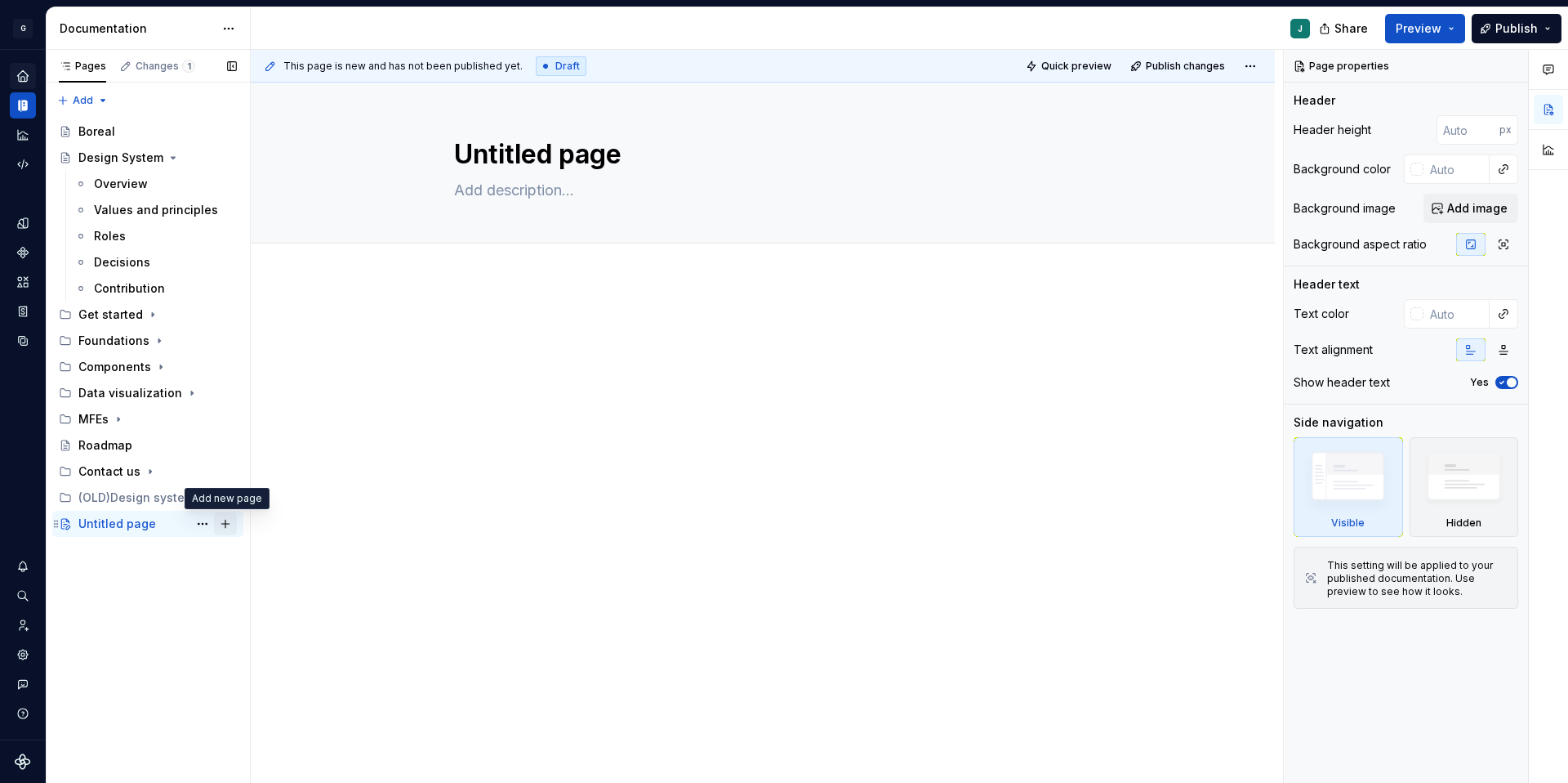
click at [226, 524] on button "Page tree" at bounding box center [226, 524] width 23 height 23
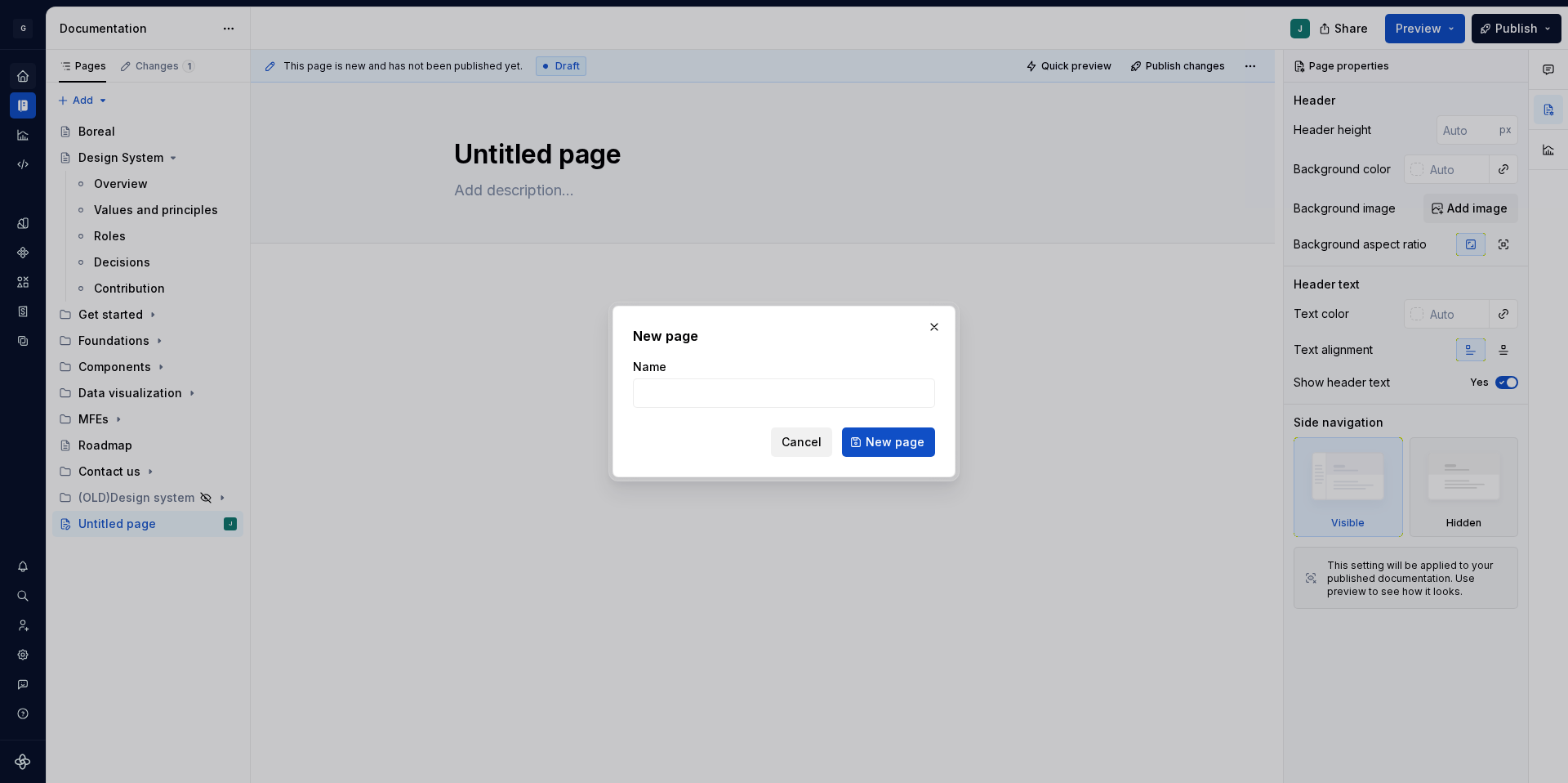
click at [821, 438] on span "Cancel" at bounding box center [802, 441] width 40 height 16
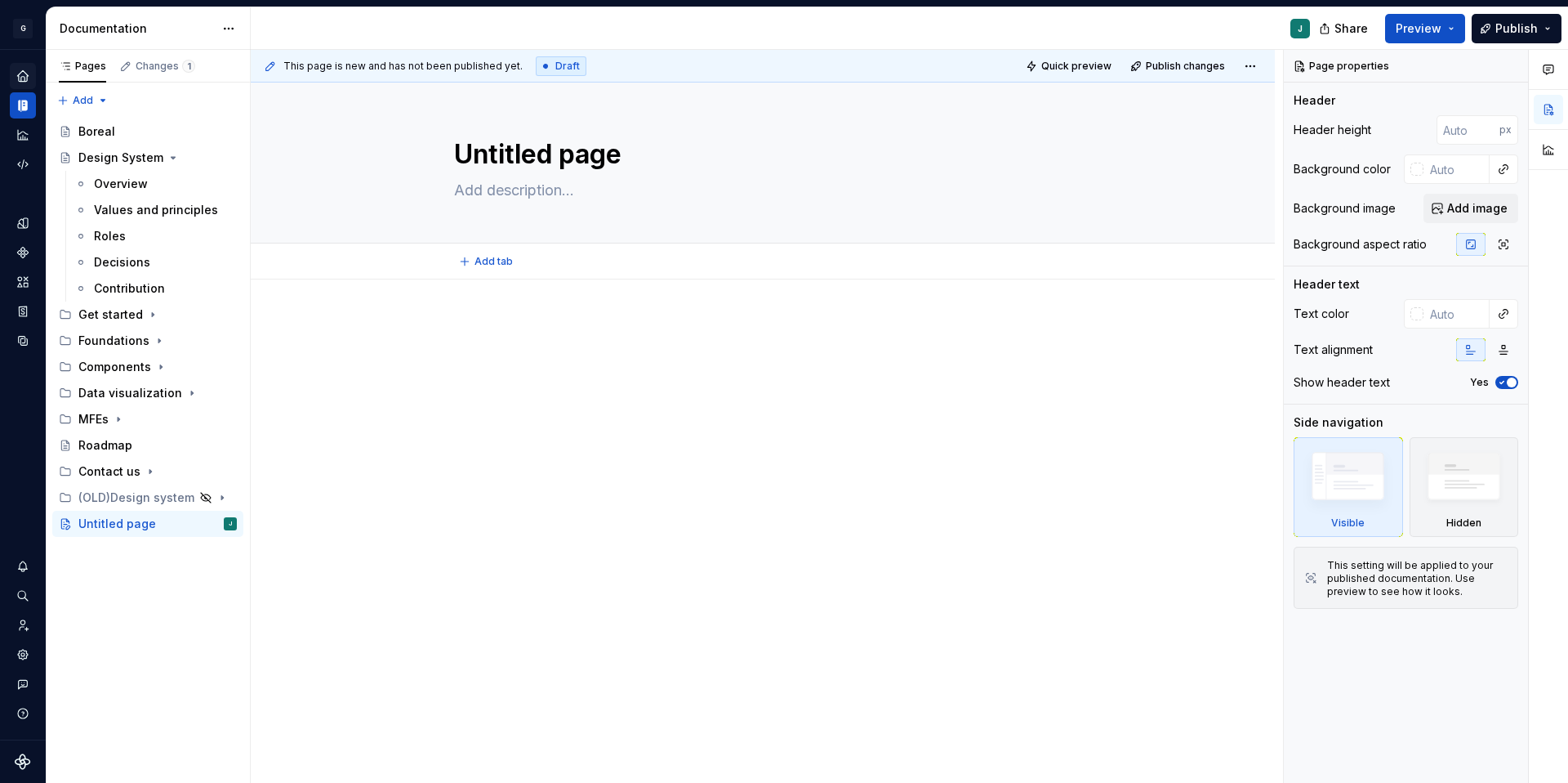
type textarea "*"
click at [402, 425] on div at bounding box center [763, 457] width 1024 height 356
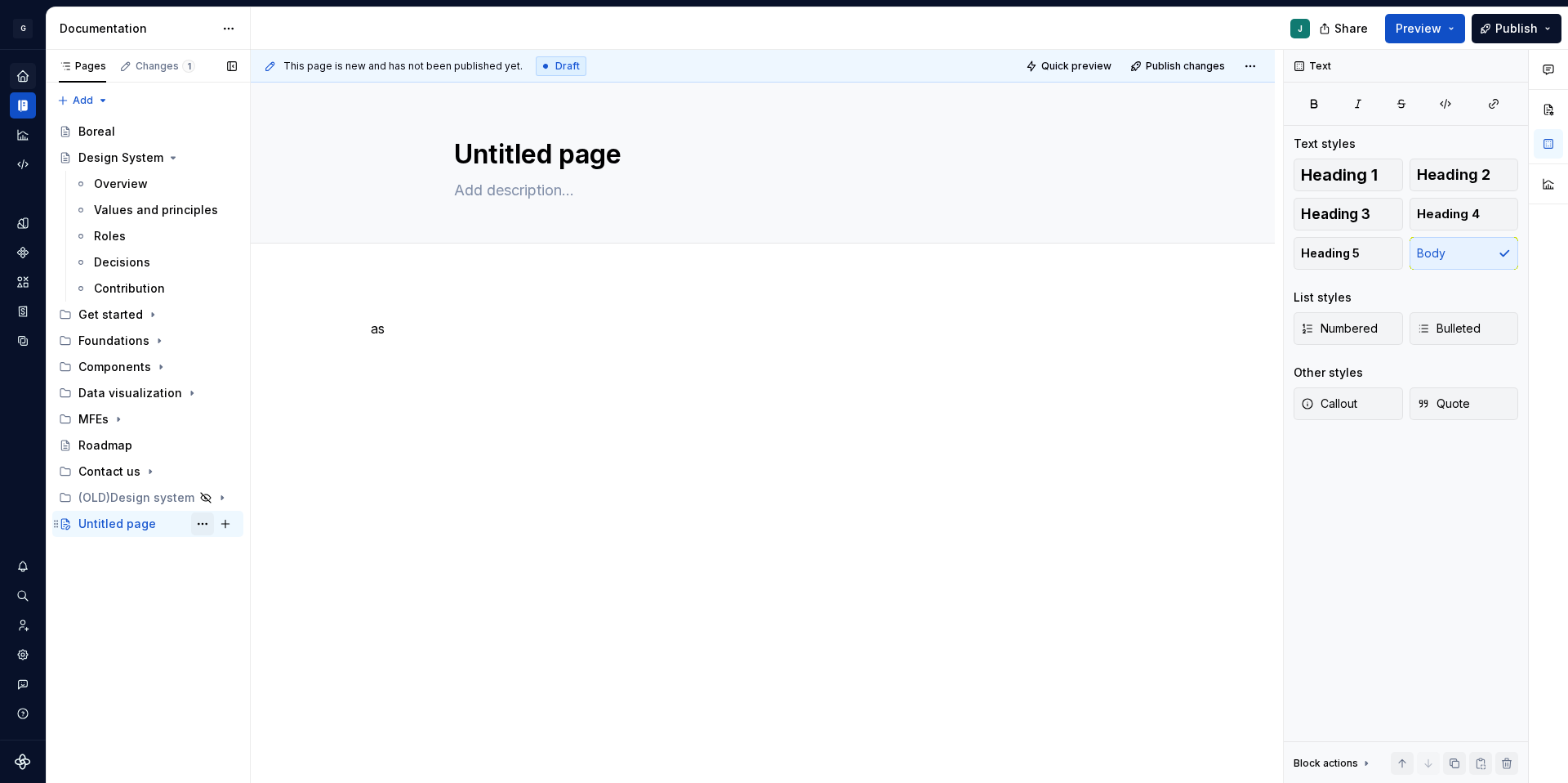
click at [201, 524] on button "Page tree" at bounding box center [202, 524] width 23 height 23
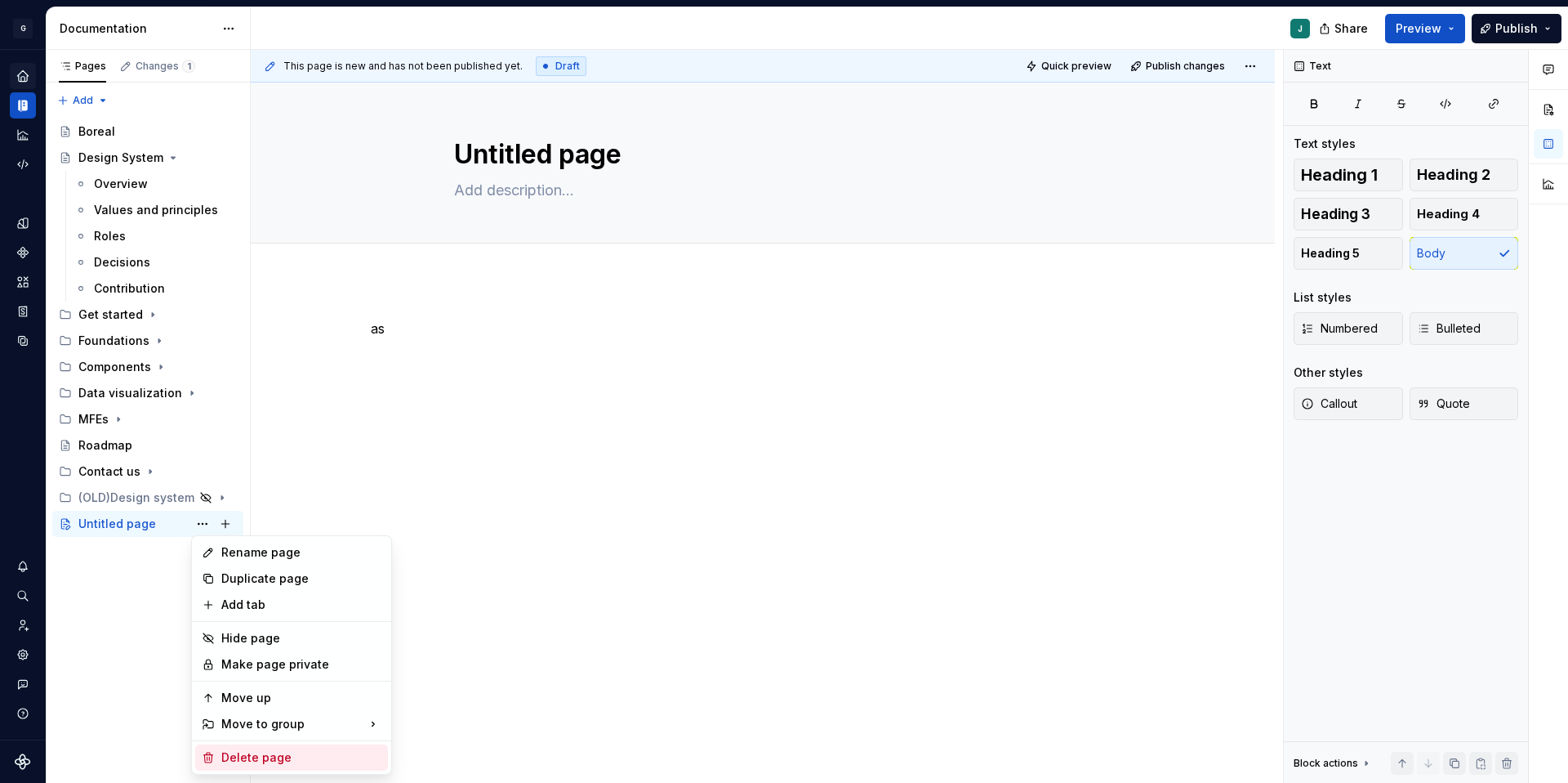
click at [255, 671] on div "Delete page" at bounding box center [301, 757] width 160 height 16
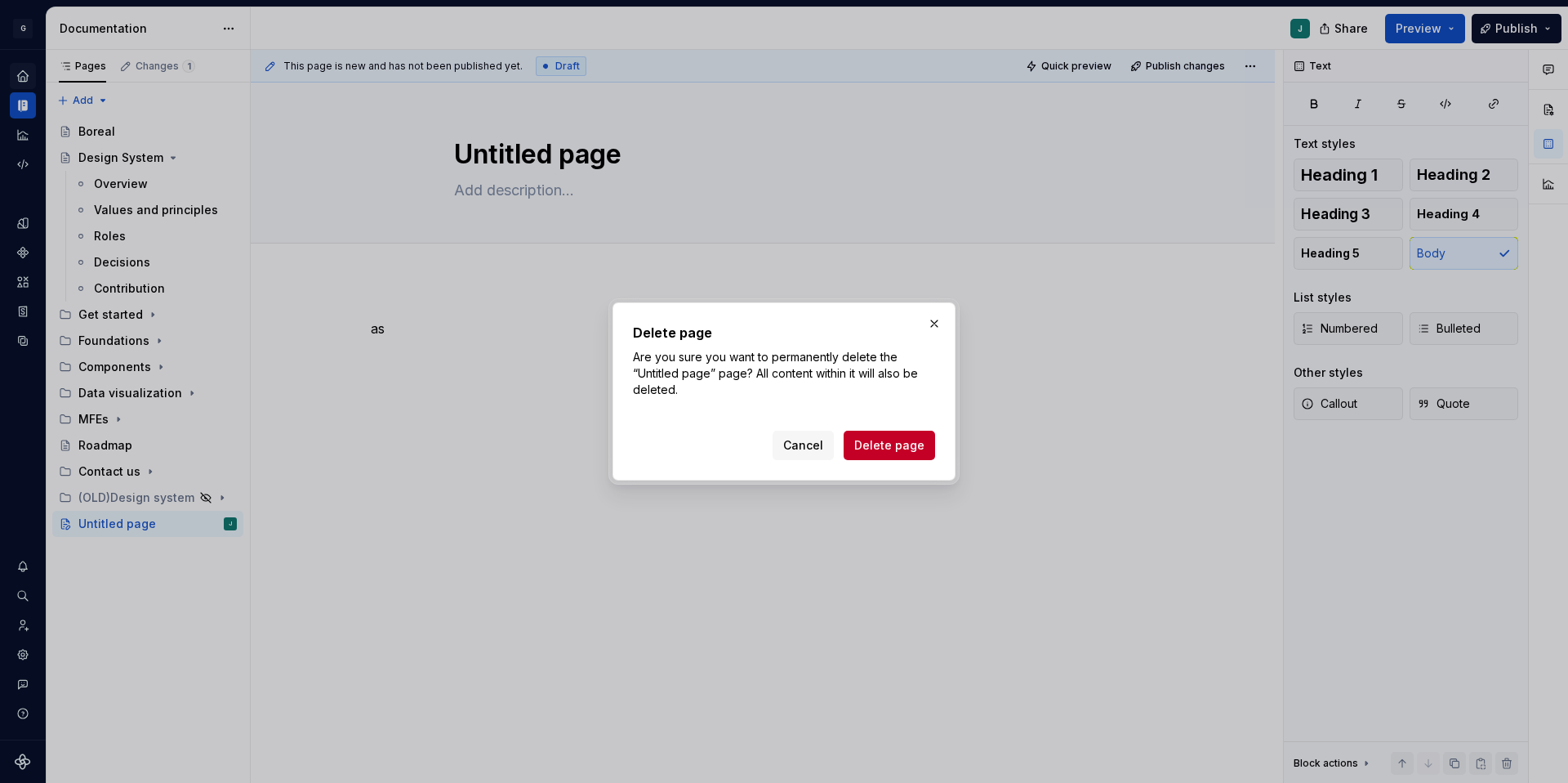
click at [861, 447] on button "Delete page" at bounding box center [889, 445] width 91 height 29
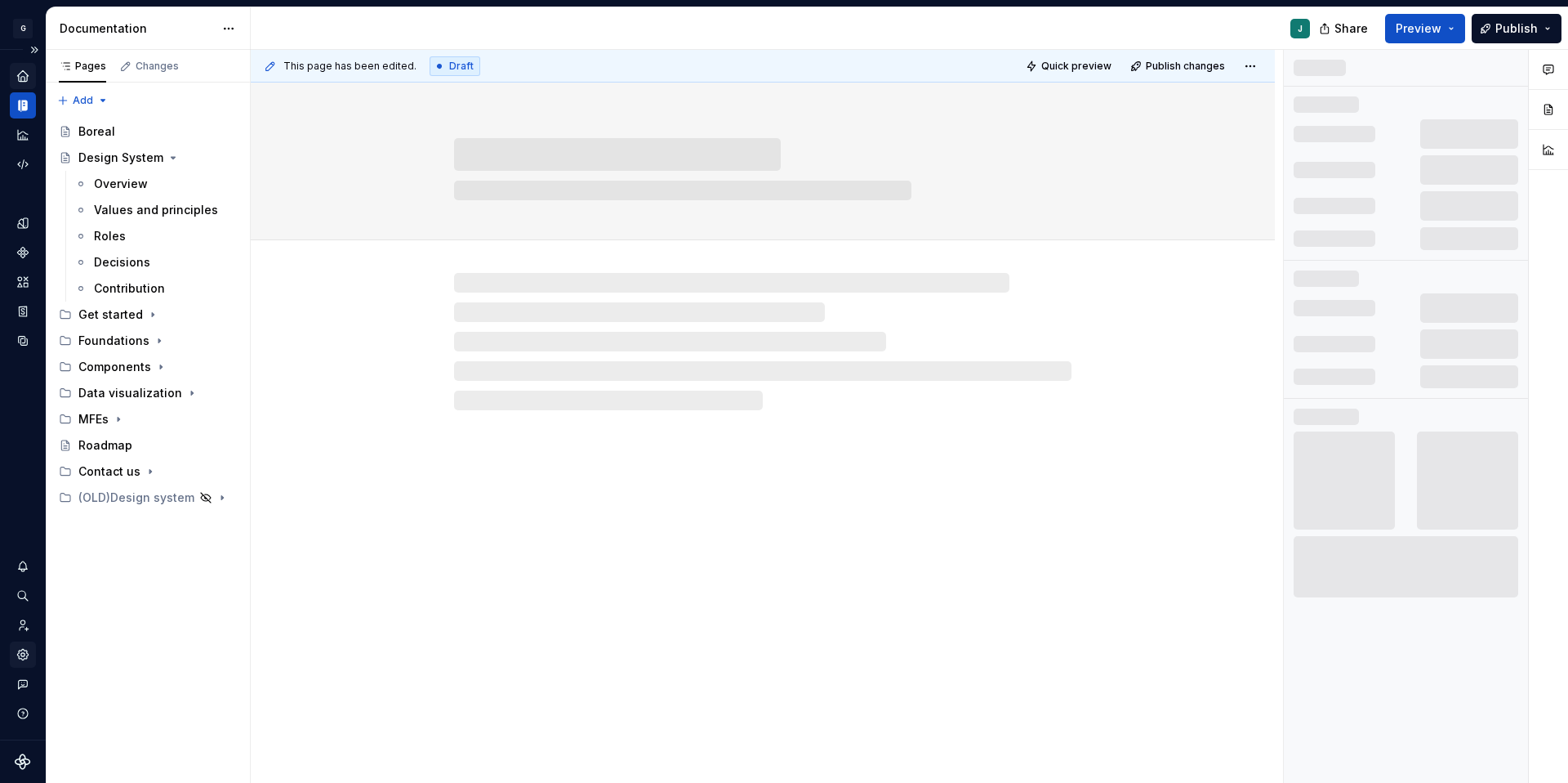
click at [27, 650] on icon "Settings" at bounding box center [22, 654] width 14 height 14
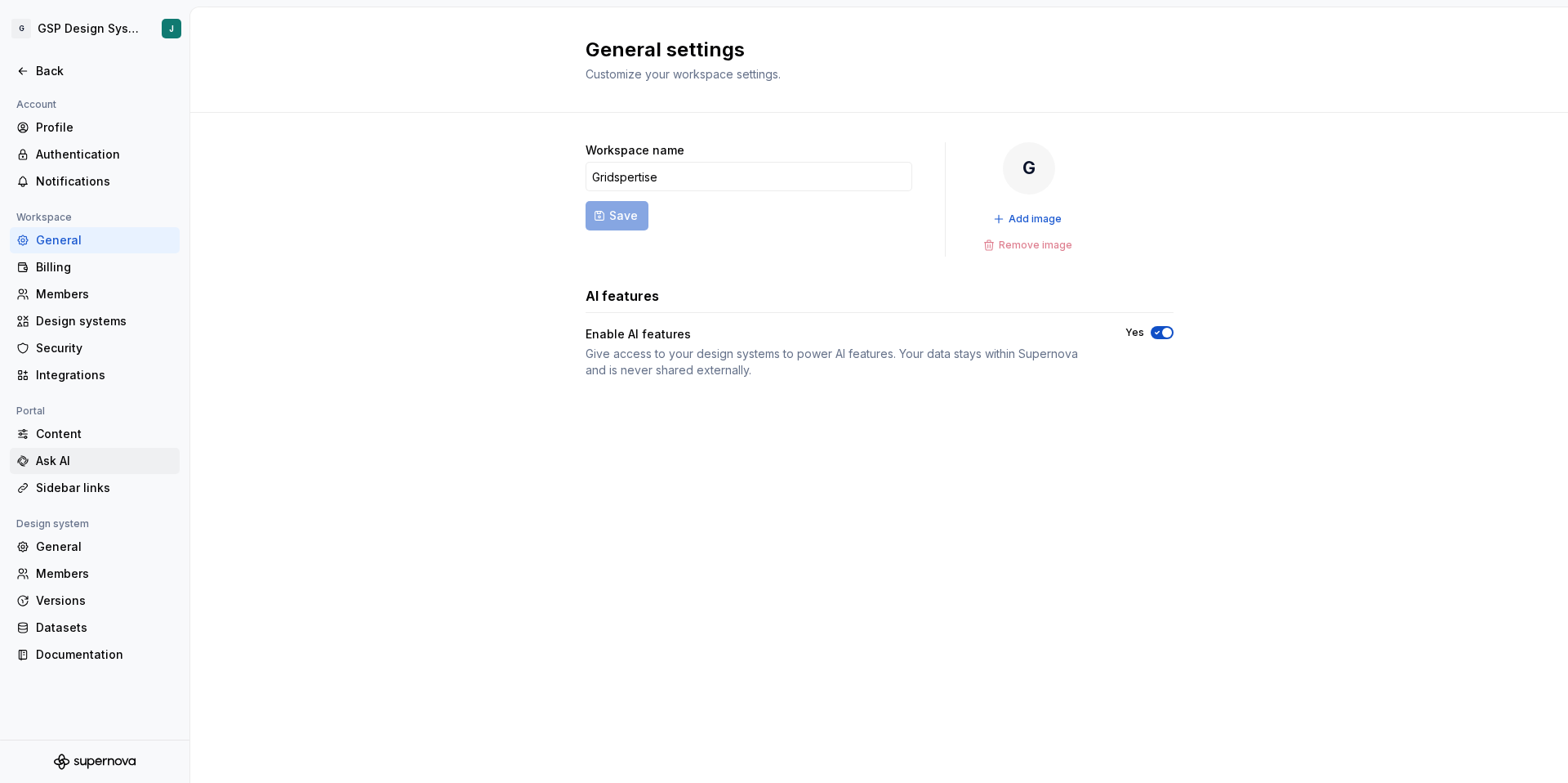
click at [75, 456] on div "Ask AI" at bounding box center [104, 460] width 138 height 16
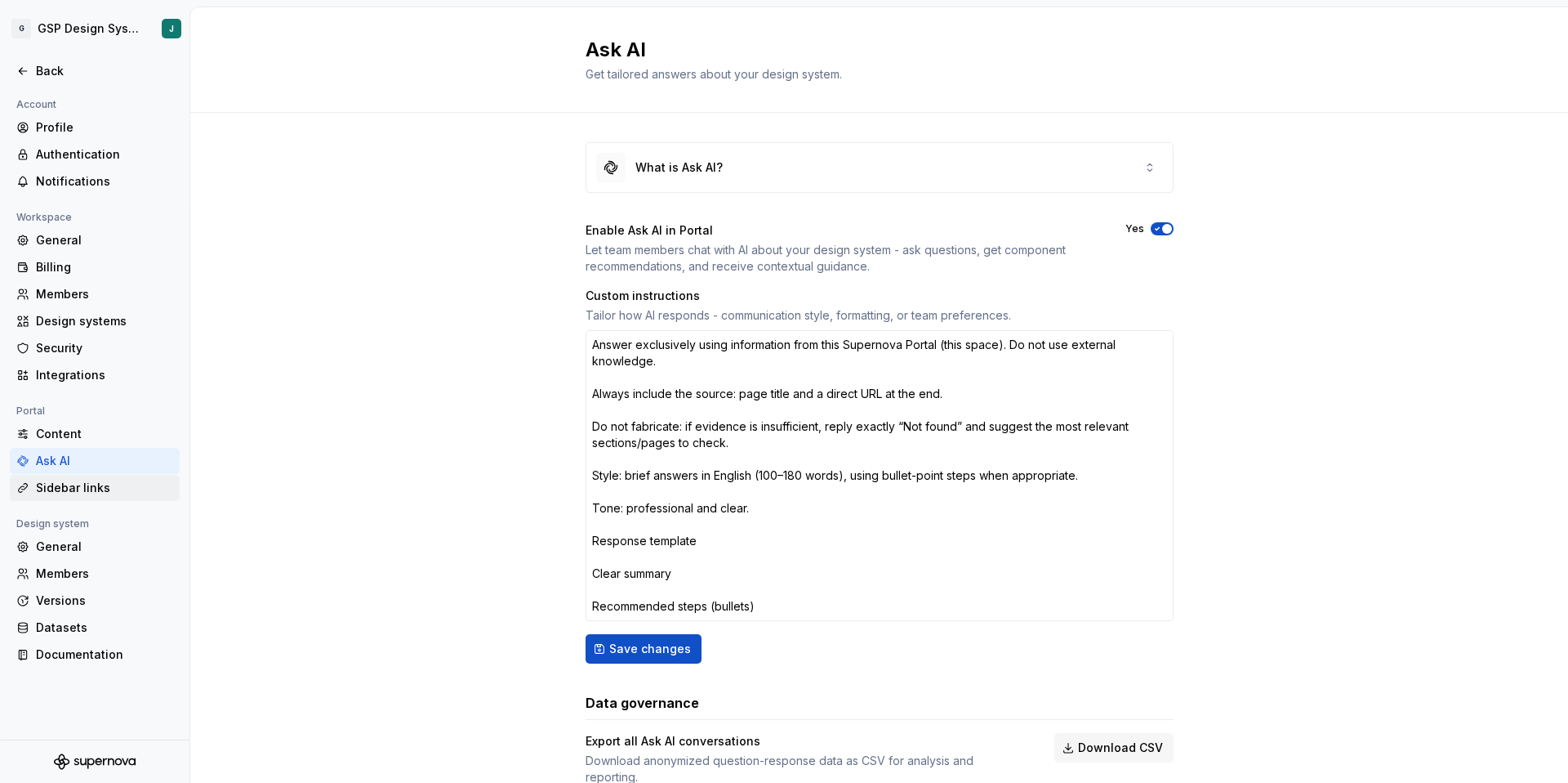
click at [81, 491] on div "Sidebar links" at bounding box center [104, 487] width 138 height 16
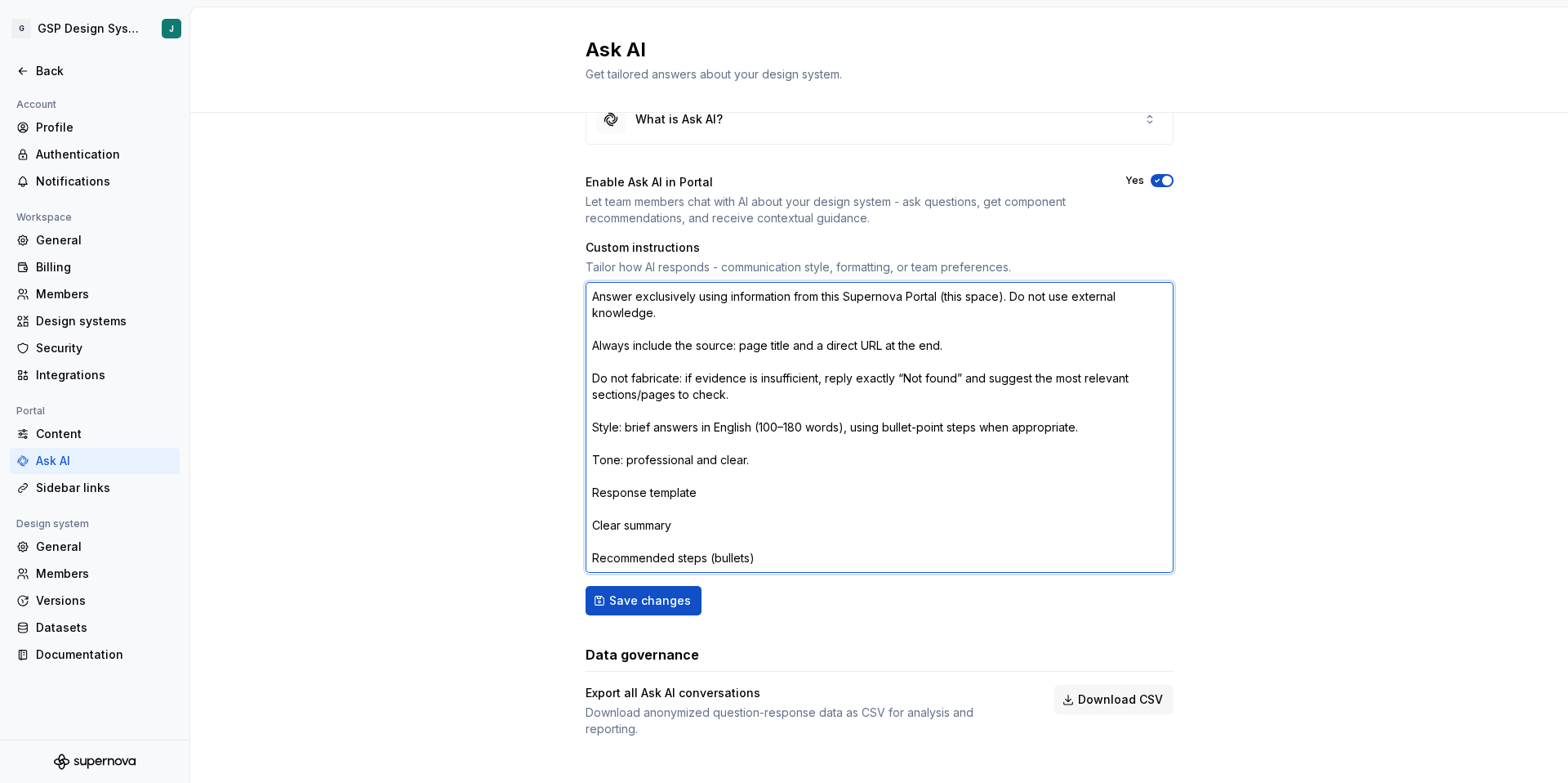
drag, startPoint x: 591, startPoint y: 298, endPoint x: 778, endPoint y: 509, distance: 281.9
click at [782, 592] on div "Enable Ask AI in Portal Let team members chat with AI about your design system …" at bounding box center [879, 394] width 588 height 441
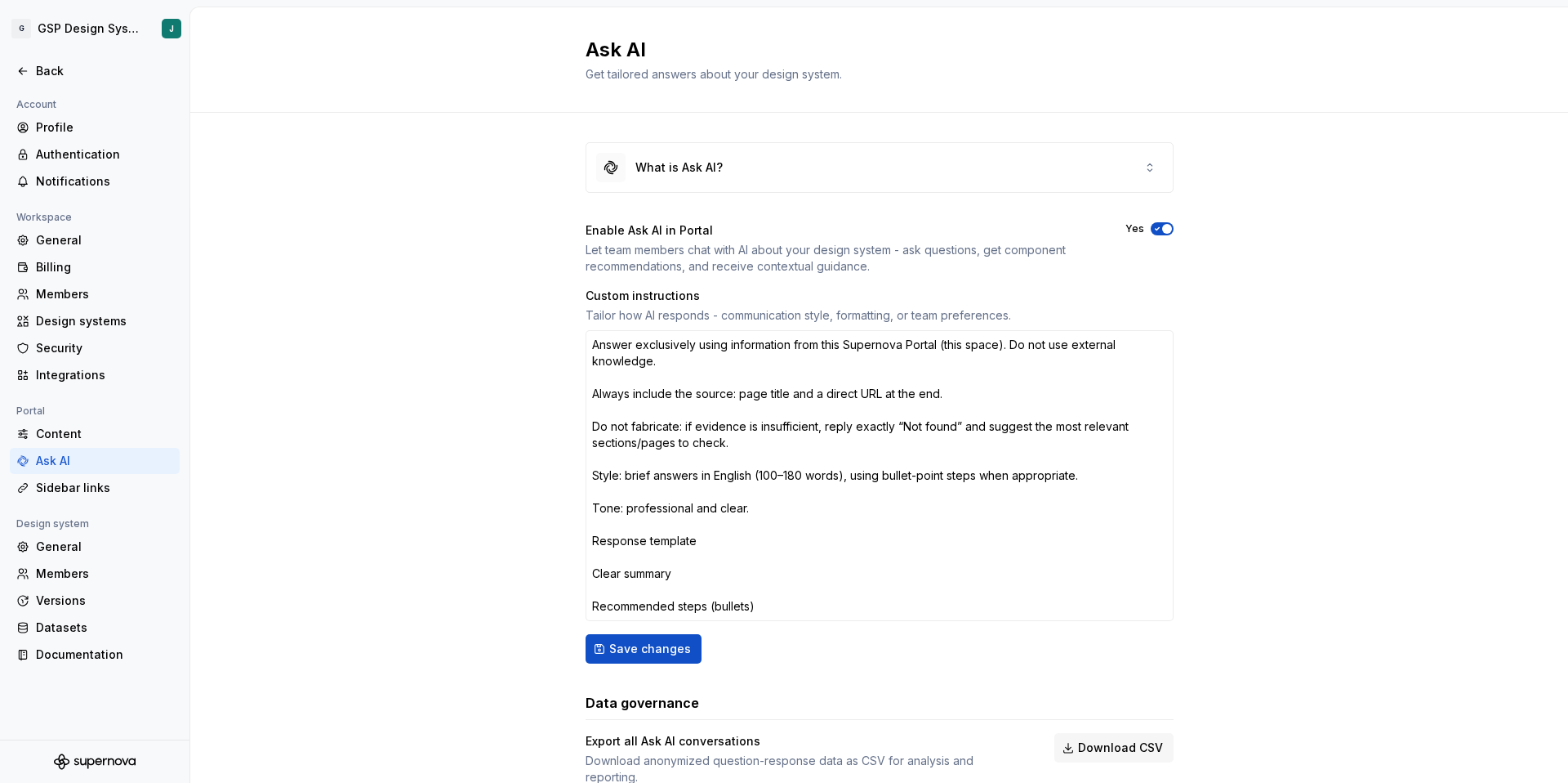
click at [1159, 229] on icon "button" at bounding box center [1157, 229] width 13 height 9
click at [1158, 226] on span "button" at bounding box center [1157, 229] width 9 height 9
click at [655, 660] on button "Save changes" at bounding box center [643, 648] width 116 height 29
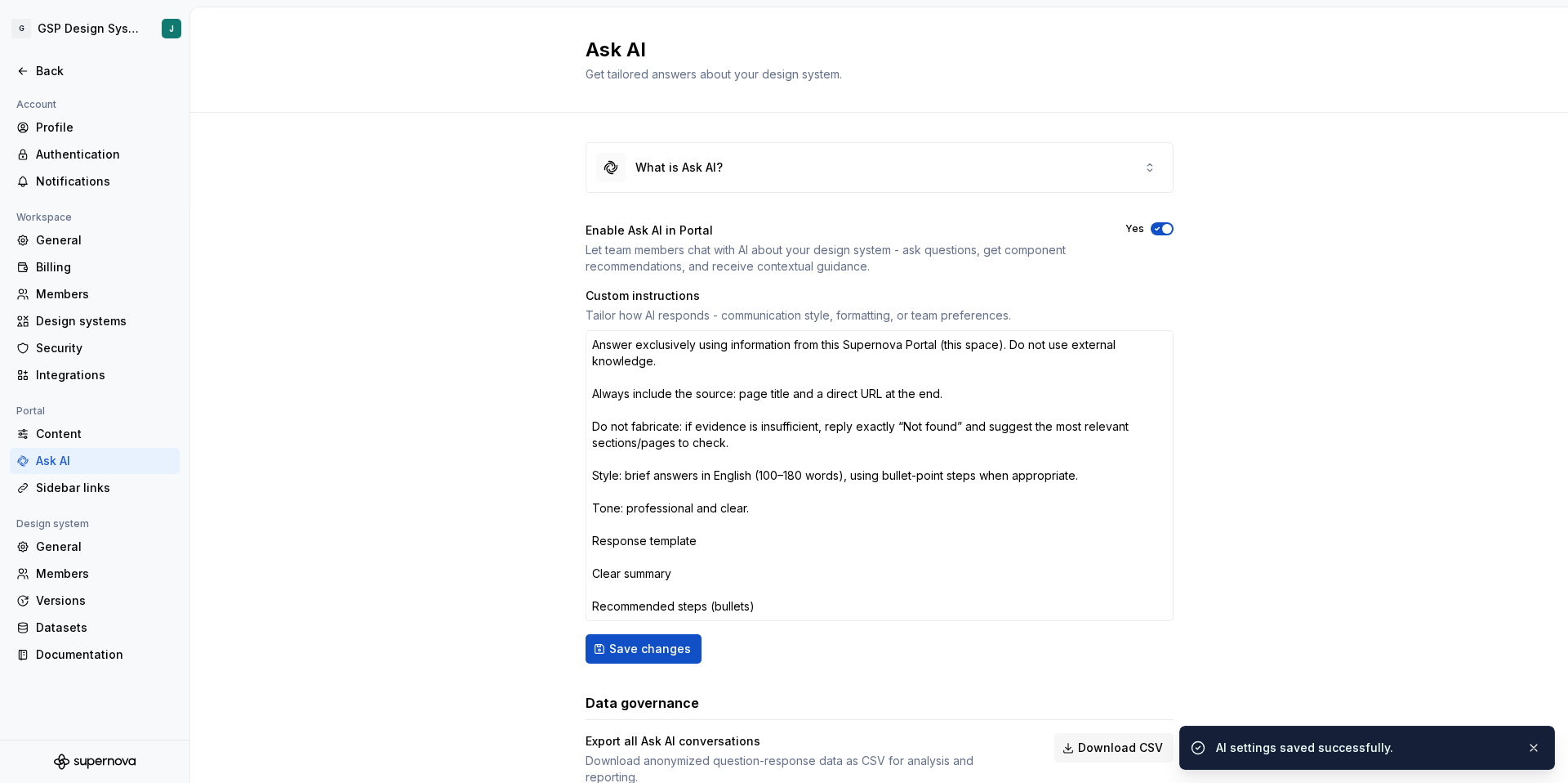
type textarea "*"
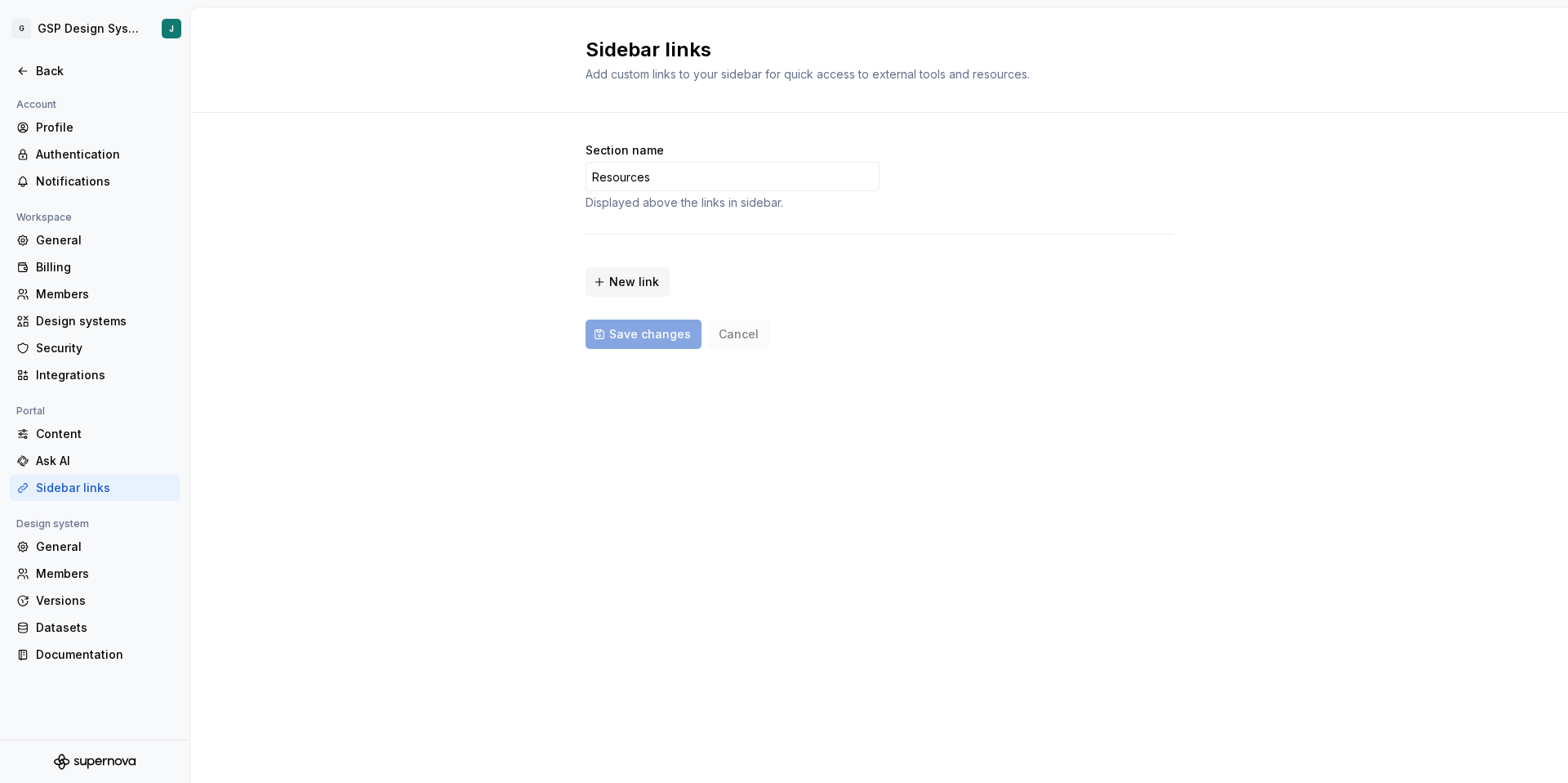
click at [1041, 408] on div "Section name Resources Displayed above the links in sidebar. New link Save chan…" at bounding box center [879, 262] width 588 height 298
